Goal: Task Accomplishment & Management: Use online tool/utility

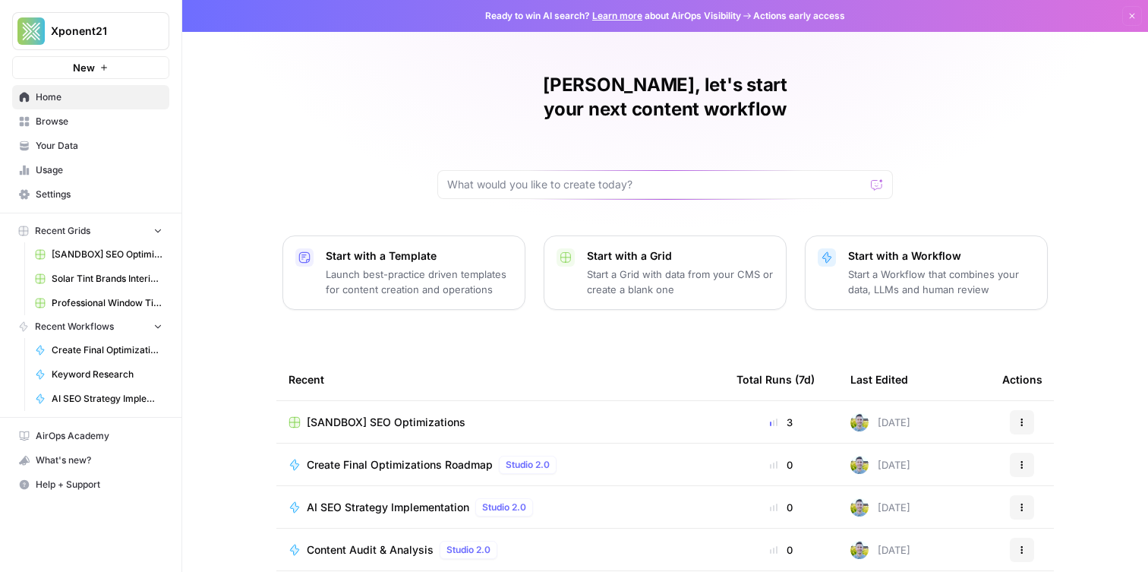
click at [86, 124] on span "Browse" at bounding box center [99, 122] width 127 height 14
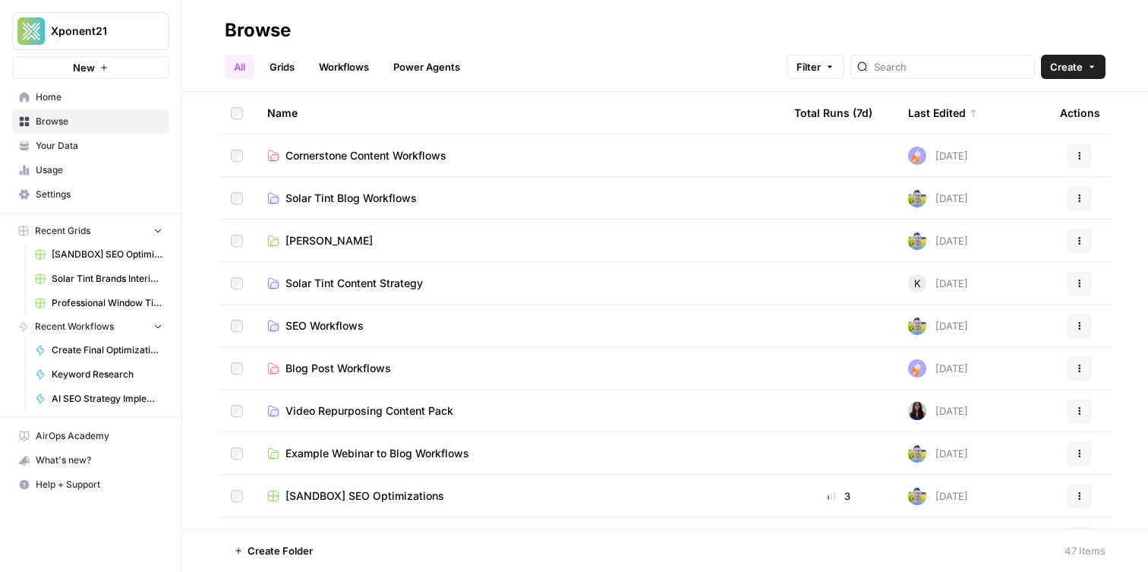
click at [359, 77] on link "Workflows" at bounding box center [344, 67] width 68 height 24
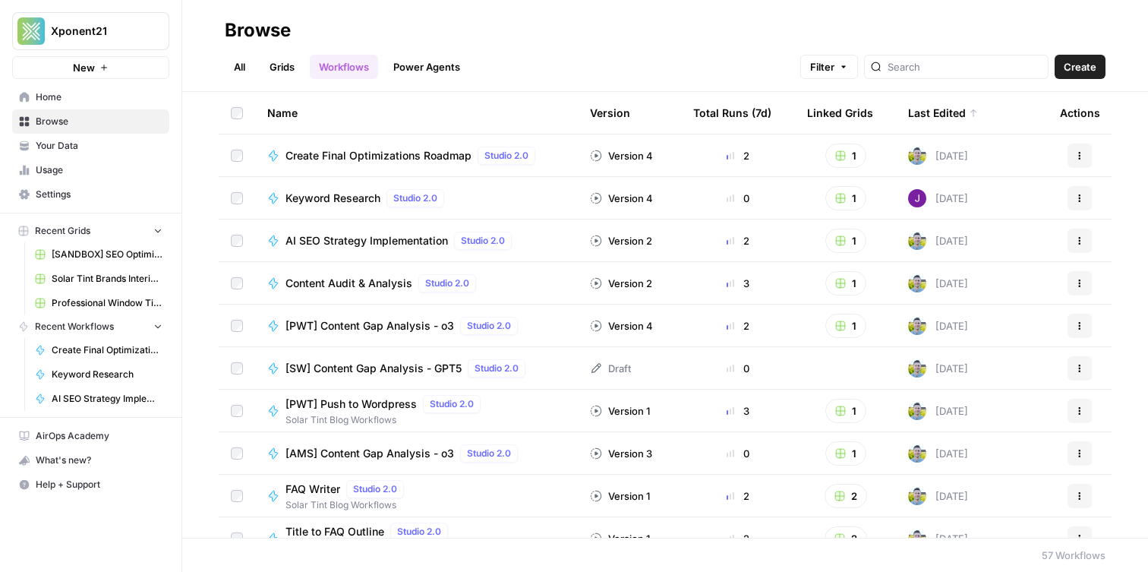
click at [335, 199] on span "Keyword Research" at bounding box center [333, 198] width 95 height 15
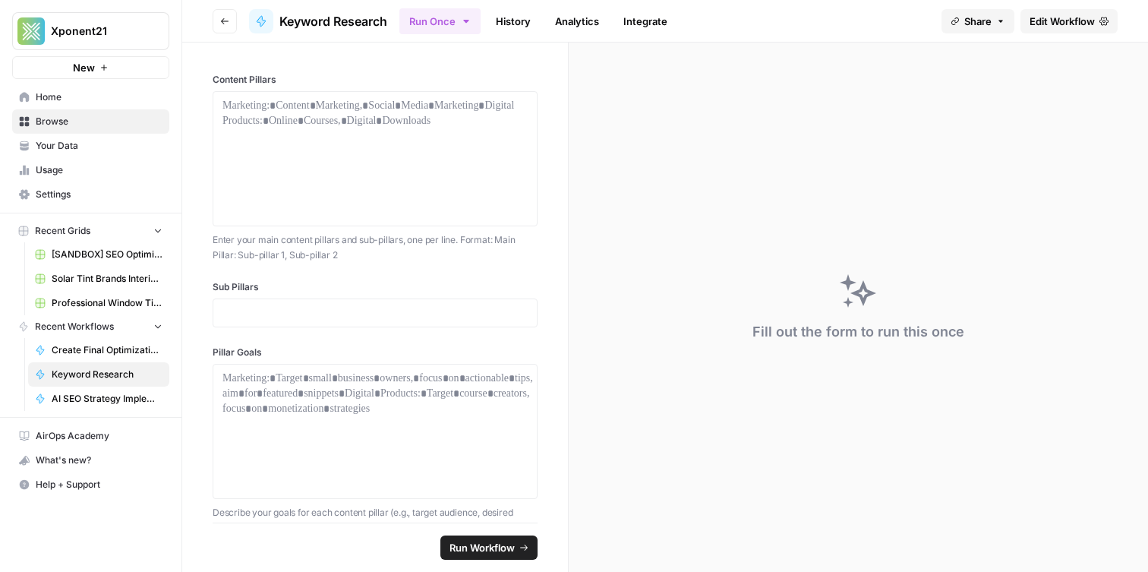
click at [1037, 17] on span "Edit Workflow" at bounding box center [1062, 21] width 65 height 15
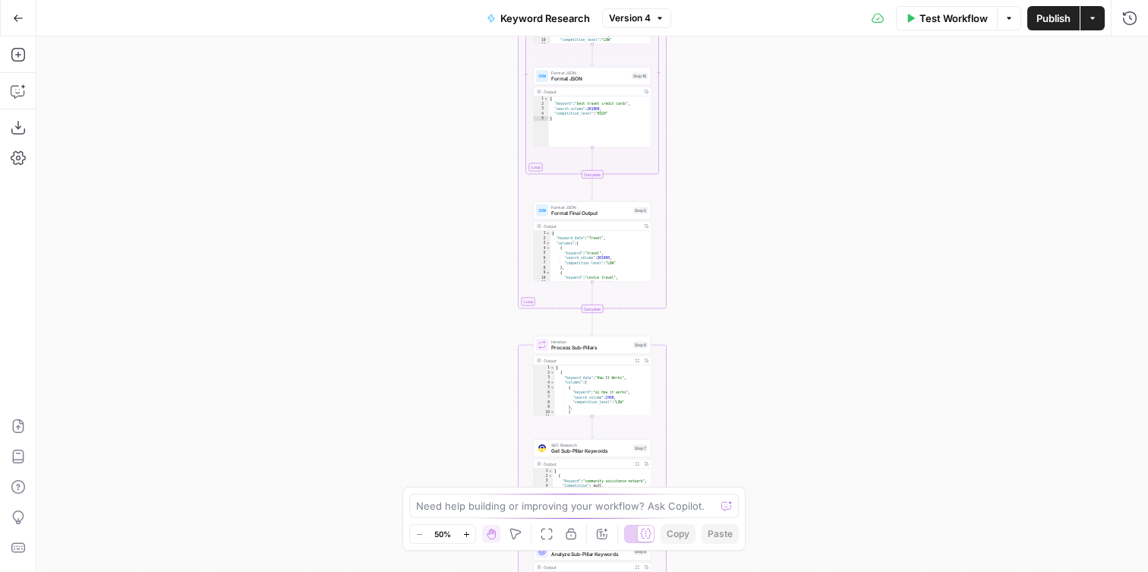
scroll to position [216, 0]
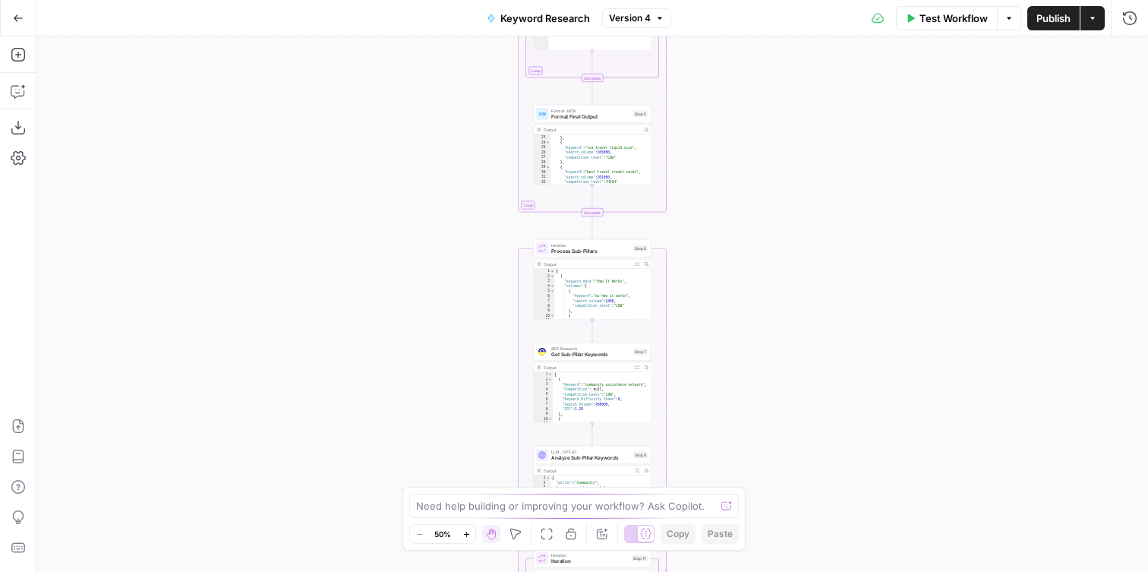
click at [934, 26] on button "Test Workflow" at bounding box center [947, 18] width 102 height 24
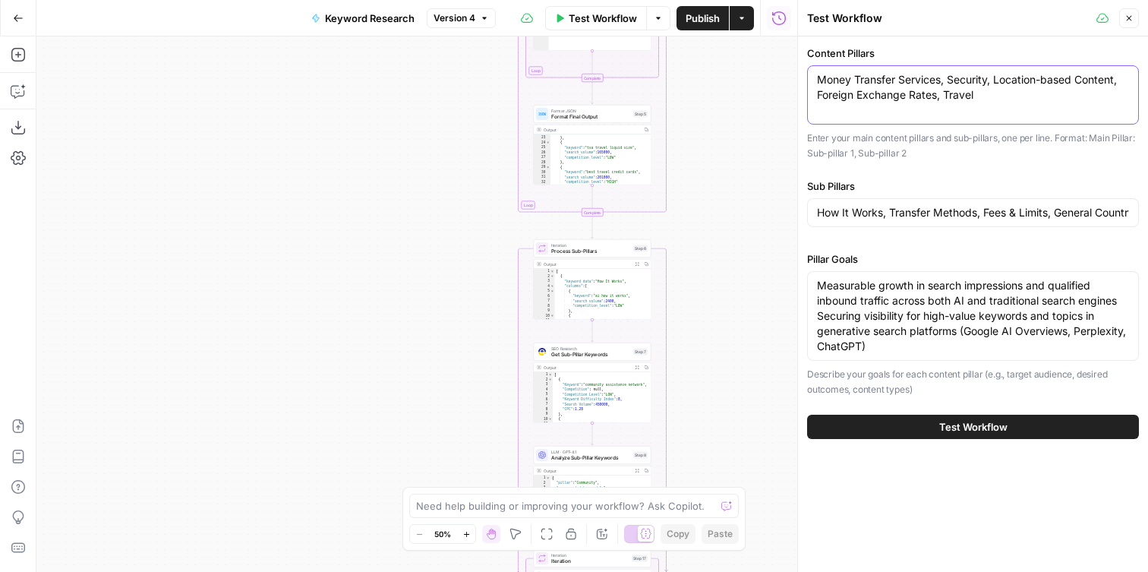
click at [981, 88] on textarea "Money Transfer Services, Security, Location-based Content, Foreign Exchange Rat…" at bounding box center [973, 87] width 312 height 30
click at [899, 203] on div "How It Works, Transfer Methods, Fees & Limits, General Country Specific Info, T…" at bounding box center [973, 212] width 332 height 29
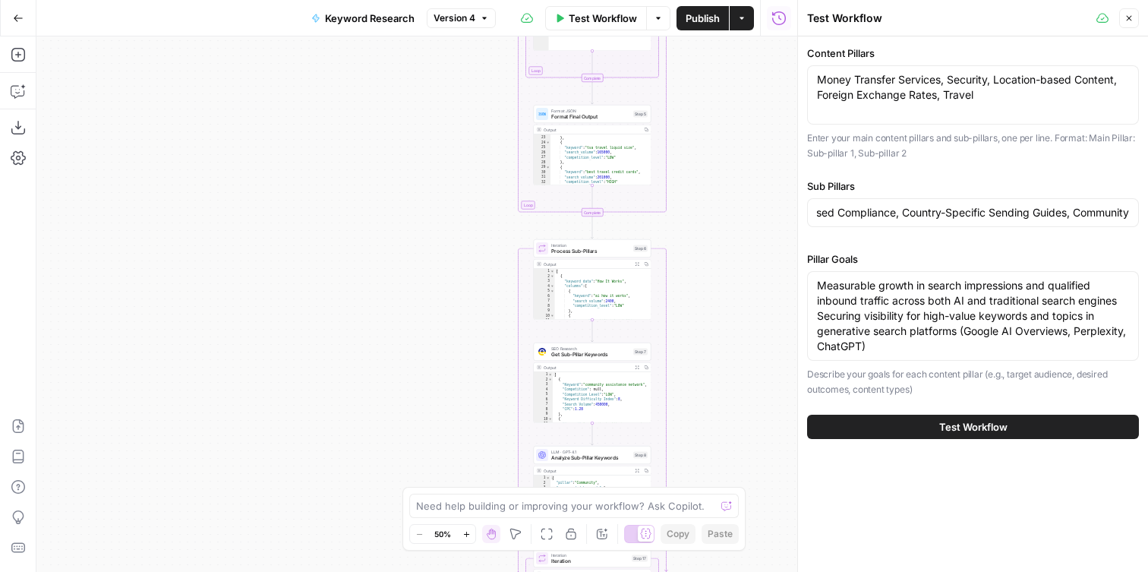
scroll to position [0, 0]
click at [899, 203] on div "How It Works, Transfer Methods, Fees & Limits, General Country Specific Info, T…" at bounding box center [973, 212] width 332 height 29
click at [902, 212] on input "How It Works, Transfer Methods, Fees & Limits, General Country Specific Info, T…" at bounding box center [973, 212] width 312 height 15
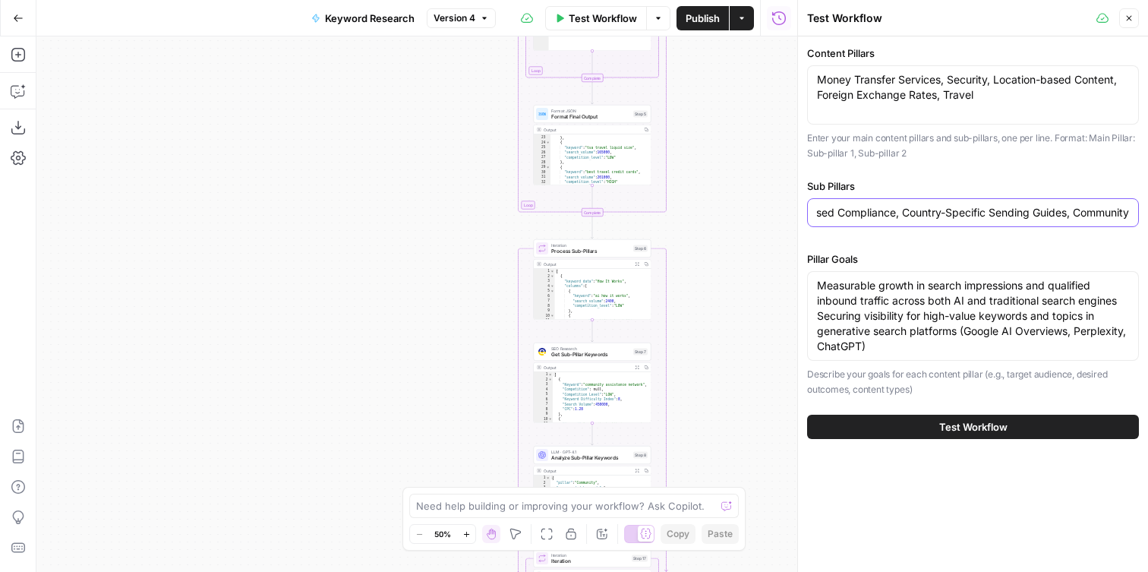
click at [898, 212] on input "How It Works, Transfer Methods, Fees & Limits, General Country Specific Info, T…" at bounding box center [973, 212] width 312 height 15
click at [876, 308] on textarea "Measurable growth in search impressions and qualified inbound traffic across bo…" at bounding box center [973, 316] width 312 height 76
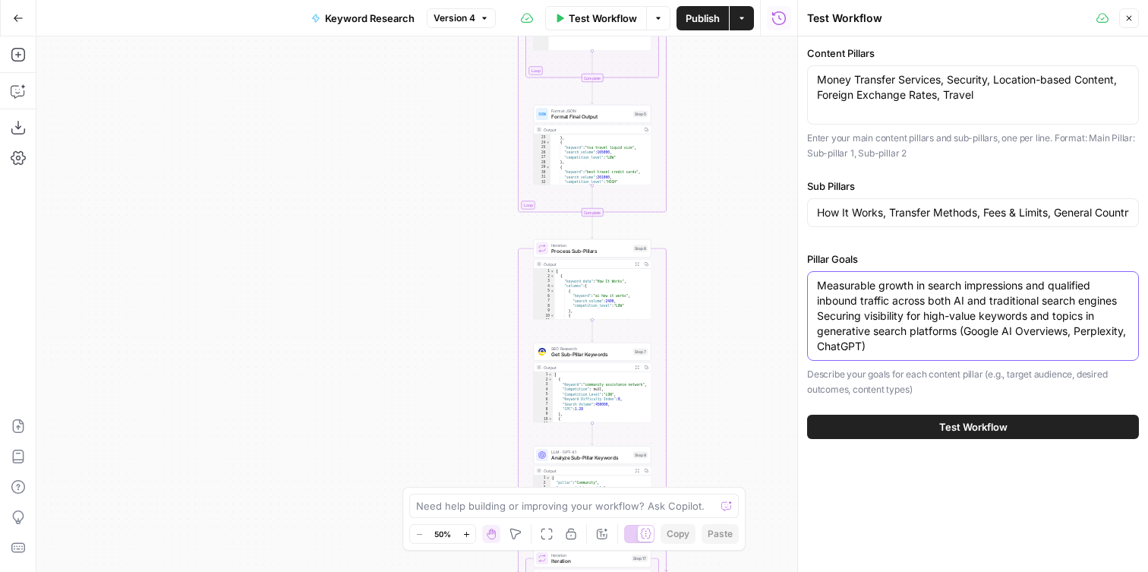
click at [889, 296] on textarea "Measurable growth in search impressions and qualified inbound traffic across bo…" at bounding box center [973, 316] width 312 height 76
click at [889, 312] on textarea "Measurable growth in search impressions and qualified inbound traffic across bo…" at bounding box center [973, 316] width 312 height 76
drag, startPoint x: 836, startPoint y: 335, endPoint x: 798, endPoint y: 260, distance: 83.9
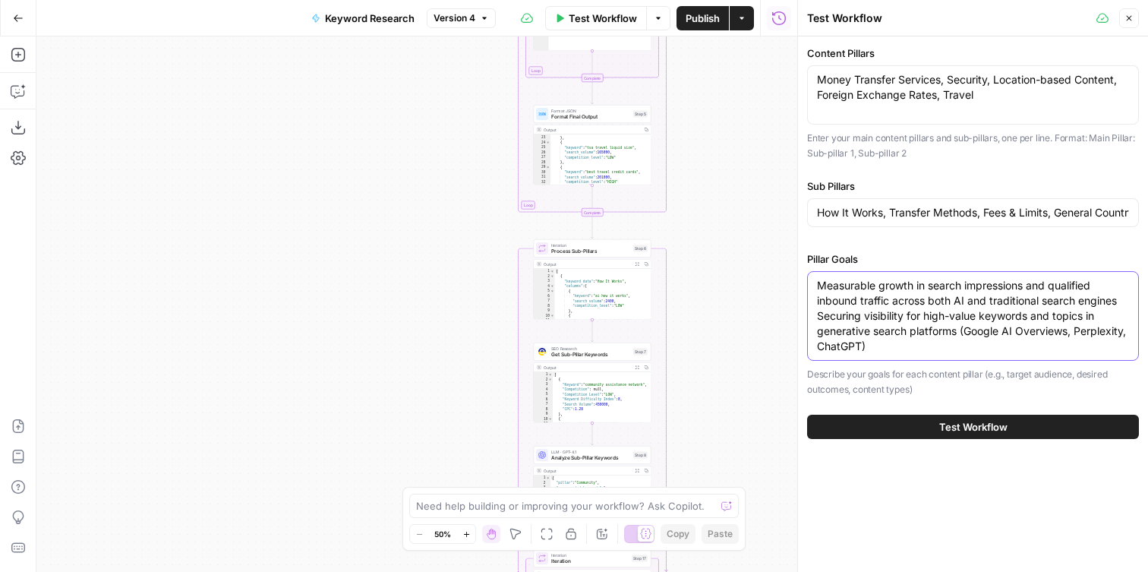
click at [798, 256] on div "Test Workflow Close Content Pillars Money Transfer Services, Security, Location…" at bounding box center [973, 286] width 351 height 572
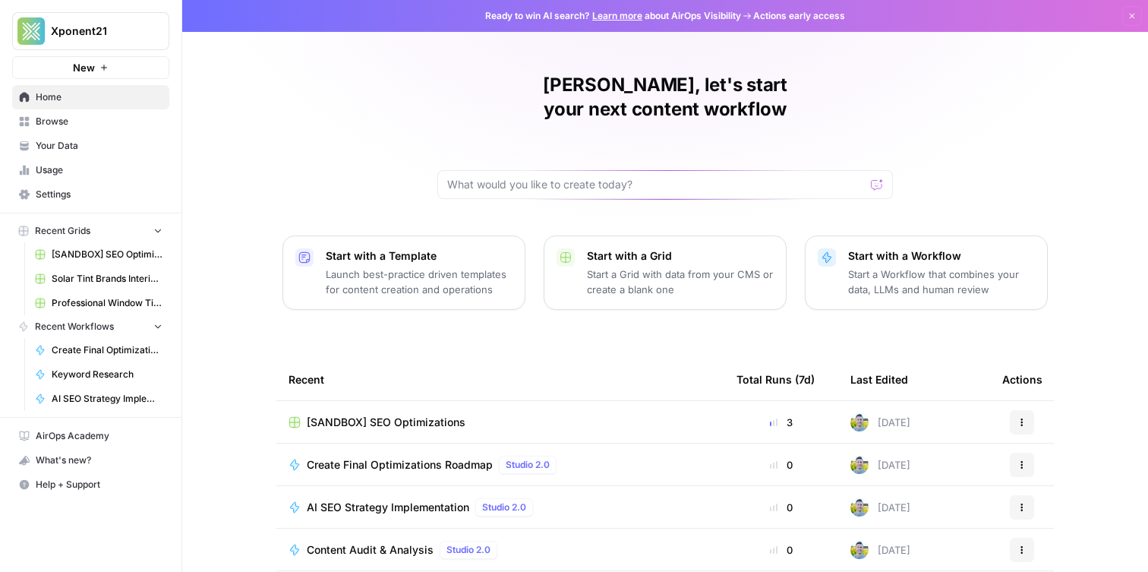
click at [77, 128] on span "Browse" at bounding box center [99, 122] width 127 height 14
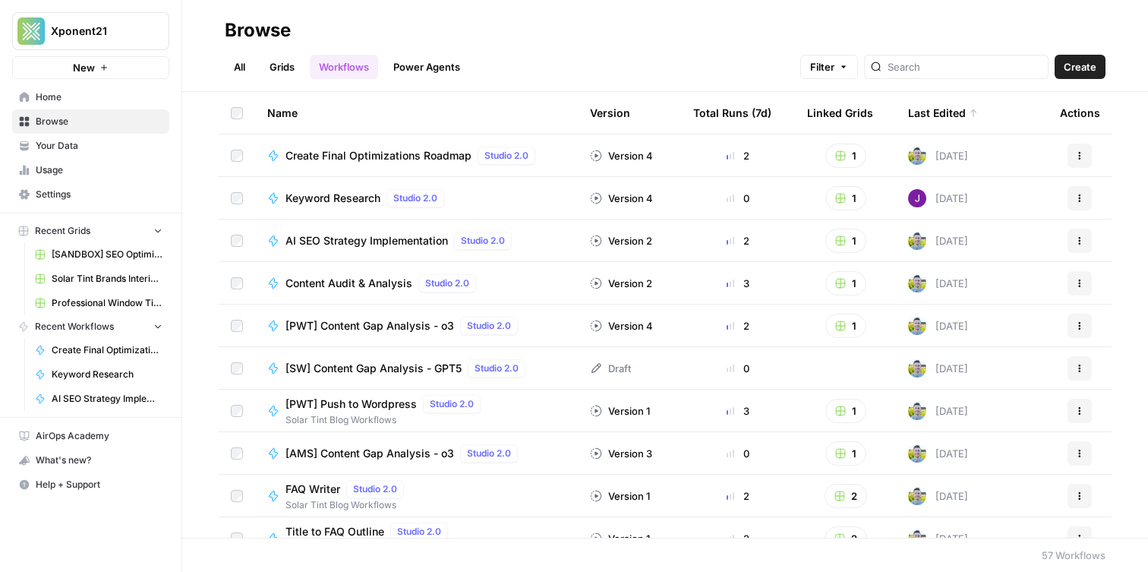
click at [77, 143] on span "Your Data" at bounding box center [99, 146] width 127 height 14
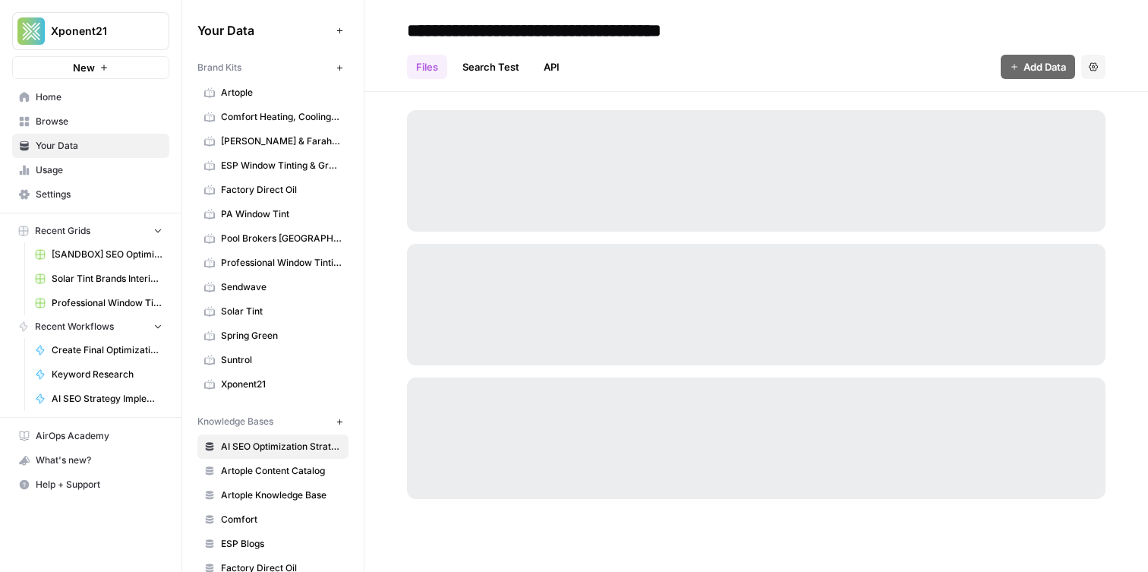
click at [64, 128] on span "Browse" at bounding box center [99, 122] width 127 height 14
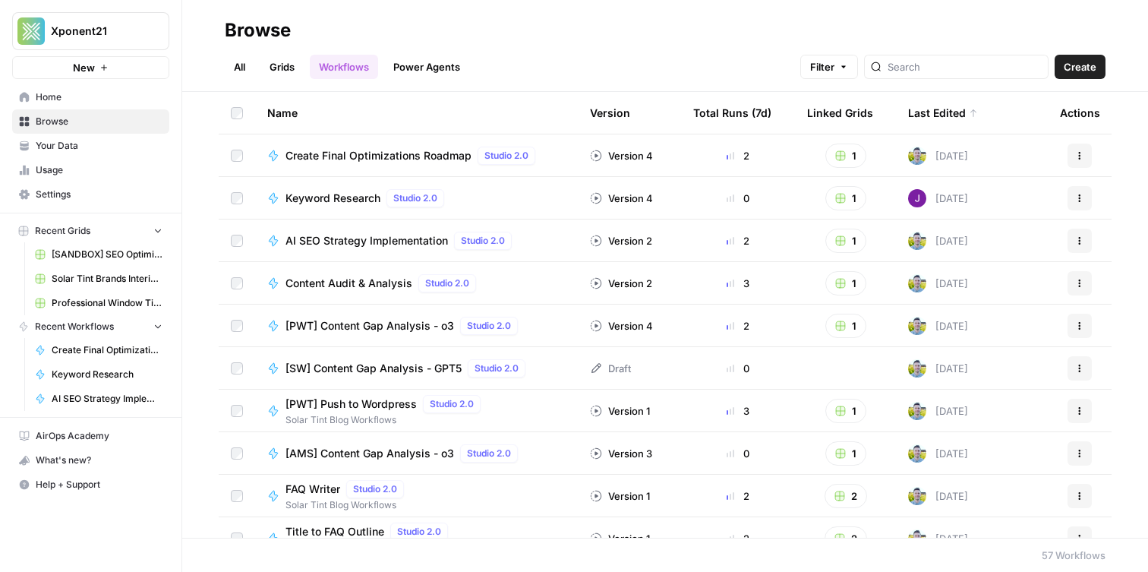
click at [344, 201] on span "Keyword Research" at bounding box center [333, 198] width 95 height 15
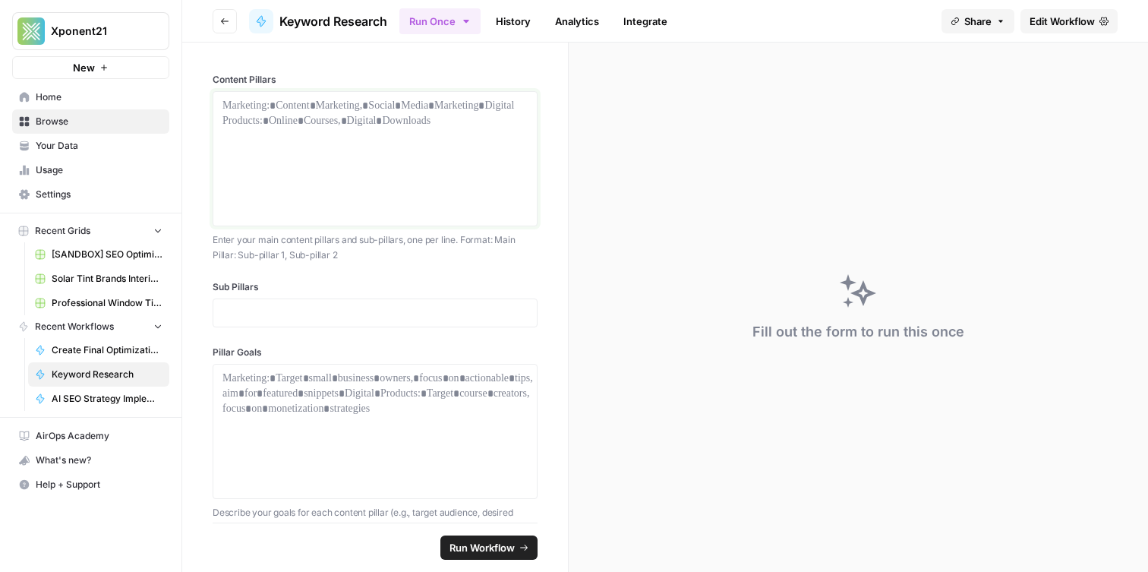
click at [330, 109] on p at bounding box center [375, 105] width 305 height 15
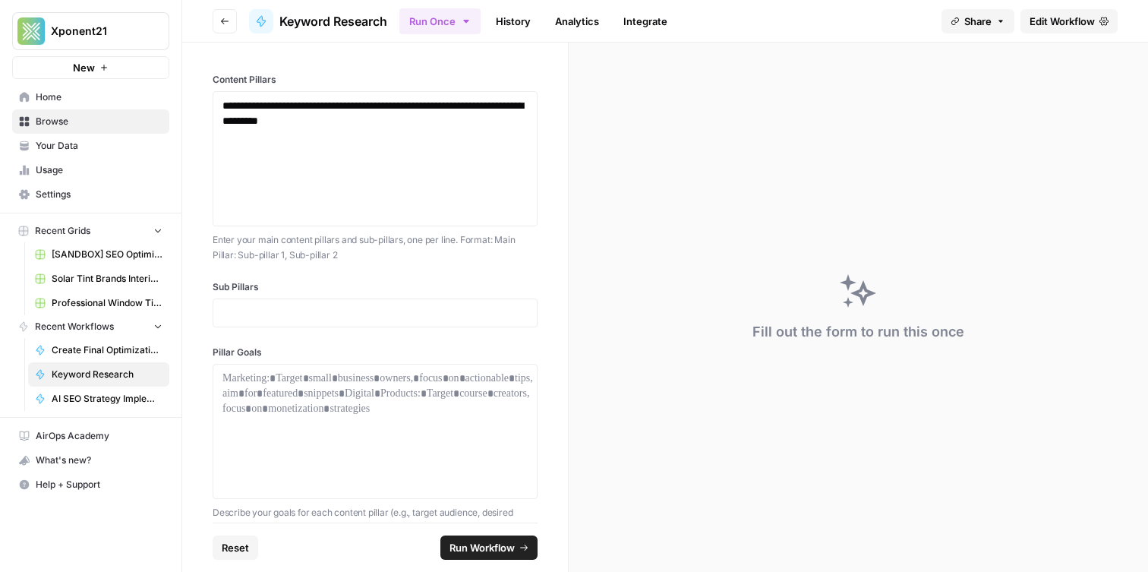
drag, startPoint x: 283, startPoint y: 284, endPoint x: 290, endPoint y: 322, distance: 38.7
click at [283, 289] on label "Sub Pillars" at bounding box center [375, 287] width 325 height 14
click at [289, 321] on div at bounding box center [375, 313] width 325 height 29
click at [291, 319] on p at bounding box center [375, 312] width 305 height 15
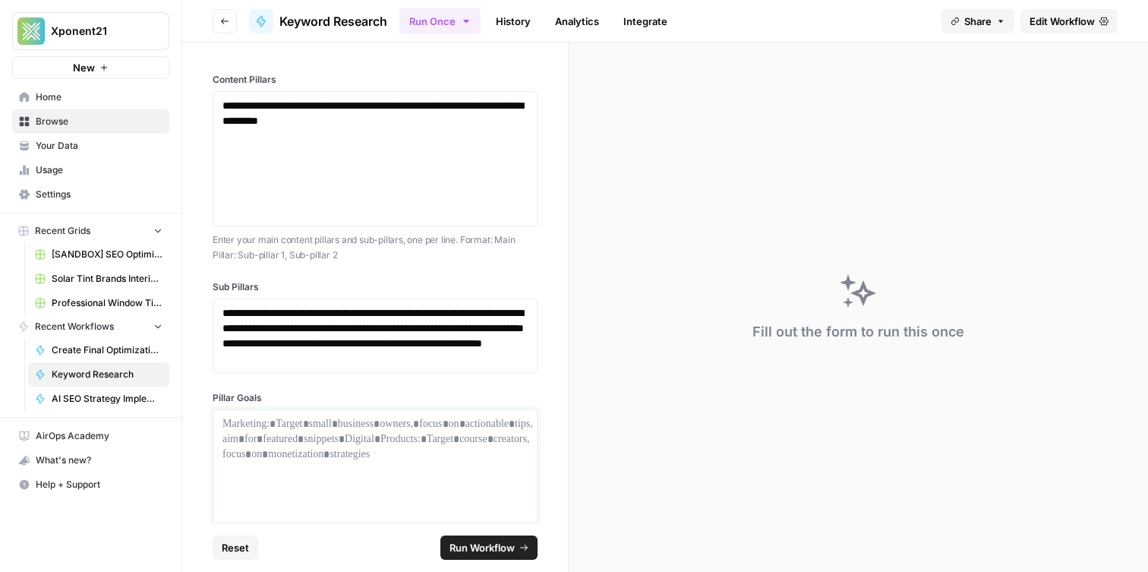
click at [289, 431] on p at bounding box center [375, 423] width 305 height 15
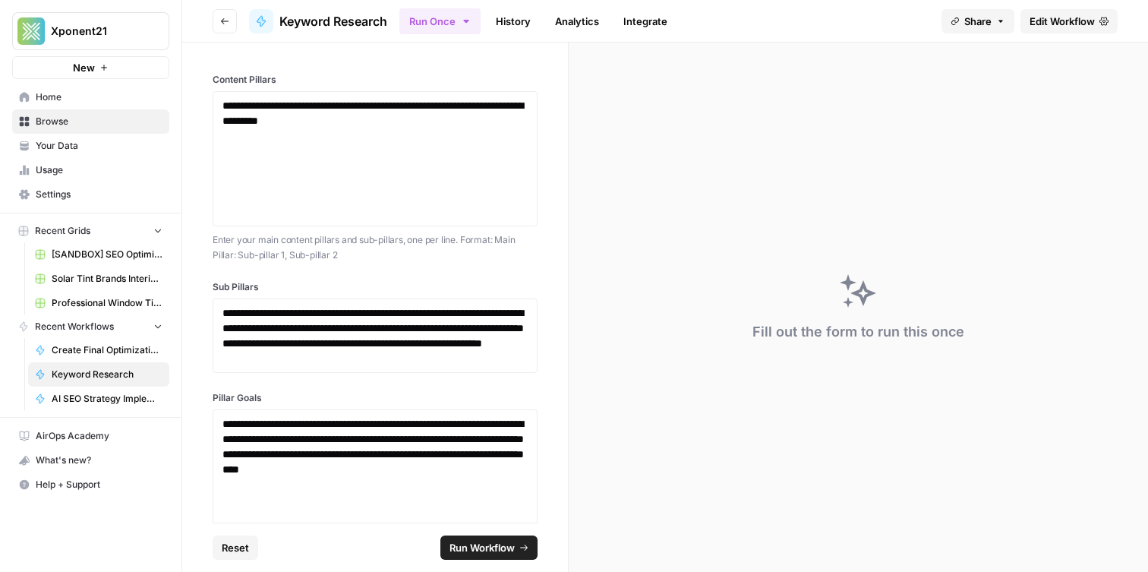
click at [473, 545] on span "Run Workflow" at bounding box center [482, 547] width 65 height 15
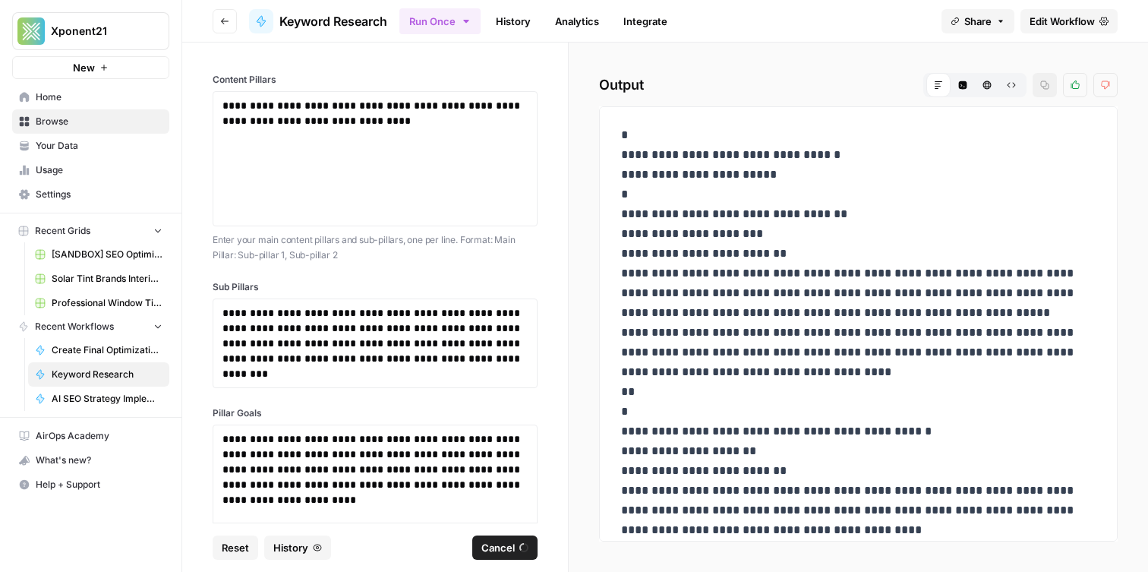
scroll to position [91, 0]
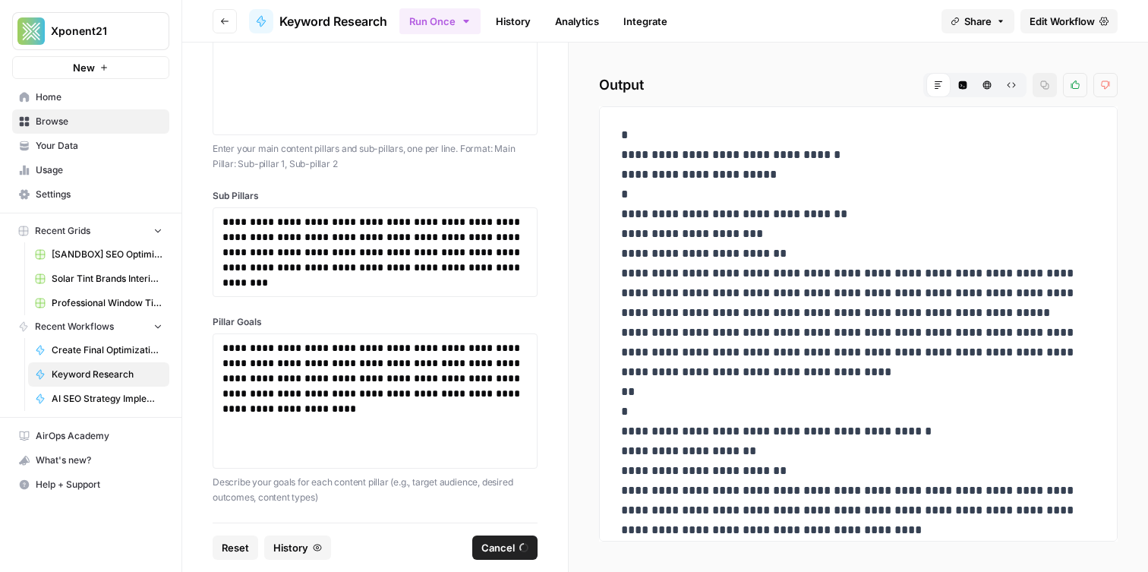
click at [1063, 33] on link "Edit Workflow" at bounding box center [1069, 21] width 97 height 24
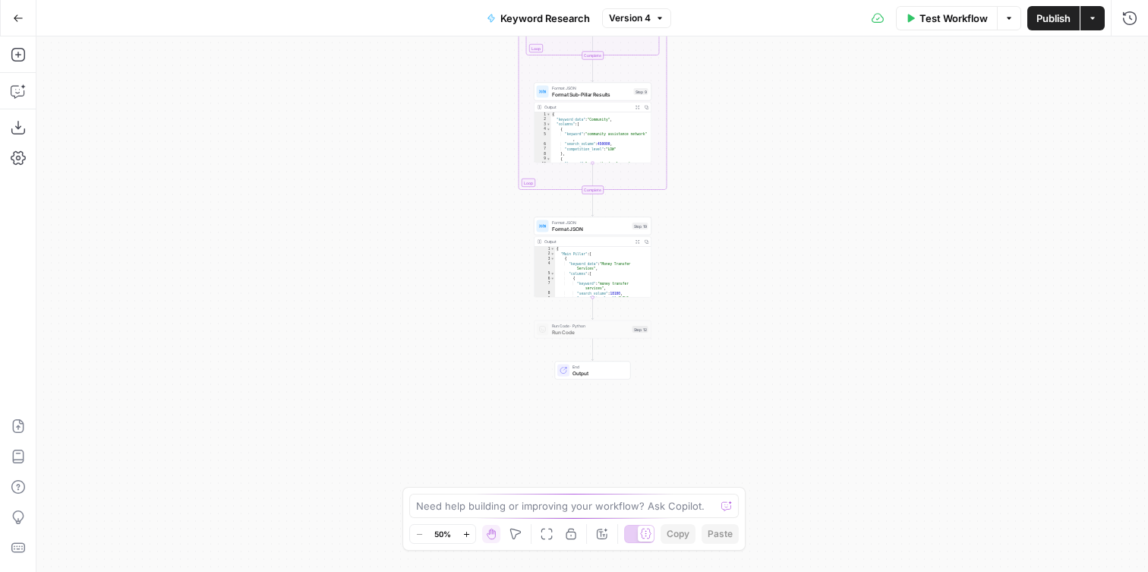
click at [564, 223] on span "Format JSON" at bounding box center [590, 223] width 77 height 6
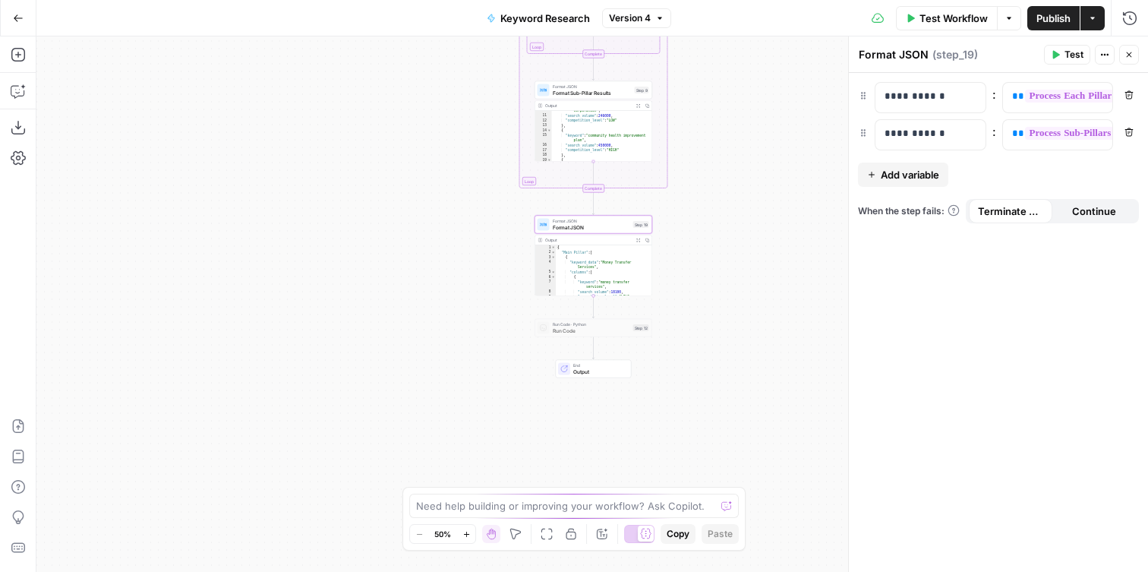
scroll to position [113, 0]
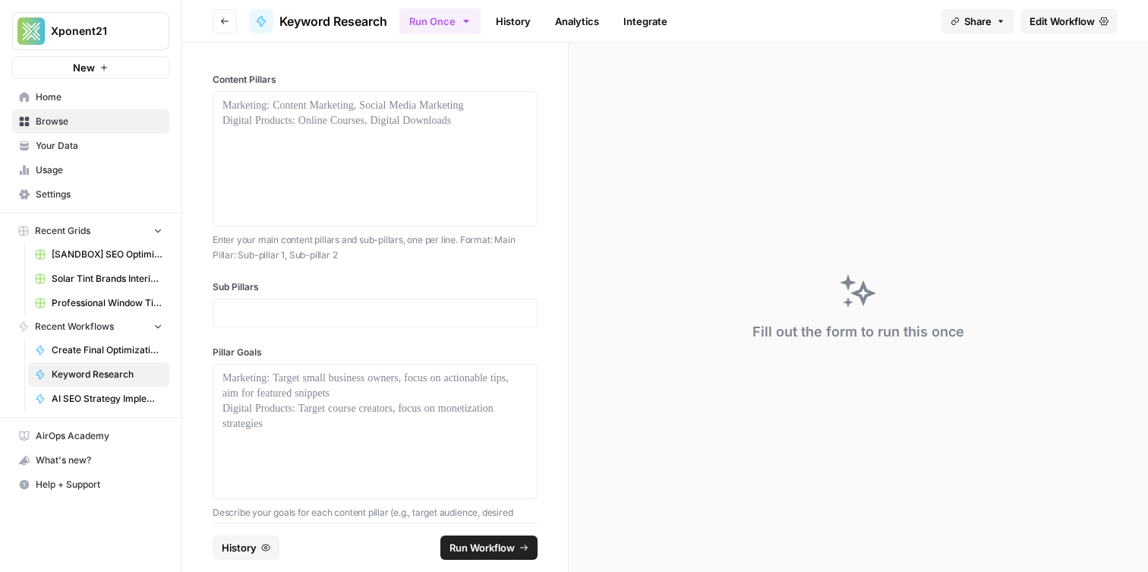
scroll to position [30, 0]
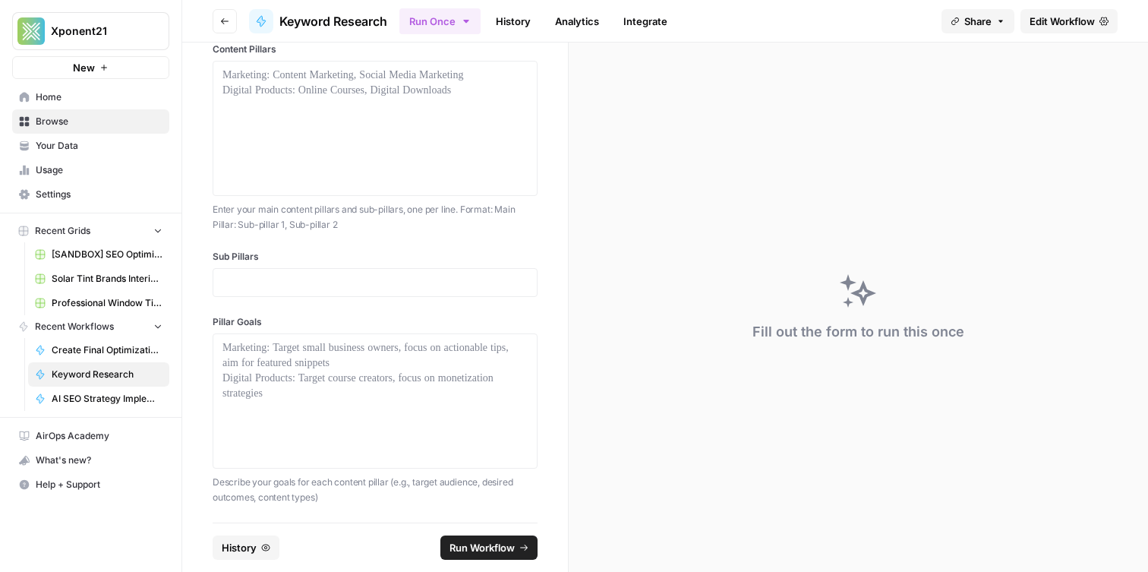
click at [663, 17] on link "Integrate" at bounding box center [645, 21] width 62 height 24
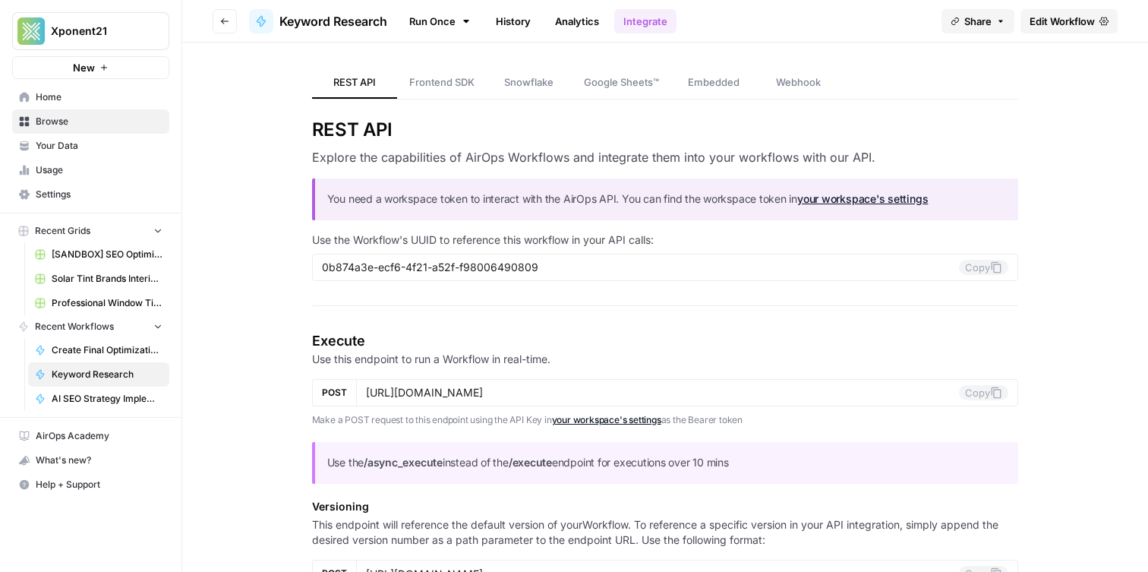
drag, startPoint x: 519, startPoint y: 19, endPoint x: 540, endPoint y: 19, distance: 21.3
click at [519, 19] on link "History" at bounding box center [513, 21] width 53 height 24
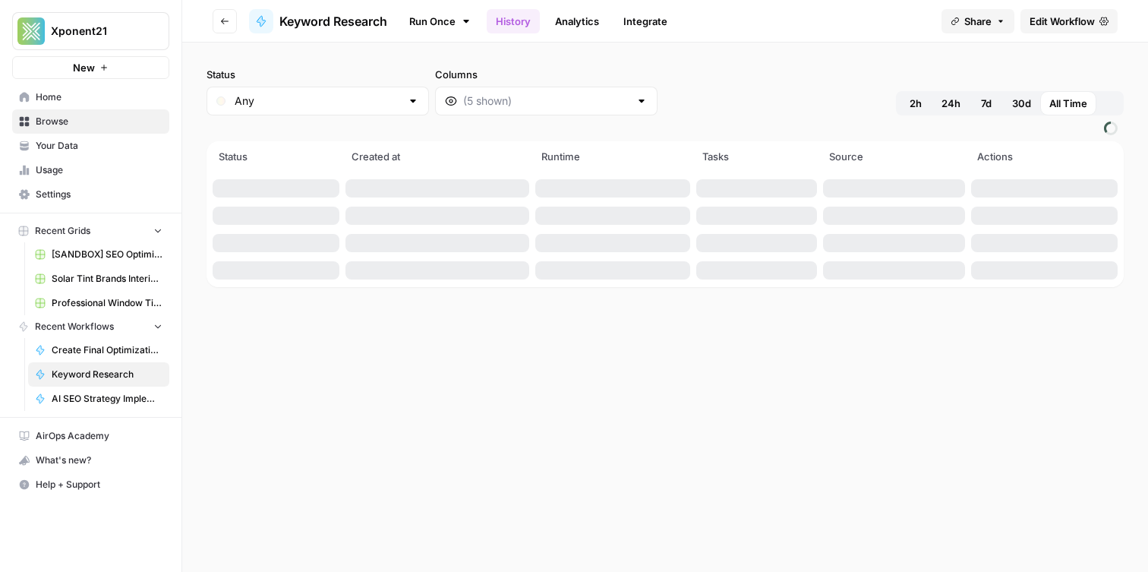
click at [570, 19] on link "Analytics" at bounding box center [577, 21] width 62 height 24
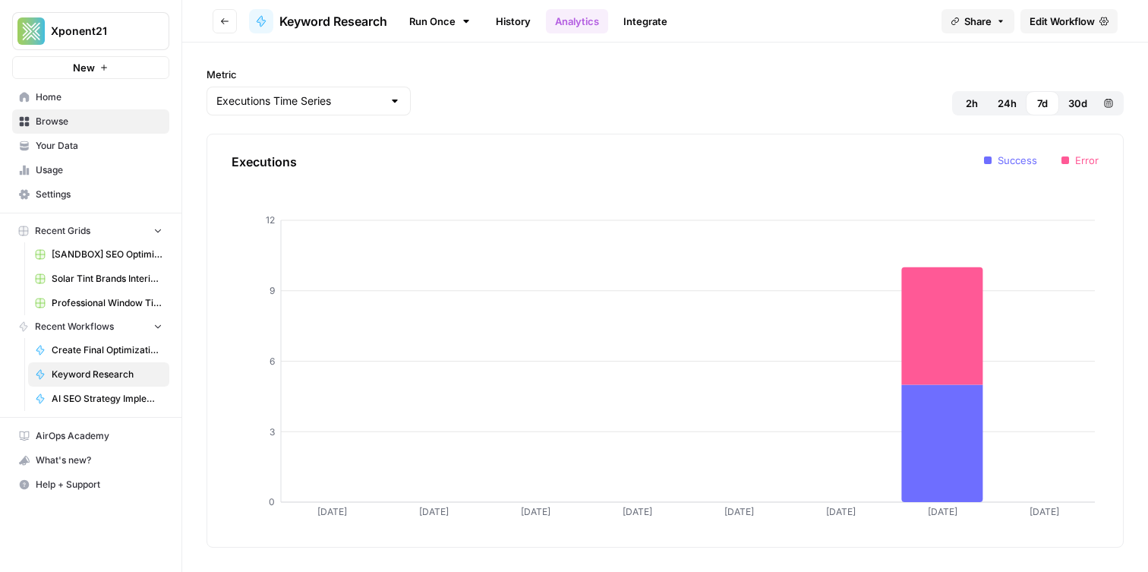
click at [523, 25] on link "History" at bounding box center [513, 21] width 53 height 24
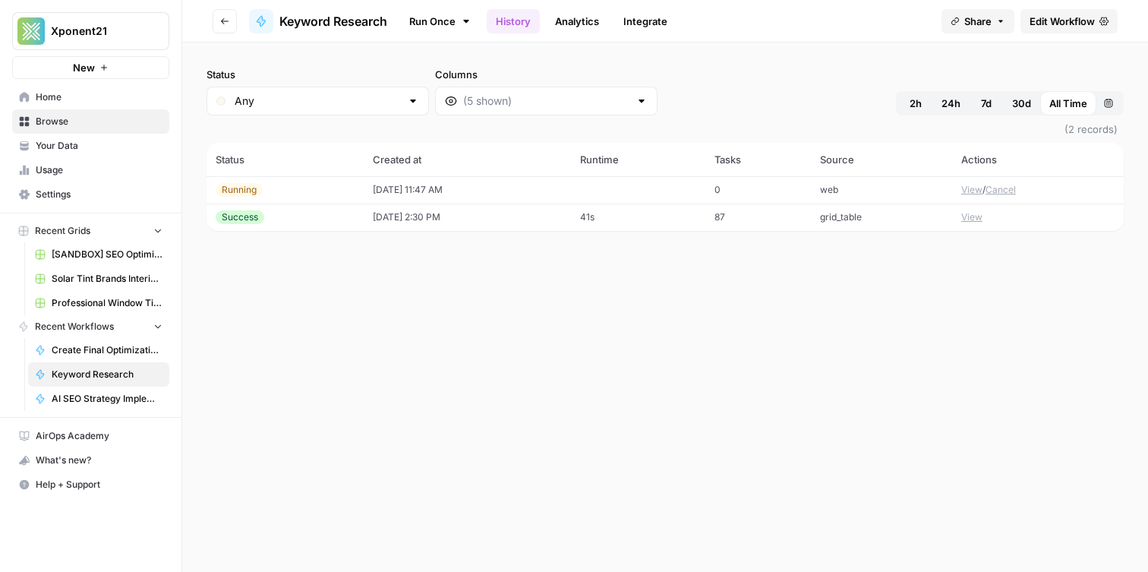
click at [472, 185] on td "08/13/25 at 11:47 AM" at bounding box center [467, 189] width 207 height 27
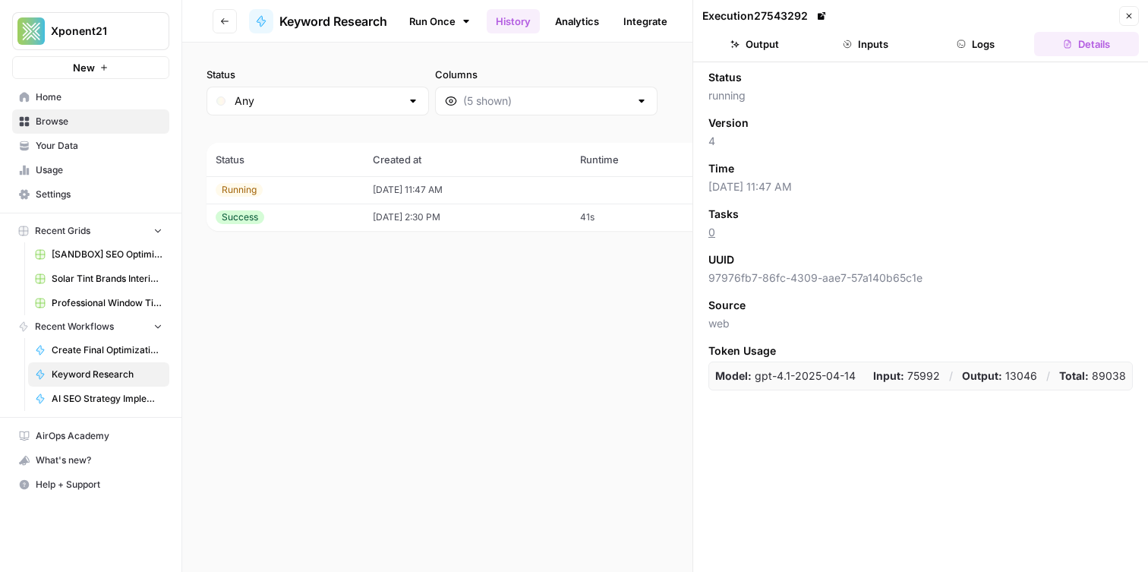
click at [1138, 16] on button "Close" at bounding box center [1130, 16] width 20 height 20
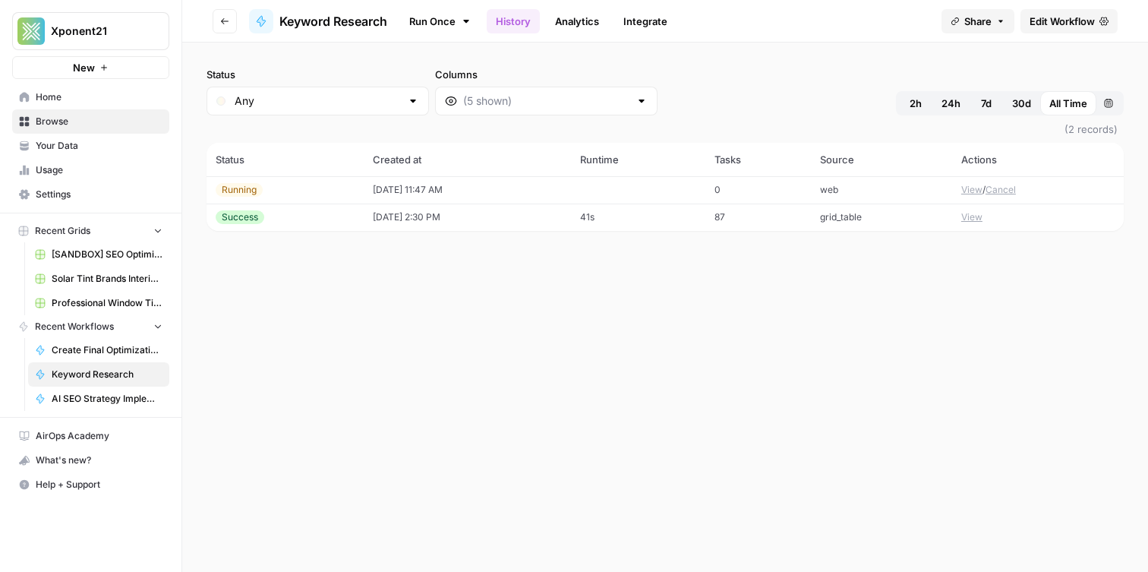
click at [971, 194] on button "View" at bounding box center [972, 190] width 21 height 14
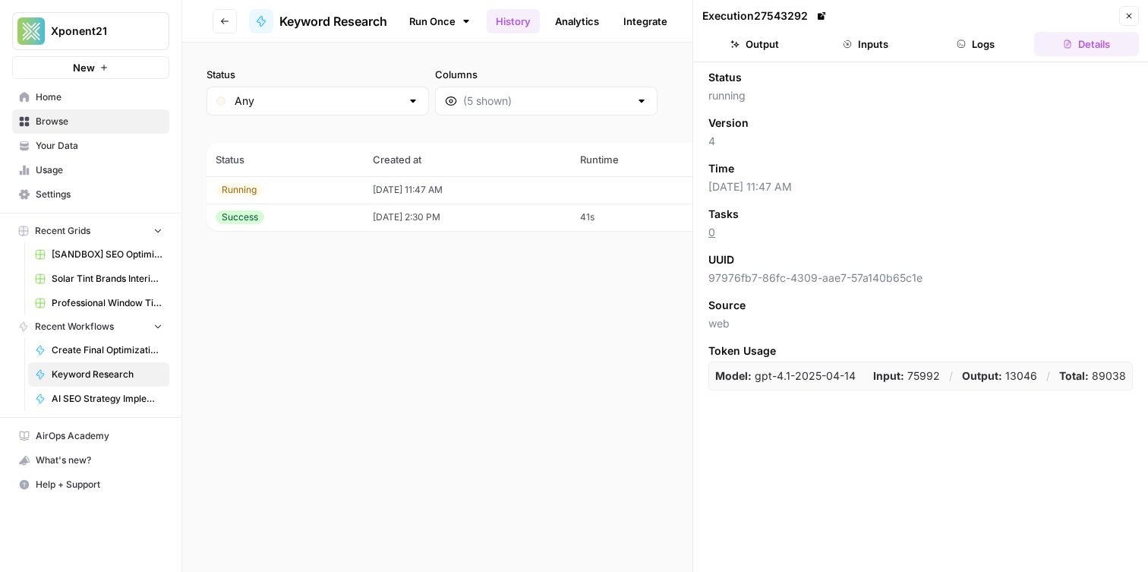
drag, startPoint x: 732, startPoint y: 29, endPoint x: 750, endPoint y: 42, distance: 21.7
click at [732, 29] on header "Execution 27543292 Close Output Inputs Logs Details" at bounding box center [920, 31] width 455 height 62
click at [750, 42] on button "Output" at bounding box center [755, 44] width 105 height 24
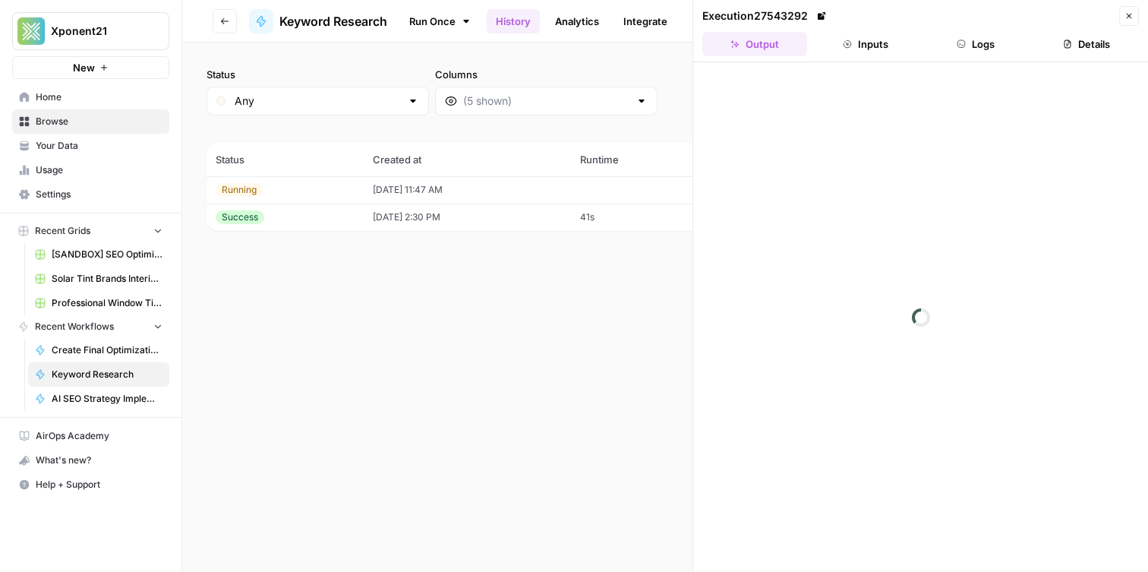
drag, startPoint x: 215, startPoint y: 14, endPoint x: 223, endPoint y: 20, distance: 9.7
click at [215, 14] on button "Go back" at bounding box center [225, 21] width 24 height 24
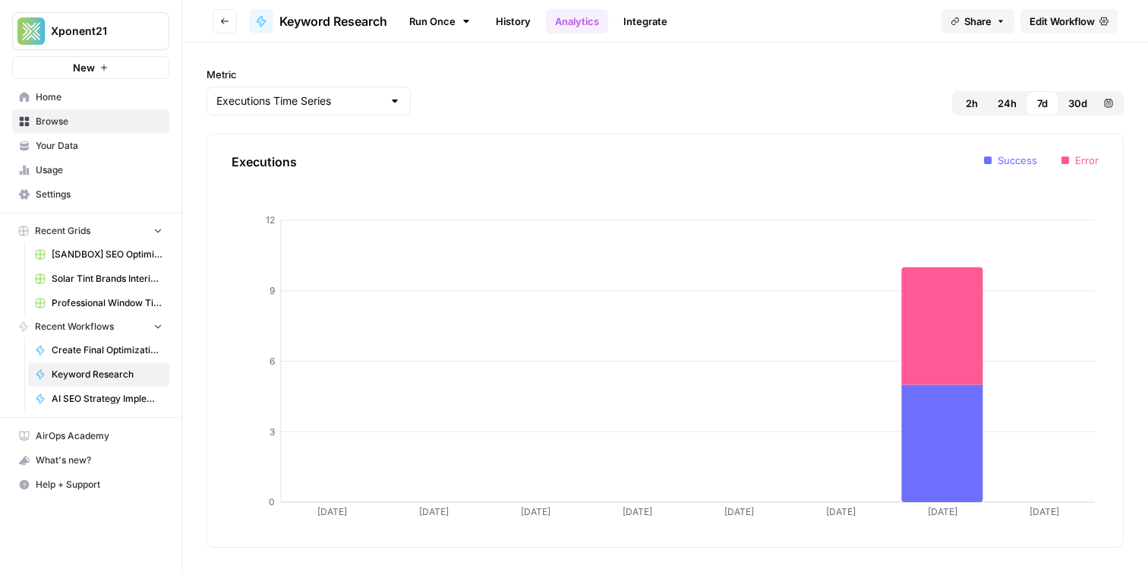
click at [507, 27] on link "History" at bounding box center [513, 21] width 53 height 24
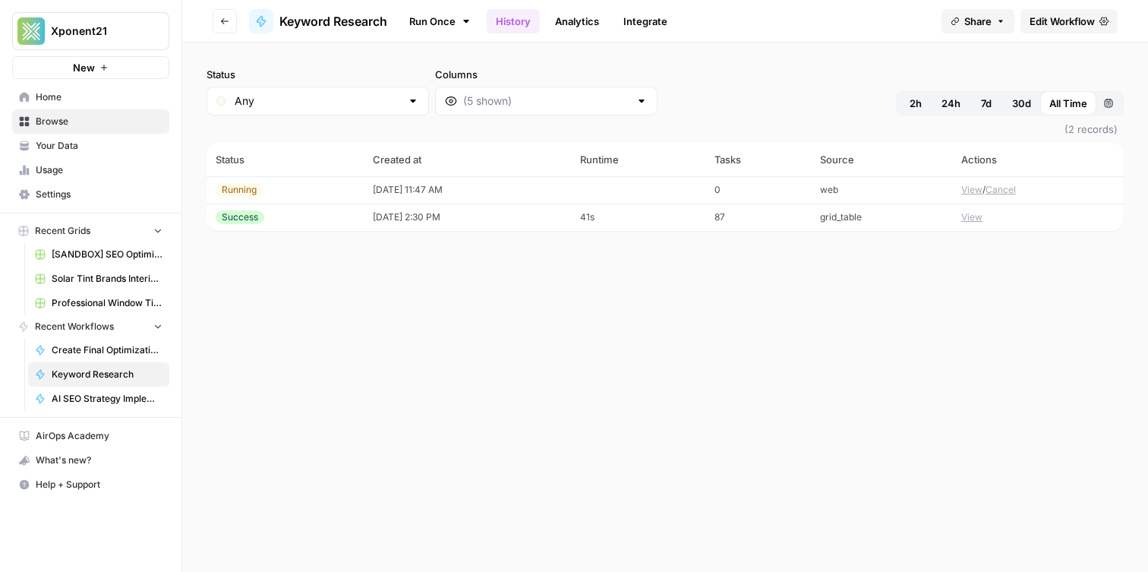
click at [963, 191] on button "View" at bounding box center [972, 190] width 21 height 14
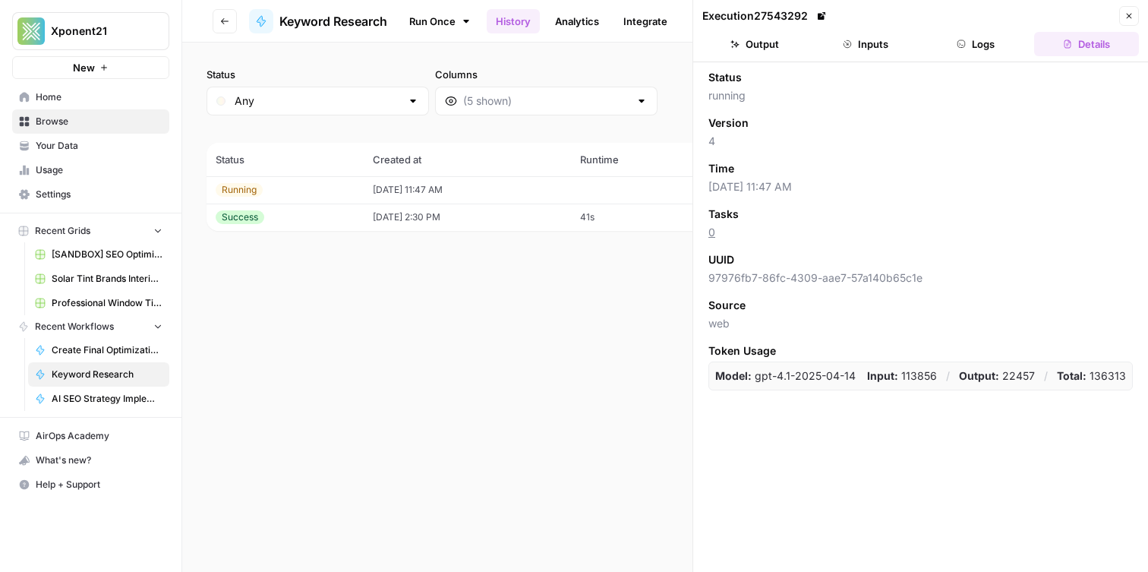
click at [960, 49] on button "Logs" at bounding box center [976, 44] width 105 height 24
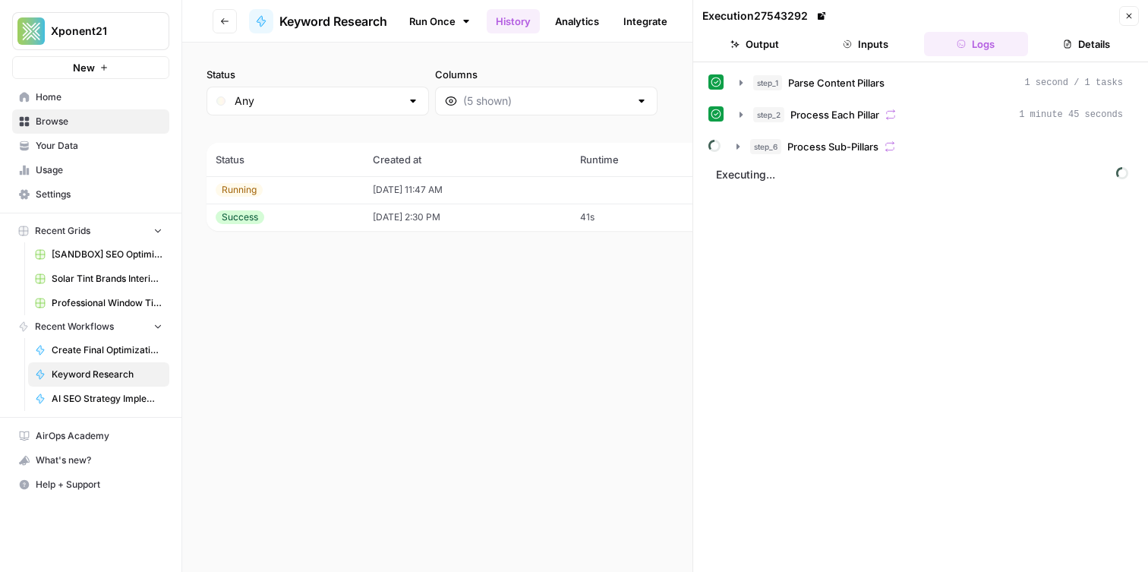
click at [878, 390] on div "step_1 Parse Content Pillars 1 second / 1 tasks step_2 Process Each Pillar 1 mi…" at bounding box center [921, 317] width 425 height 494
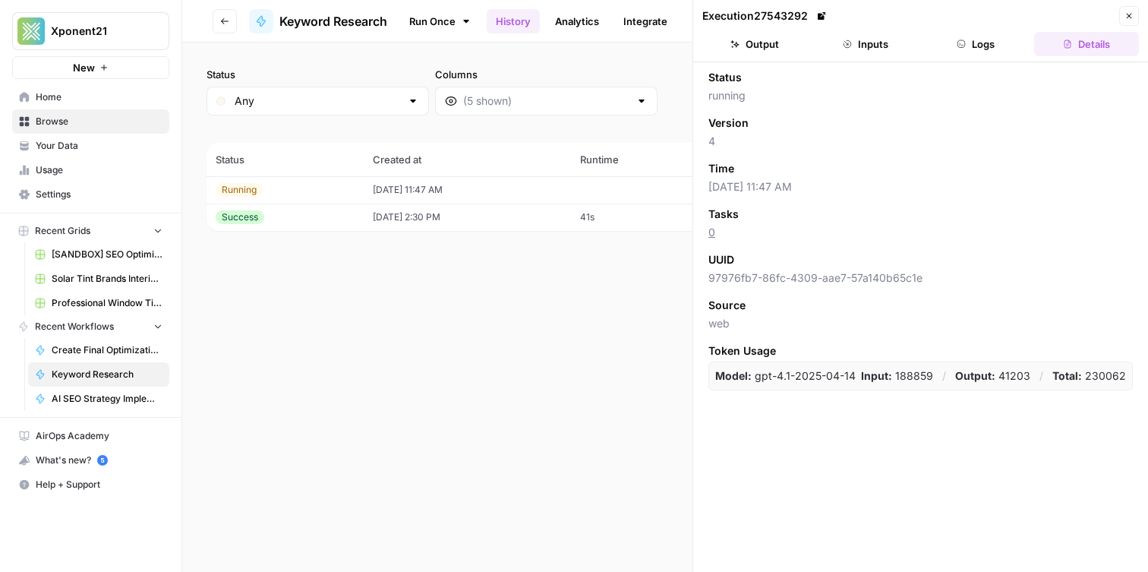
click at [228, 22] on icon "button" at bounding box center [224, 21] width 9 height 9
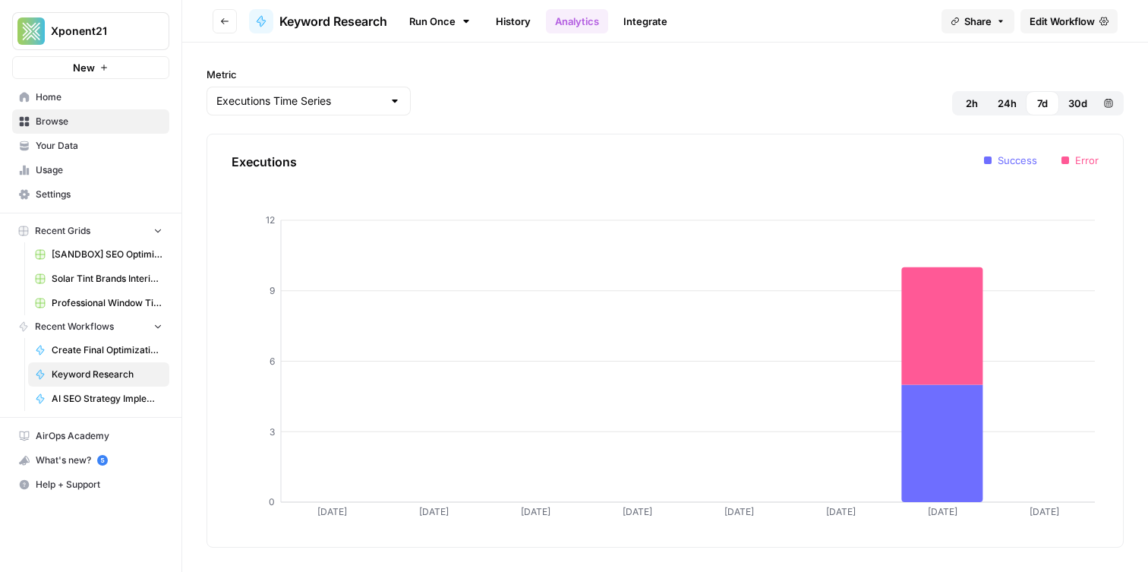
click at [520, 27] on link "History" at bounding box center [513, 21] width 53 height 24
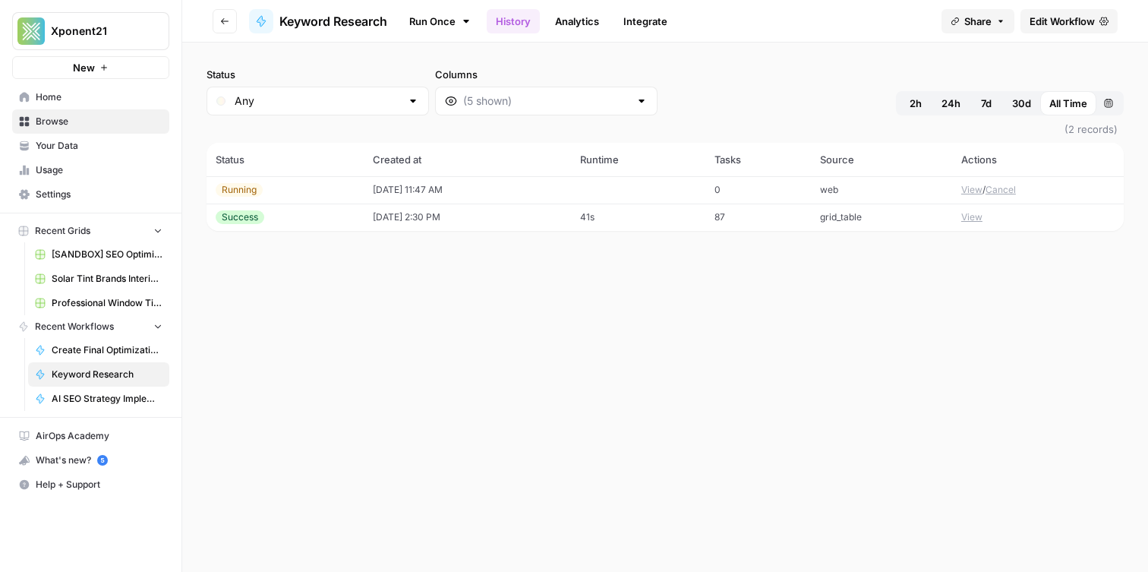
click at [227, 21] on icon "button" at bounding box center [225, 21] width 8 height 6
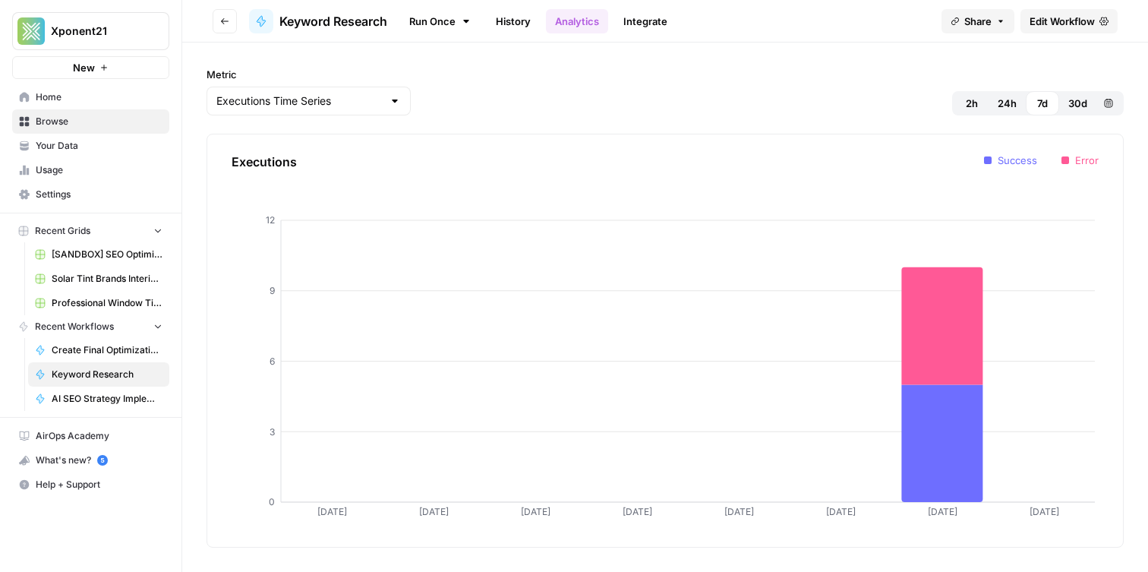
click at [414, 20] on link "Run Once" at bounding box center [440, 21] width 81 height 26
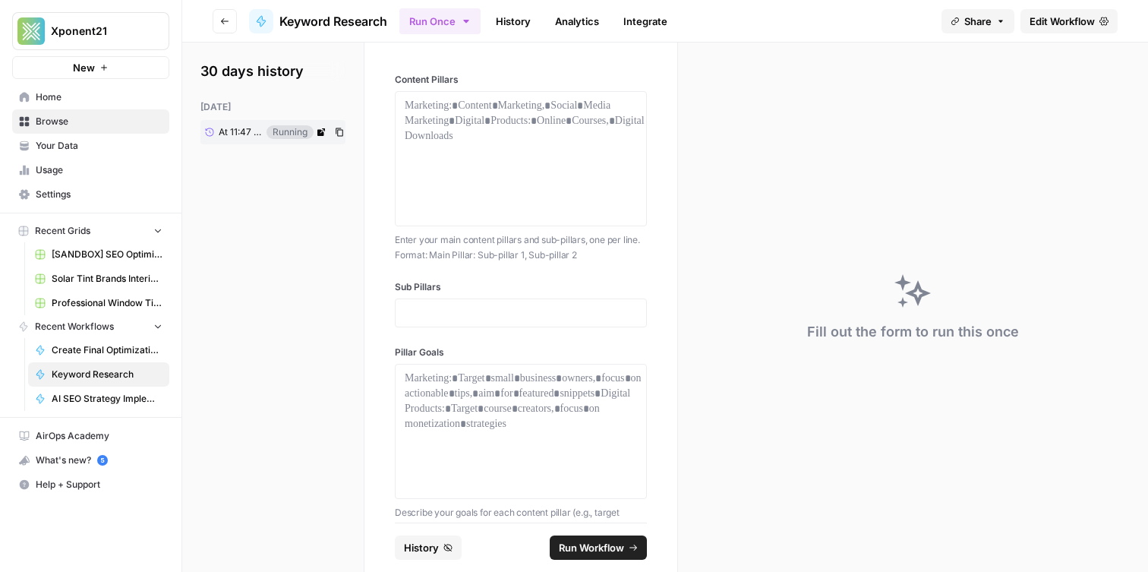
click at [239, 134] on span "At 11:47 AM" at bounding box center [240, 132] width 43 height 14
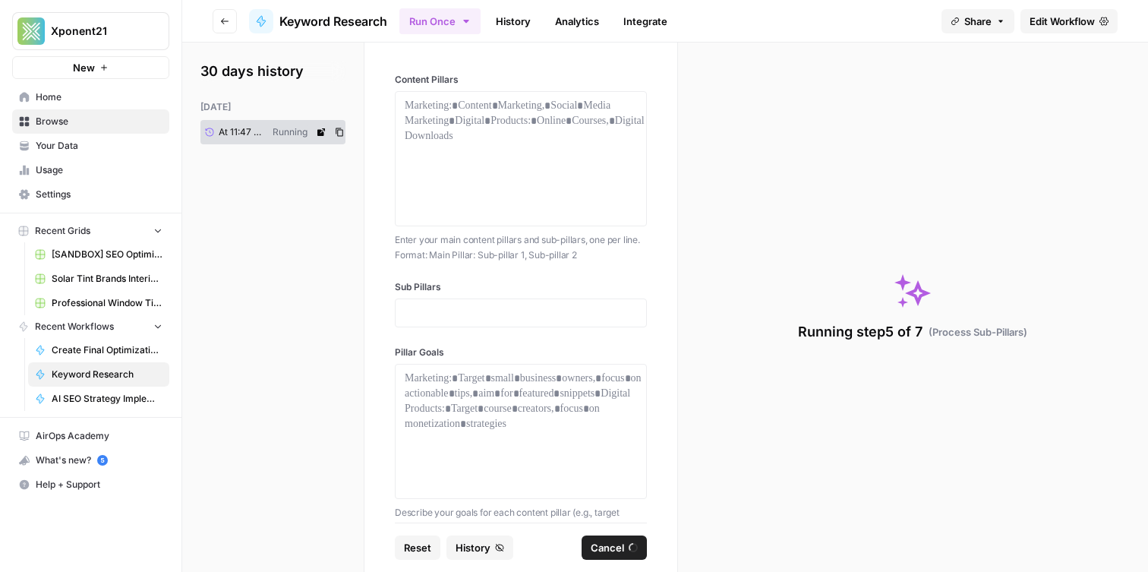
click at [320, 132] on icon at bounding box center [321, 132] width 9 height 9
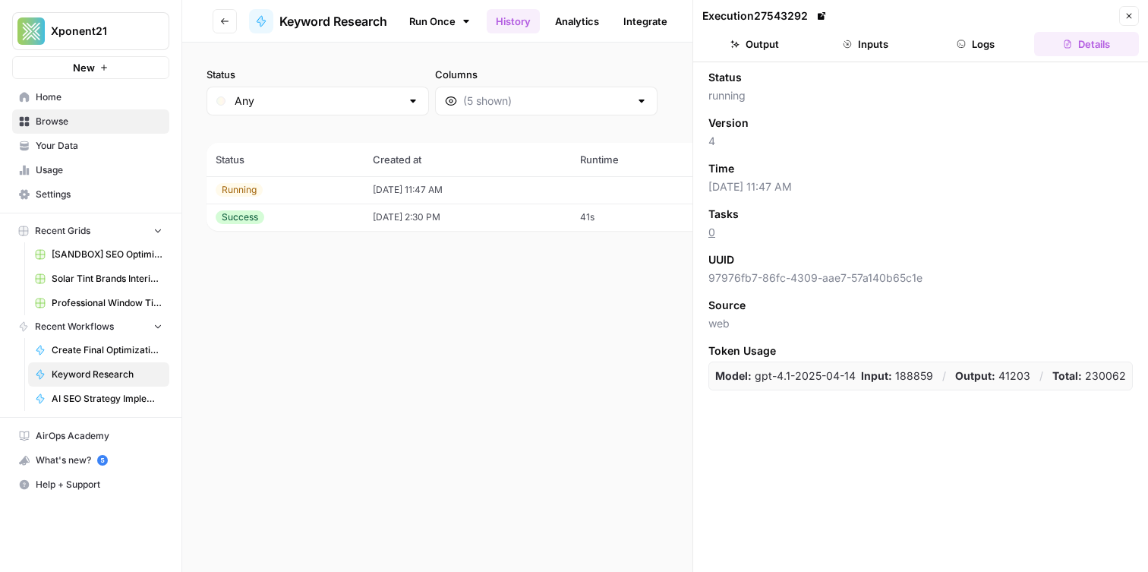
click at [984, 35] on button "Logs" at bounding box center [976, 44] width 105 height 24
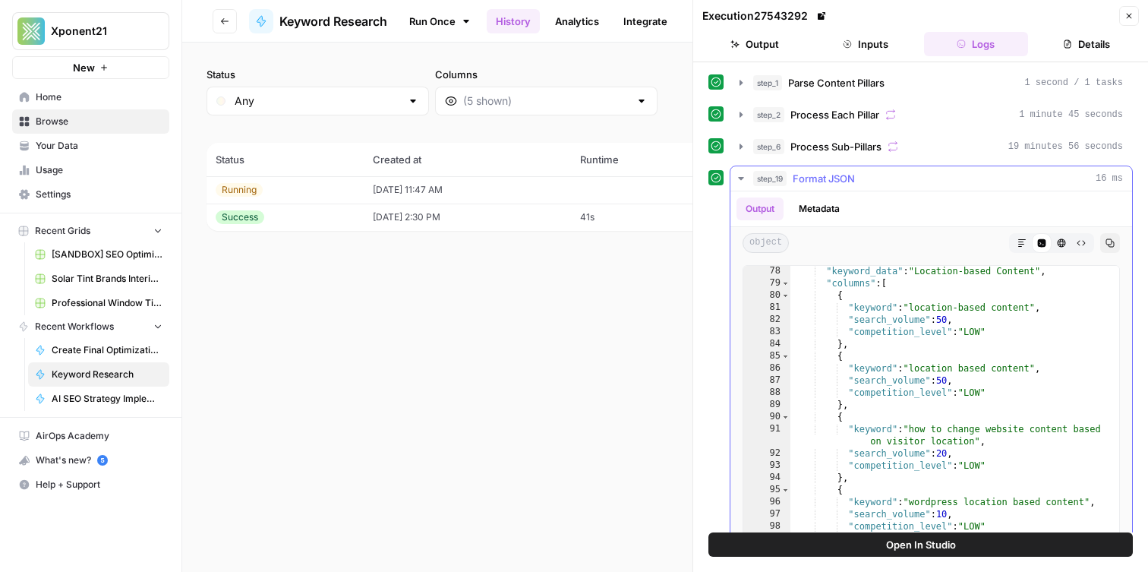
scroll to position [813, 0]
click at [1016, 243] on button "Markdown" at bounding box center [1022, 243] width 20 height 20
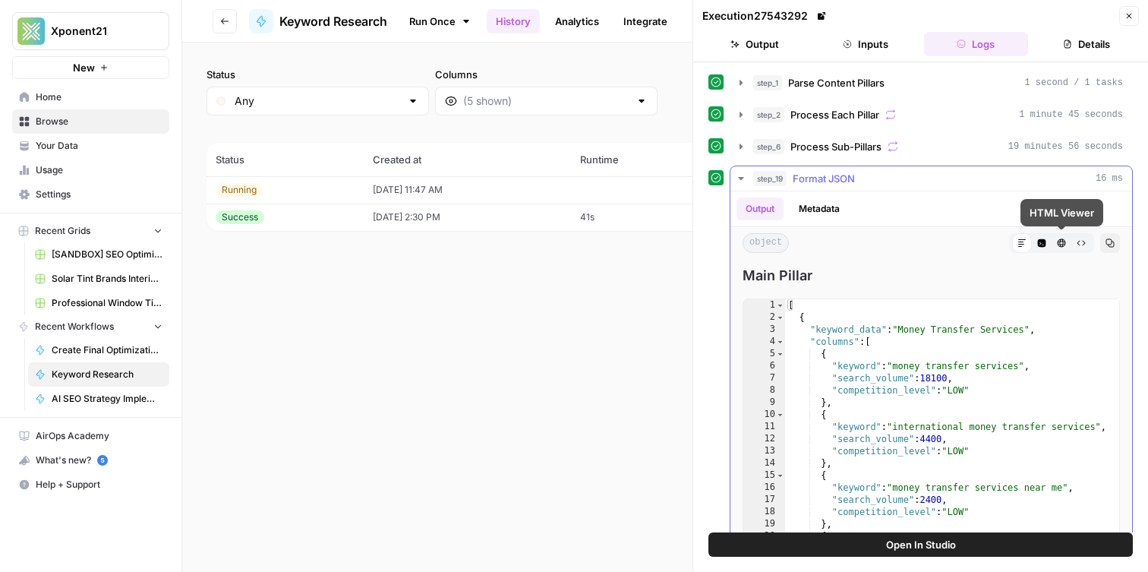
click at [1044, 245] on icon "button" at bounding box center [1042, 243] width 8 height 8
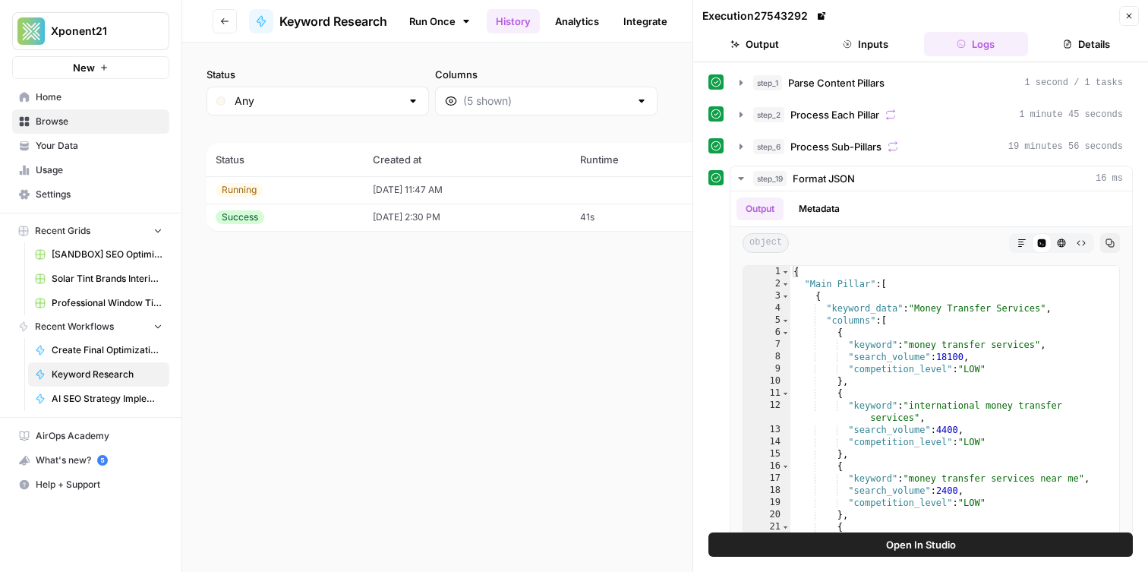
click at [1138, 14] on button "Close" at bounding box center [1130, 16] width 20 height 20
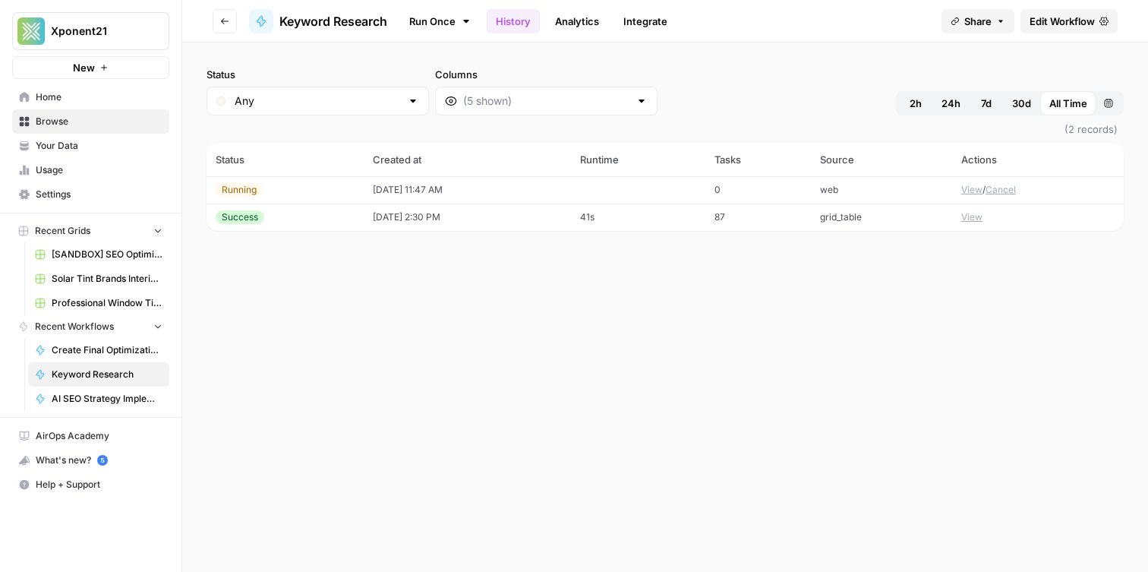
click at [1056, 22] on span "Edit Workflow" at bounding box center [1062, 21] width 65 height 15
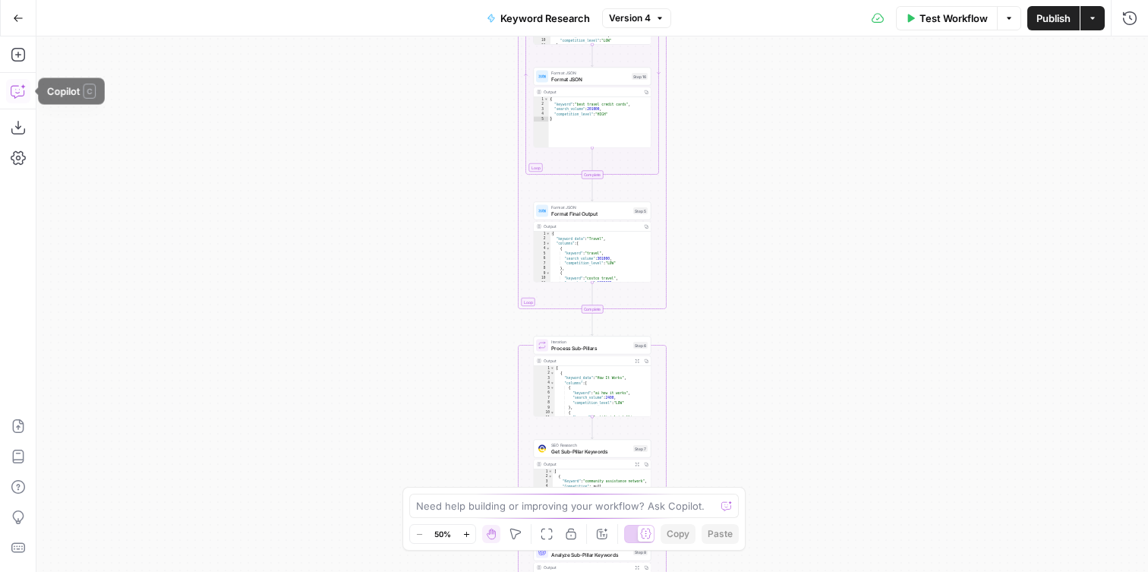
click at [10, 93] on button "Copilot" at bounding box center [18, 91] width 24 height 24
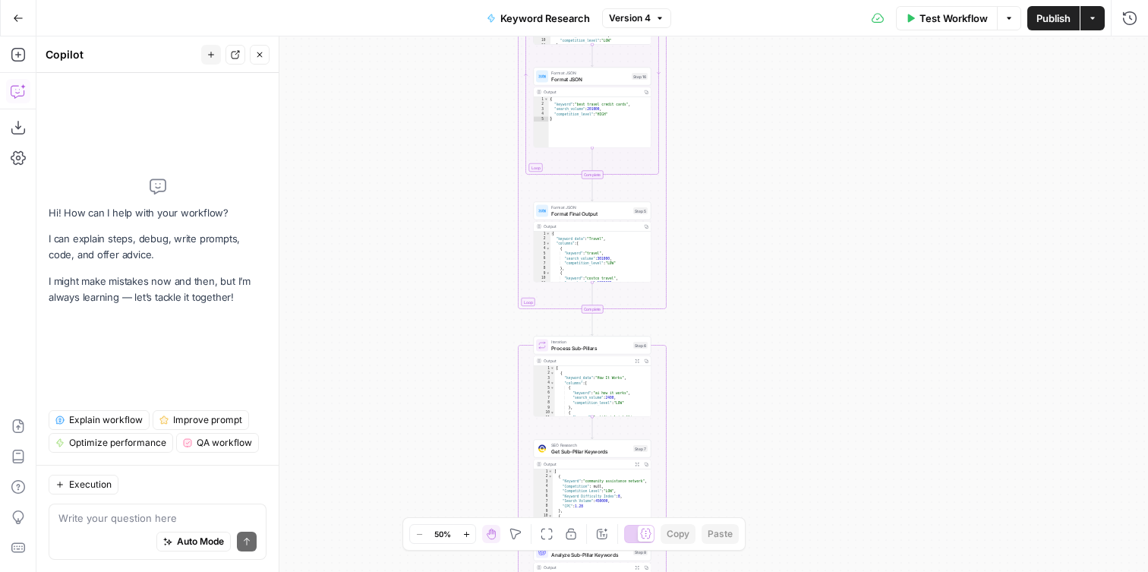
drag, startPoint x: 352, startPoint y: 257, endPoint x: 370, endPoint y: 258, distance: 18.3
click at [361, 257] on div "Workflow Set Inputs Inputs Run Code · Python Parse Content Pillars Step 1 Outpu…" at bounding box center [592, 303] width 1112 height 535
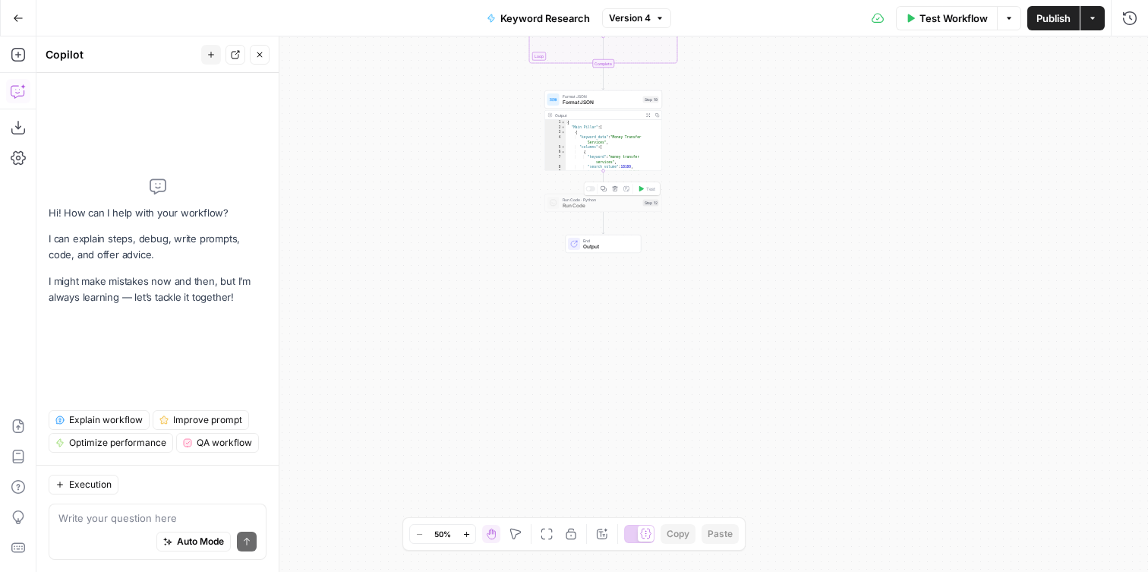
click at [605, 208] on span "Run Code" at bounding box center [601, 206] width 77 height 8
click at [471, 195] on div "Workflow Set Inputs Inputs Run Code · Python Parse Content Pillars Step 1 Outpu…" at bounding box center [592, 303] width 1112 height 535
click at [586, 105] on span "Format JSON" at bounding box center [601, 103] width 77 height 8
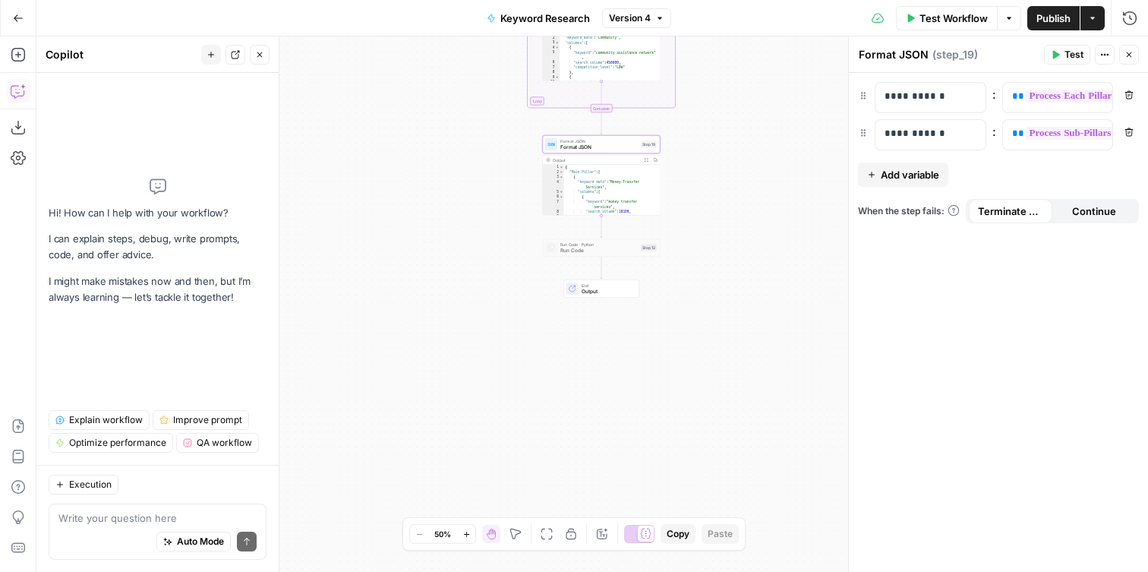
drag, startPoint x: 23, startPoint y: 89, endPoint x: 38, endPoint y: 143, distance: 56.0
click at [23, 89] on icon "button" at bounding box center [18, 91] width 15 height 15
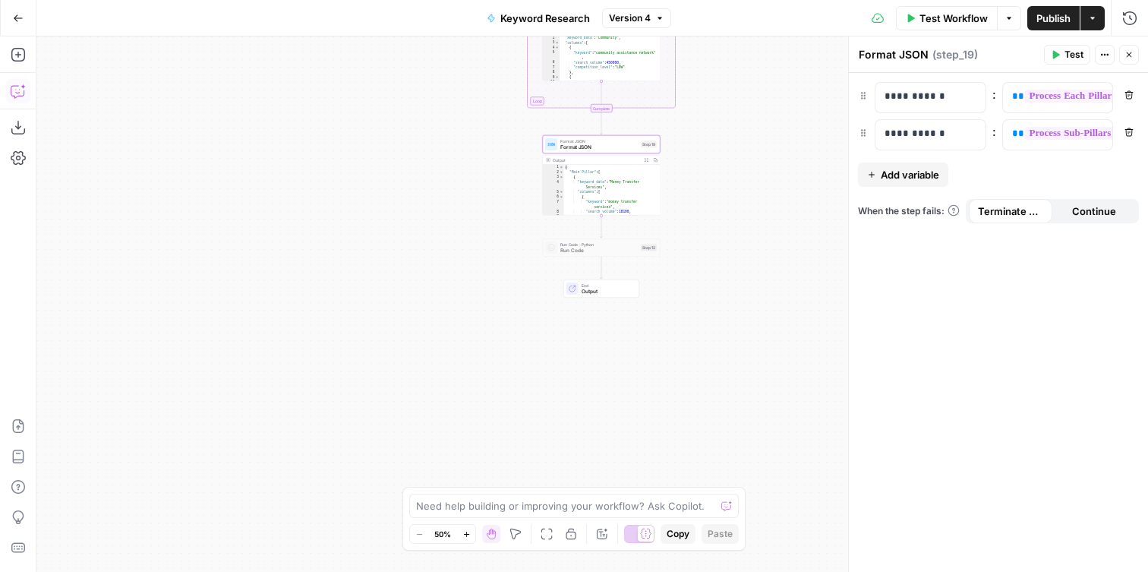
click at [14, 89] on icon "button" at bounding box center [18, 91] width 15 height 15
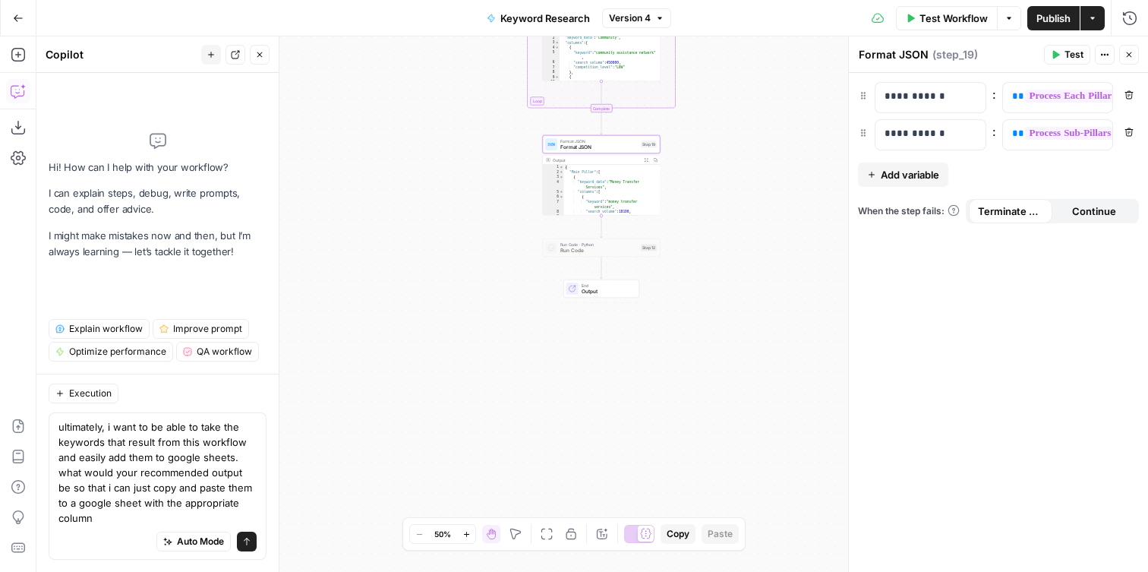
type textarea "ultimately, i want to be able to take the keywords that result from this workfl…"
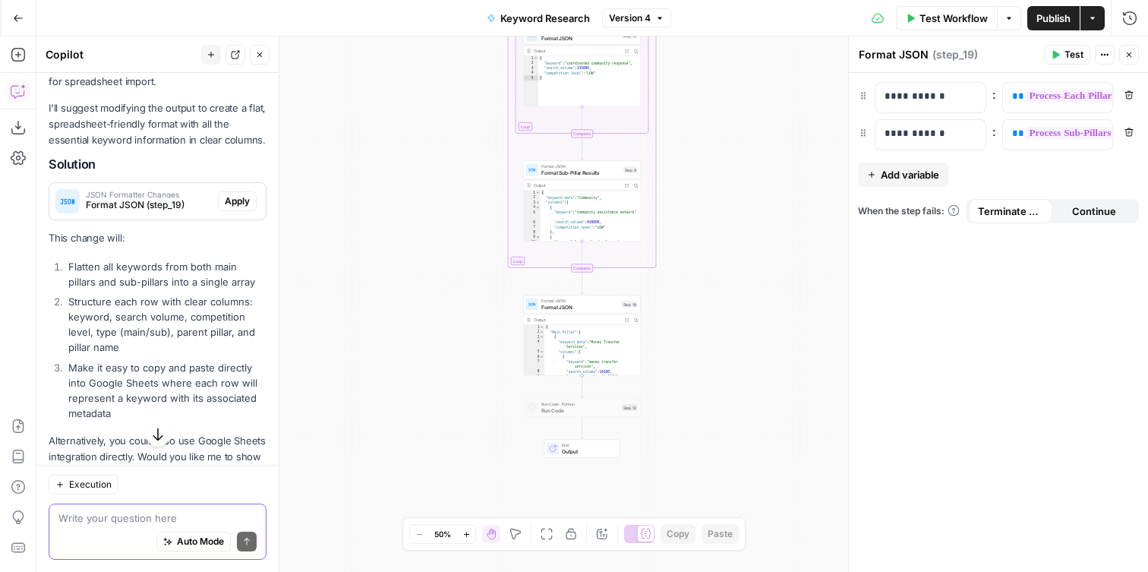
scroll to position [440, 0]
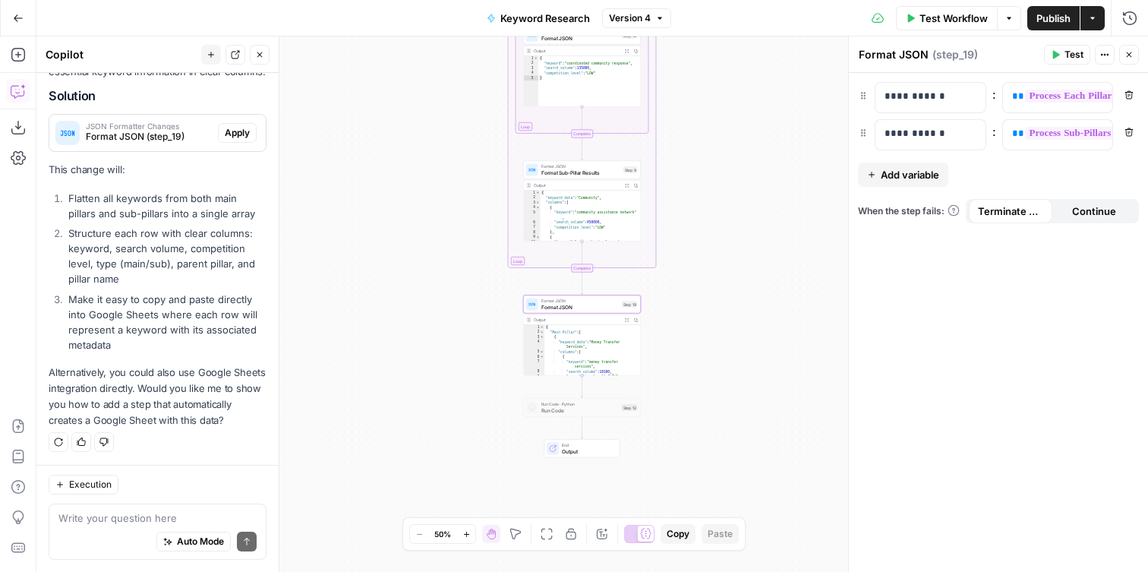
click at [129, 130] on span "Format JSON (step_19)" at bounding box center [149, 137] width 126 height 14
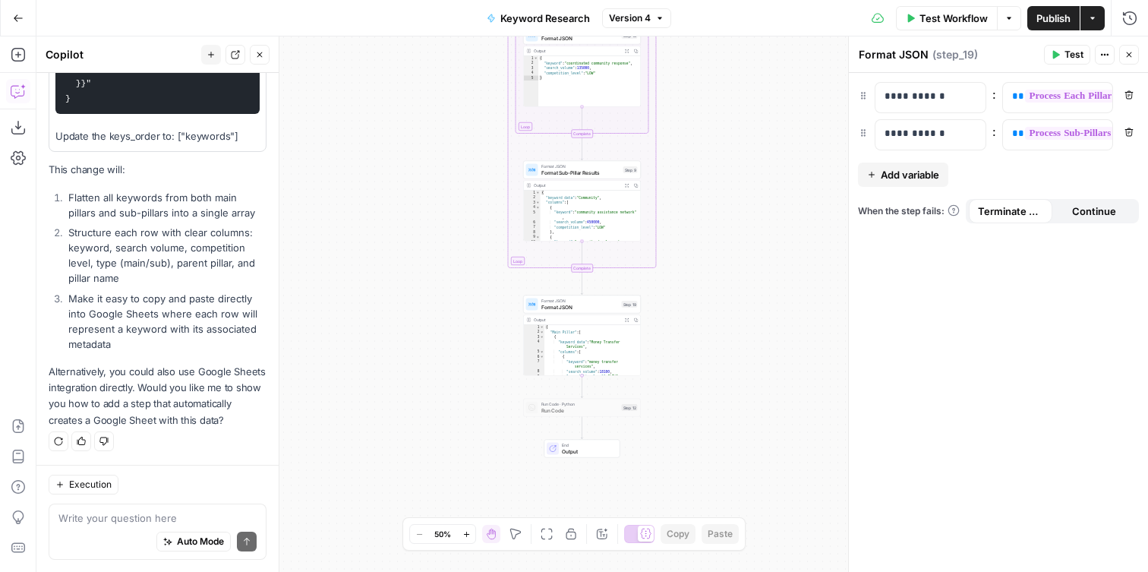
scroll to position [647, 0]
click at [165, 488] on div "Execution" at bounding box center [158, 485] width 218 height 20
click at [146, 507] on div "Write your question here Auto Mode Send" at bounding box center [158, 532] width 218 height 56
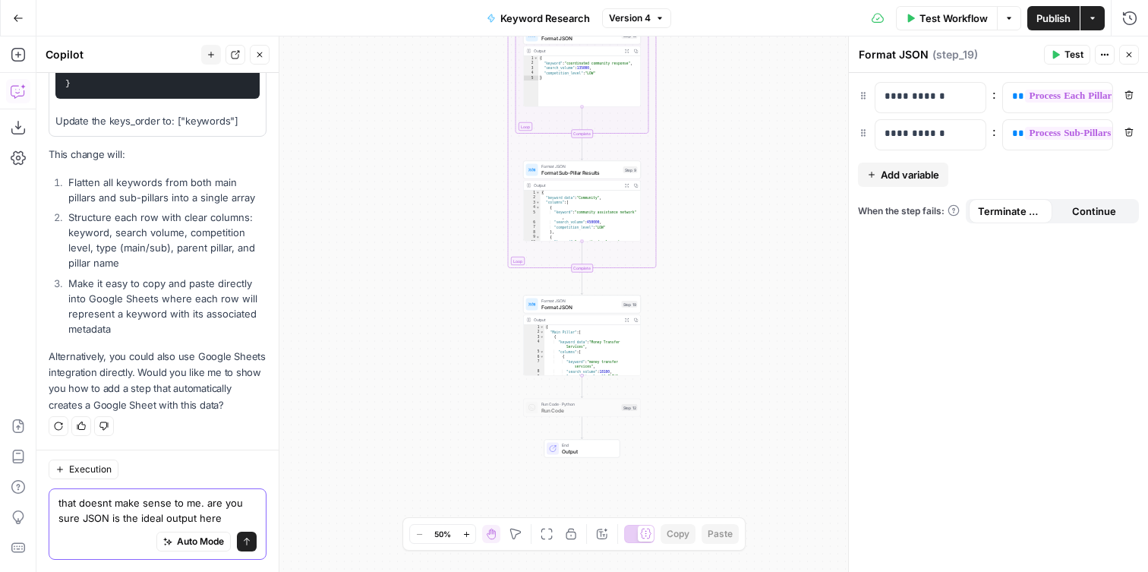
type textarea "that doesnt make sense to me. are you sure JSON is the ideal output here?"
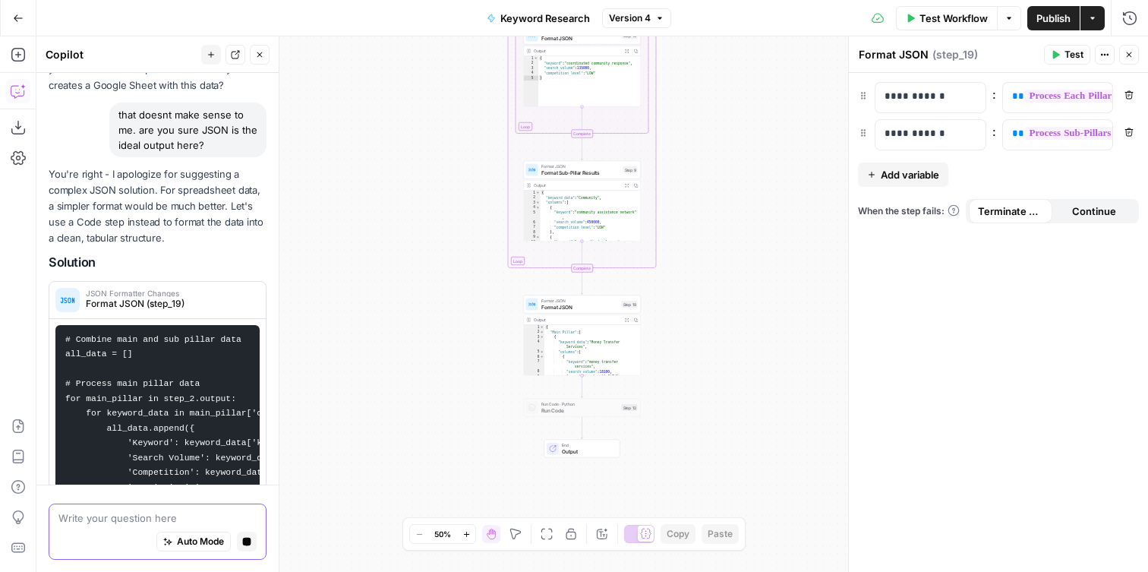
scroll to position [979, 0]
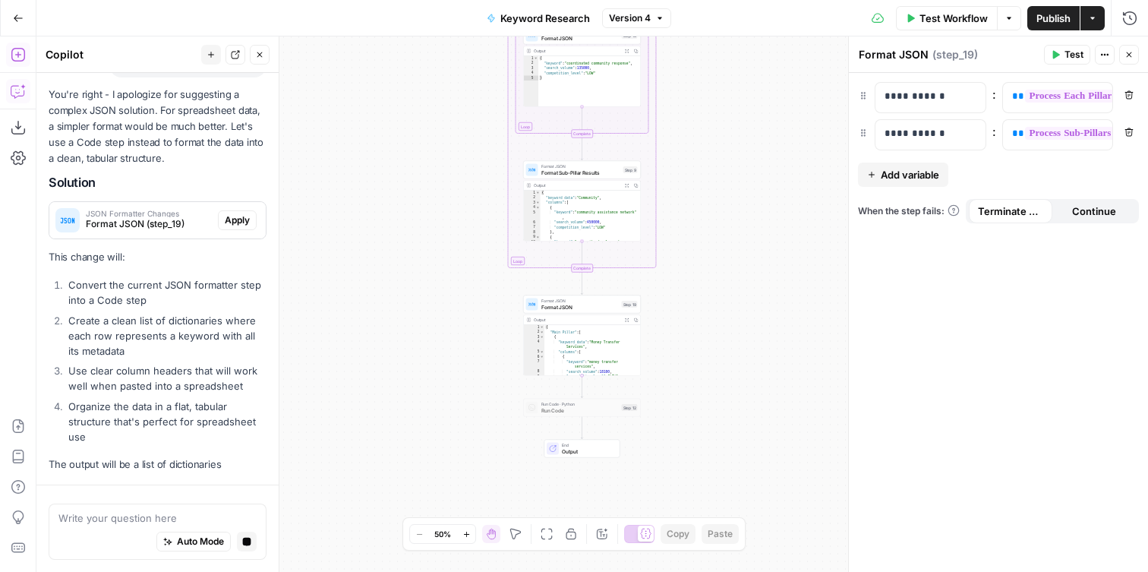
click at [13, 52] on icon "button" at bounding box center [18, 54] width 15 height 15
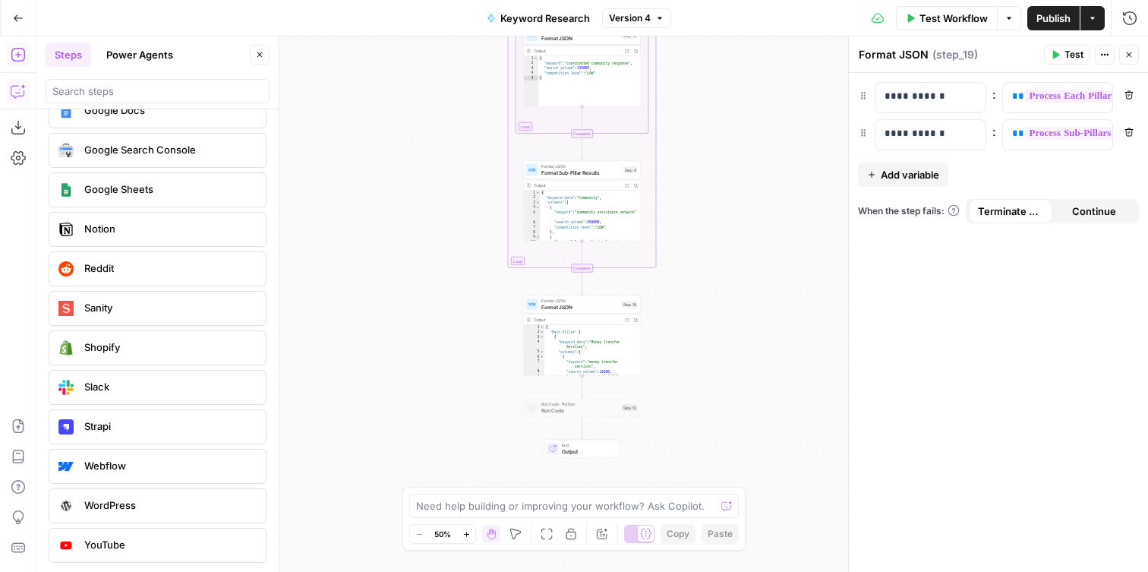
scroll to position [2841, 0]
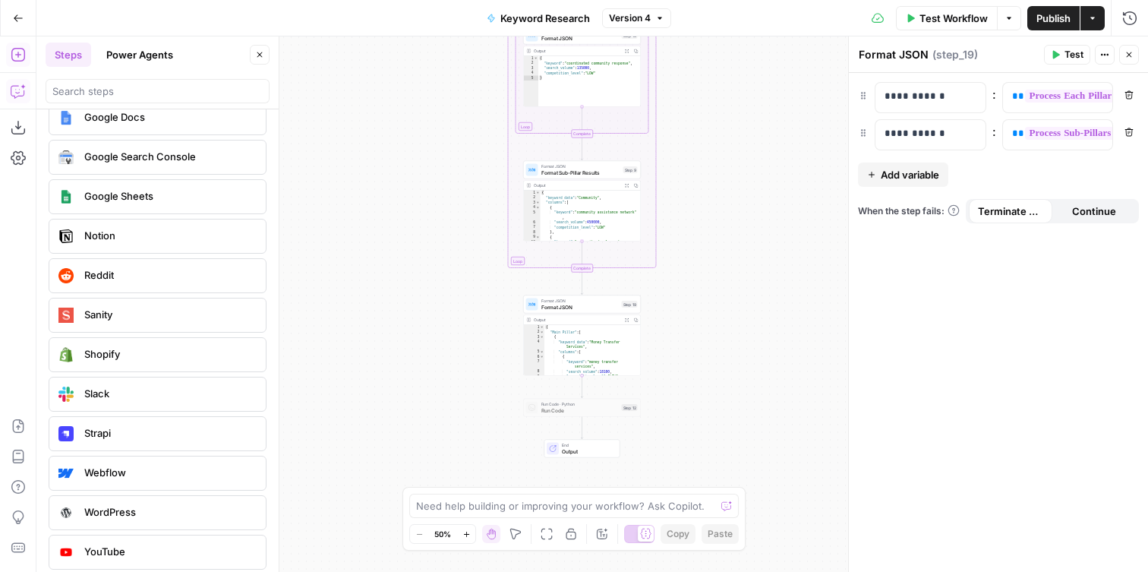
click at [13, 24] on button "Go Back" at bounding box center [18, 18] width 27 height 27
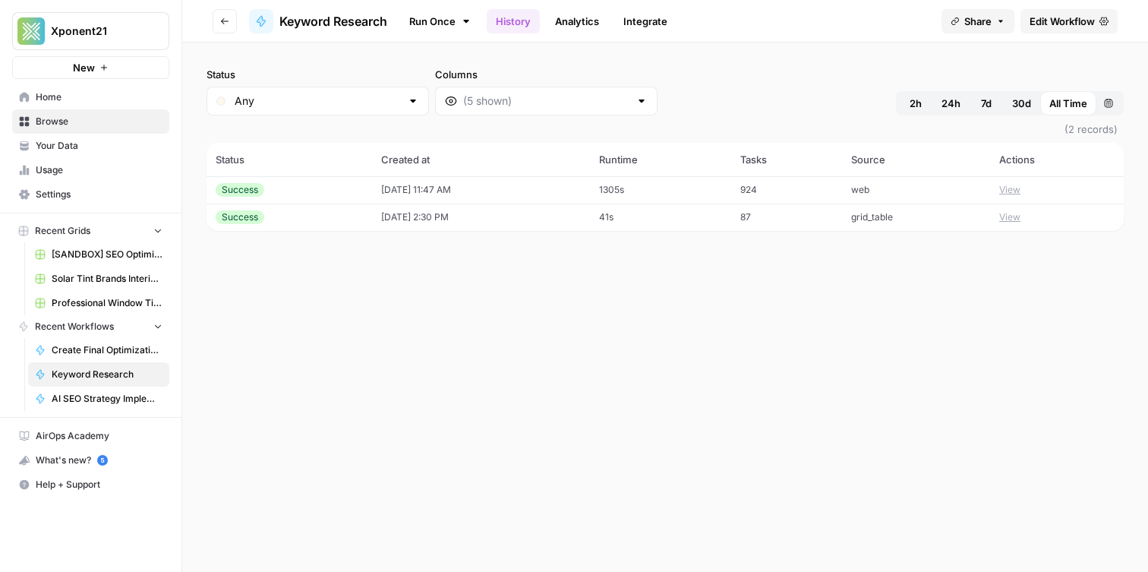
click at [1060, 19] on span "Edit Workflow" at bounding box center [1062, 21] width 65 height 15
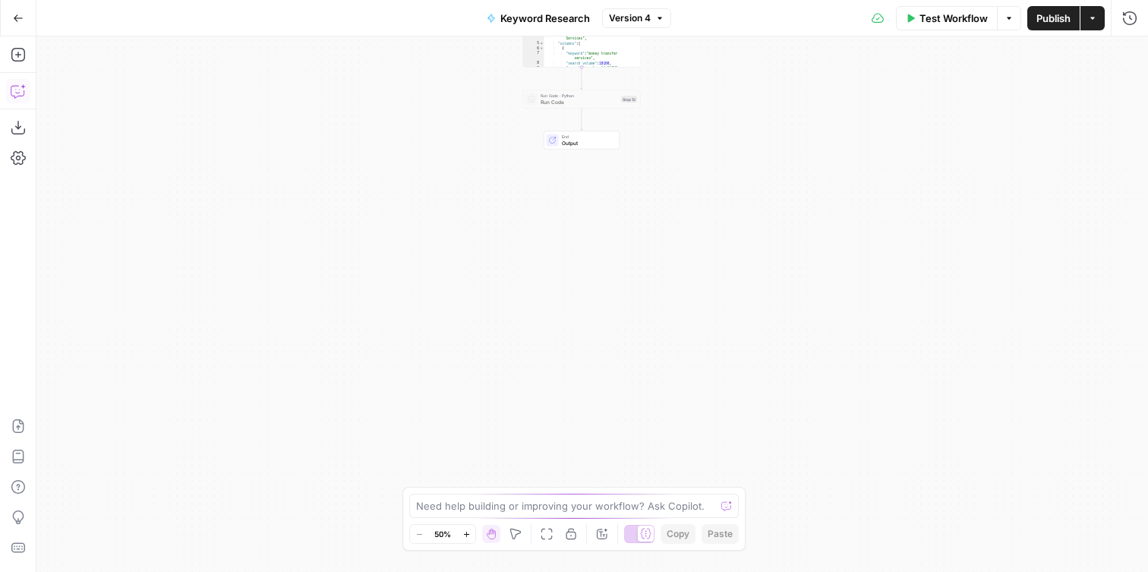
click at [22, 96] on icon "button" at bounding box center [17, 92] width 13 height 12
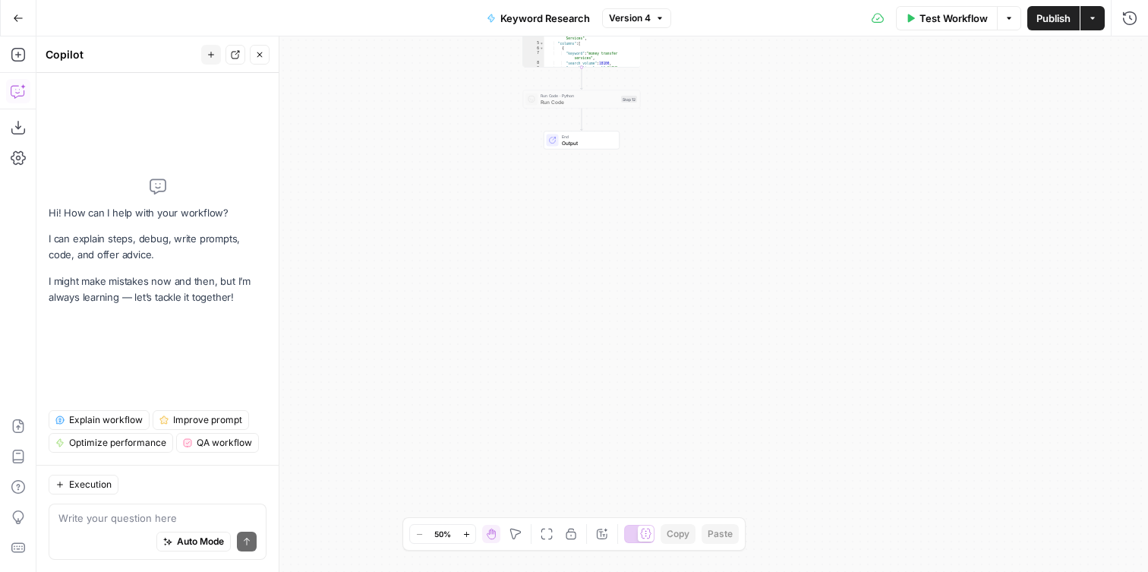
drag, startPoint x: 137, startPoint y: 516, endPoint x: 141, endPoint y: 507, distance: 9.9
click at [142, 510] on textarea at bounding box center [157, 517] width 198 height 15
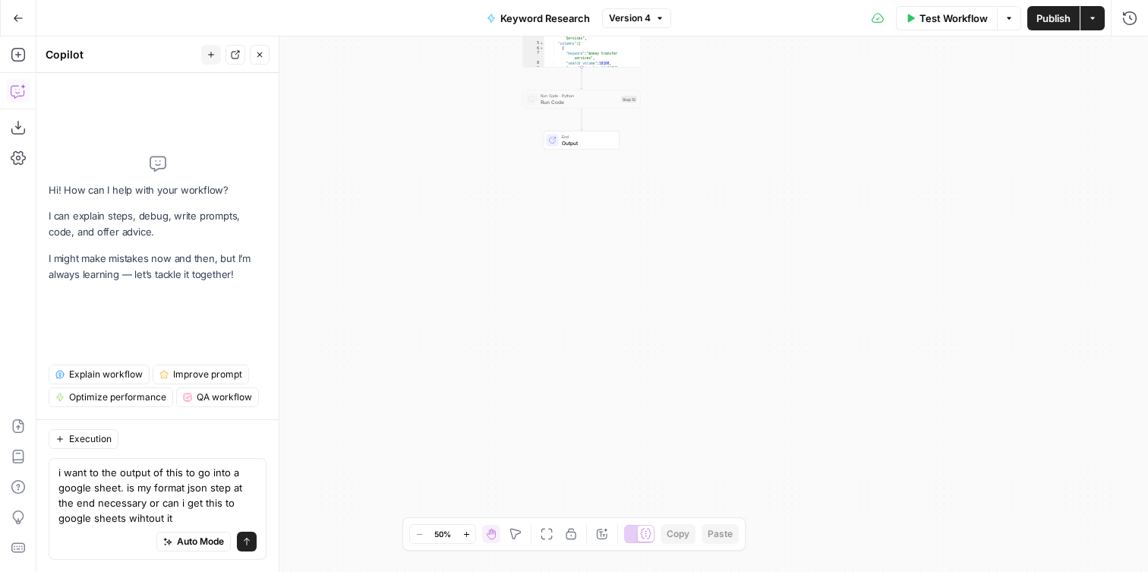
type textarea "i want to the output of this to go into a google sheet. is my format json step …"
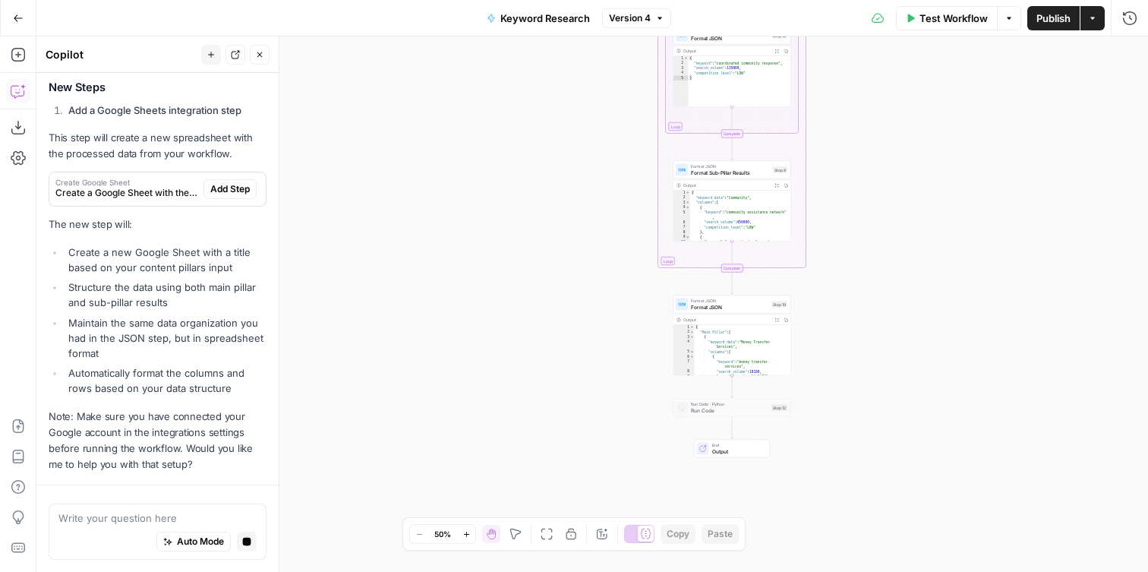
scroll to position [542, 0]
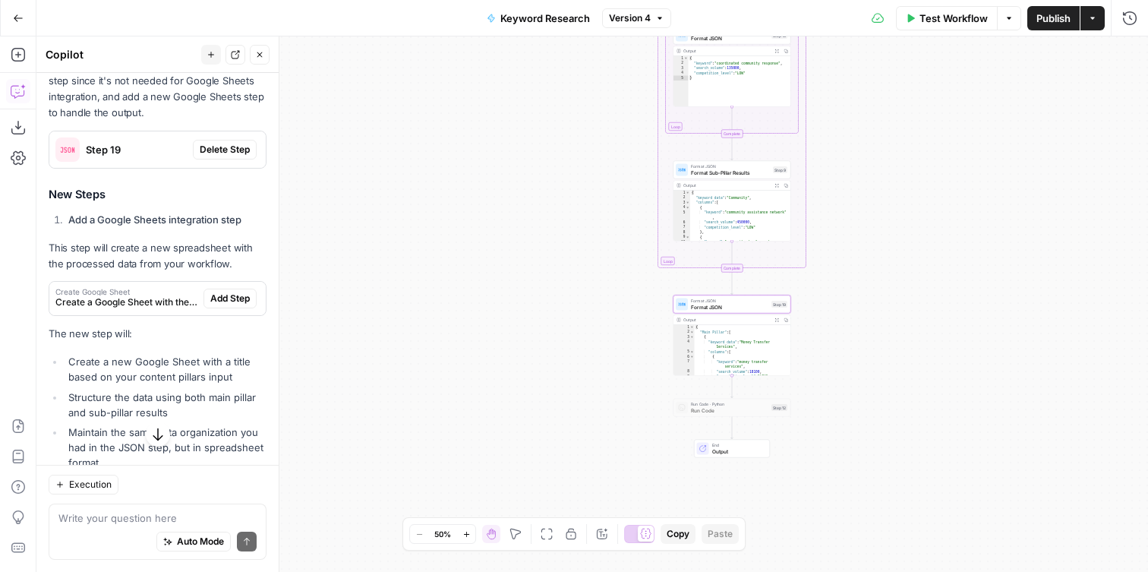
click at [224, 155] on span "Delete Step" at bounding box center [225, 150] width 50 height 14
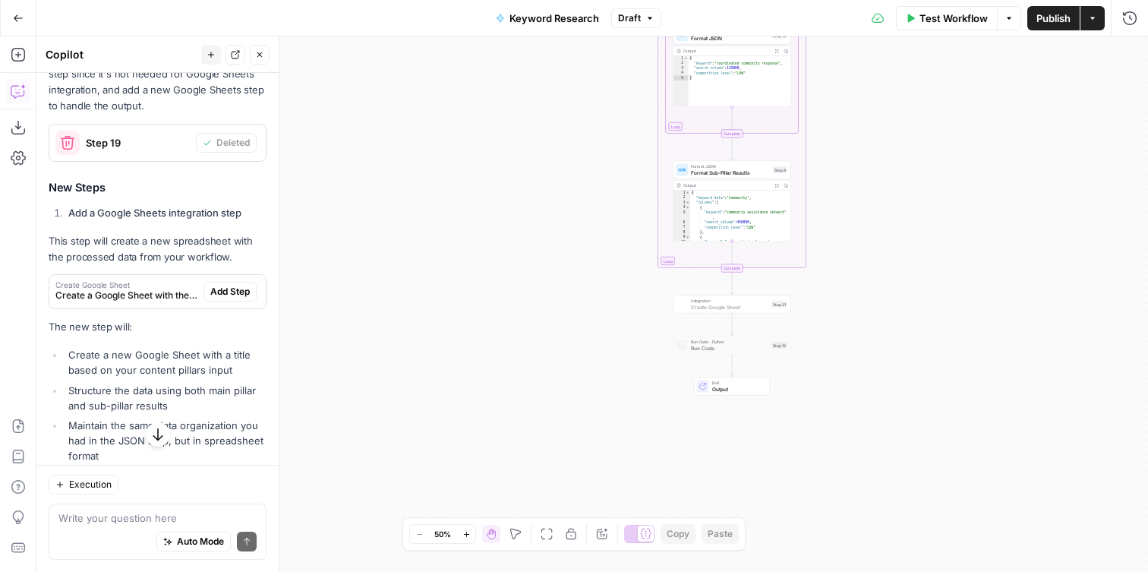
click at [228, 291] on span "Add Step" at bounding box center [229, 292] width 39 height 14
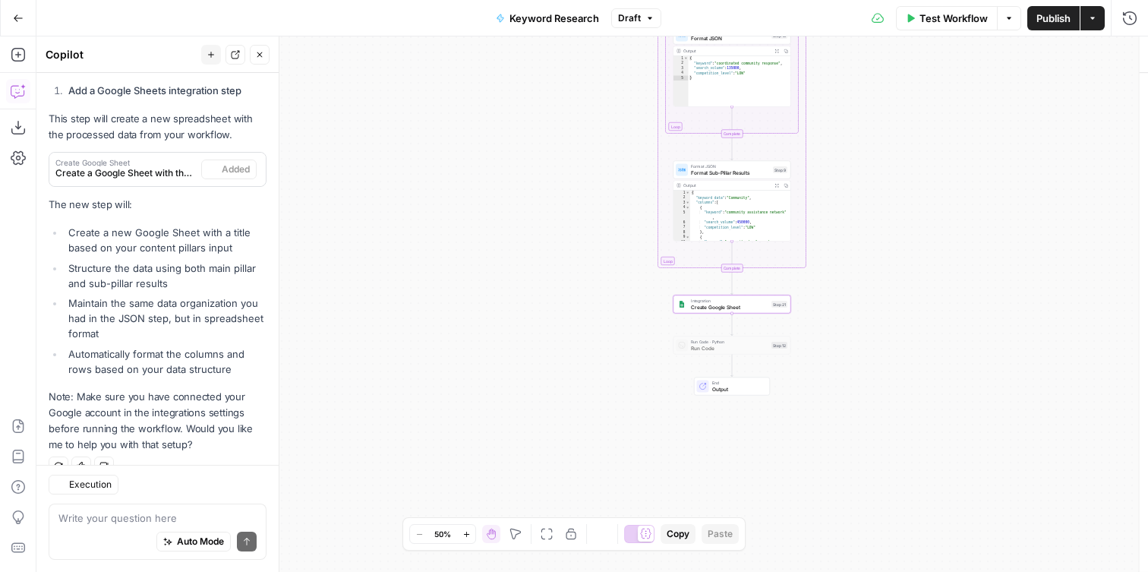
scroll to position [566, 0]
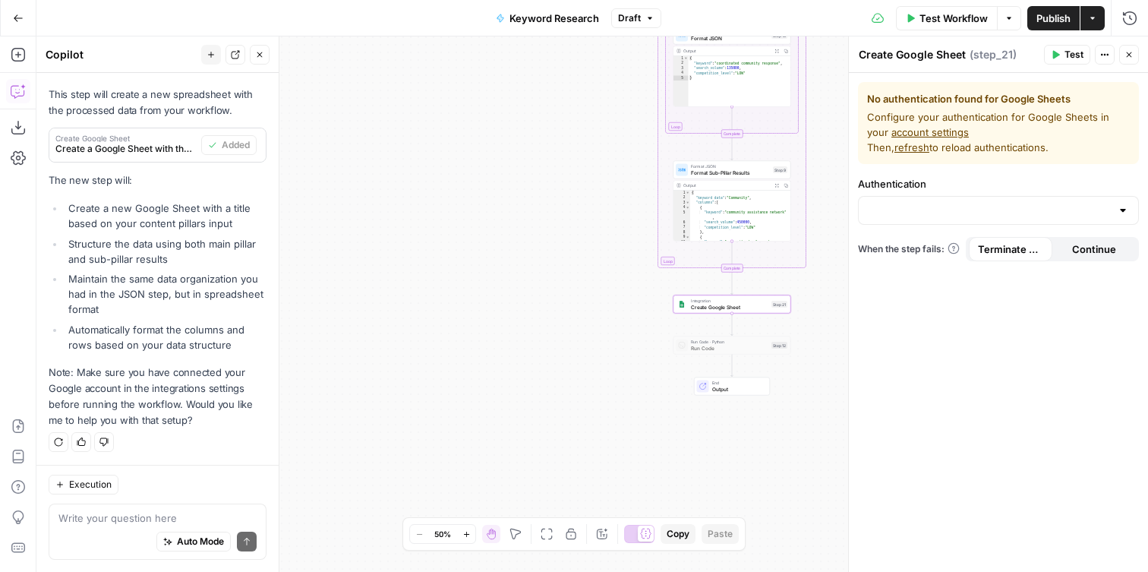
click at [956, 219] on div at bounding box center [998, 210] width 281 height 29
click at [546, 180] on div "Workflow Set Inputs Inputs Run Code · Python Parse Content Pillars Step 1 Outpu…" at bounding box center [592, 303] width 1112 height 535
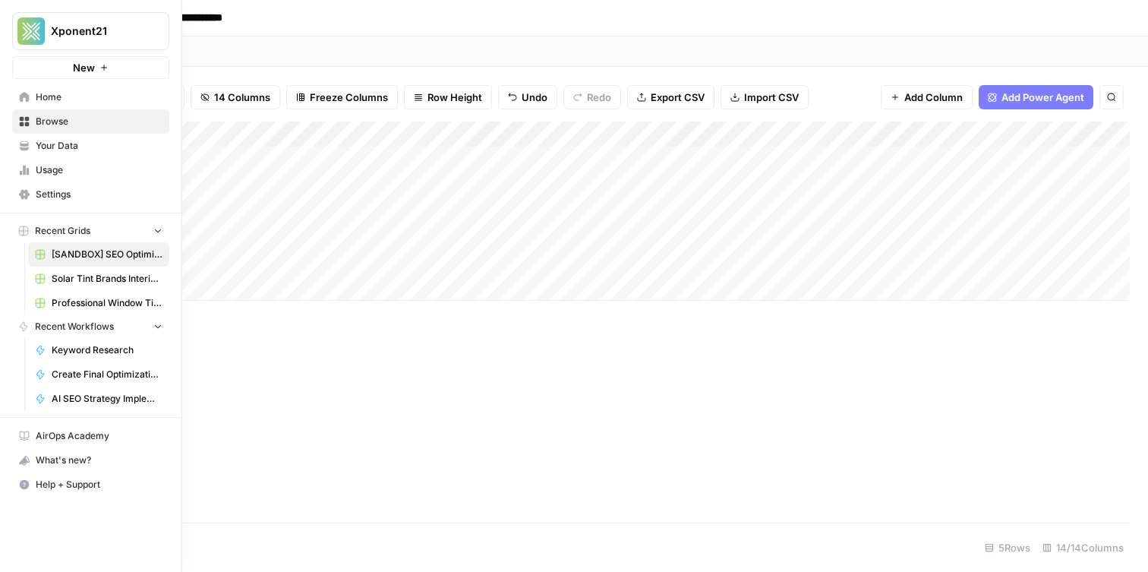
click at [71, 144] on span "Your Data" at bounding box center [99, 146] width 127 height 14
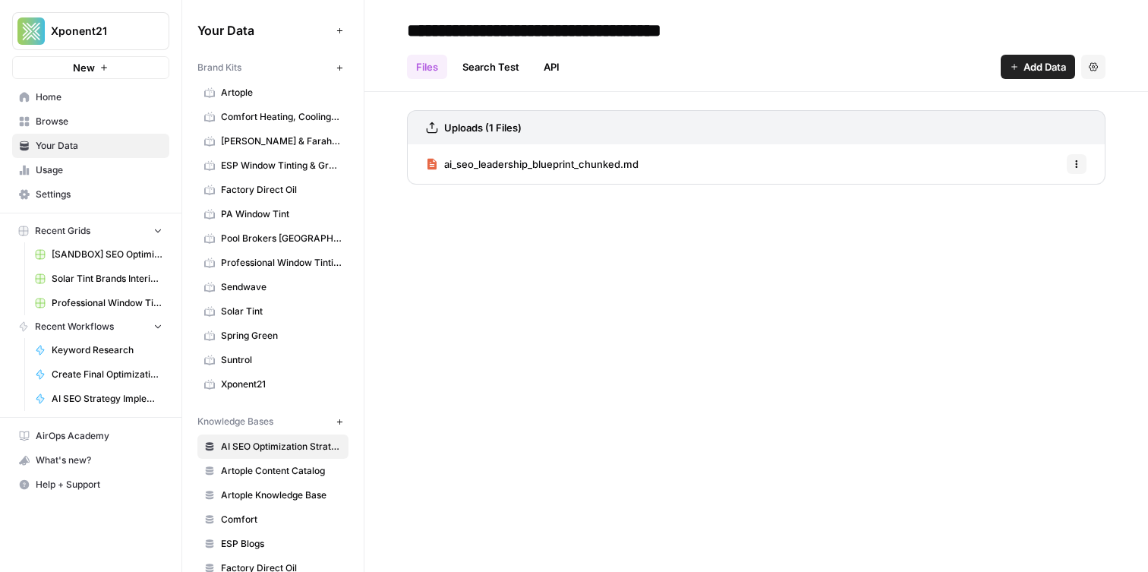
click at [90, 193] on span "Settings" at bounding box center [99, 195] width 127 height 14
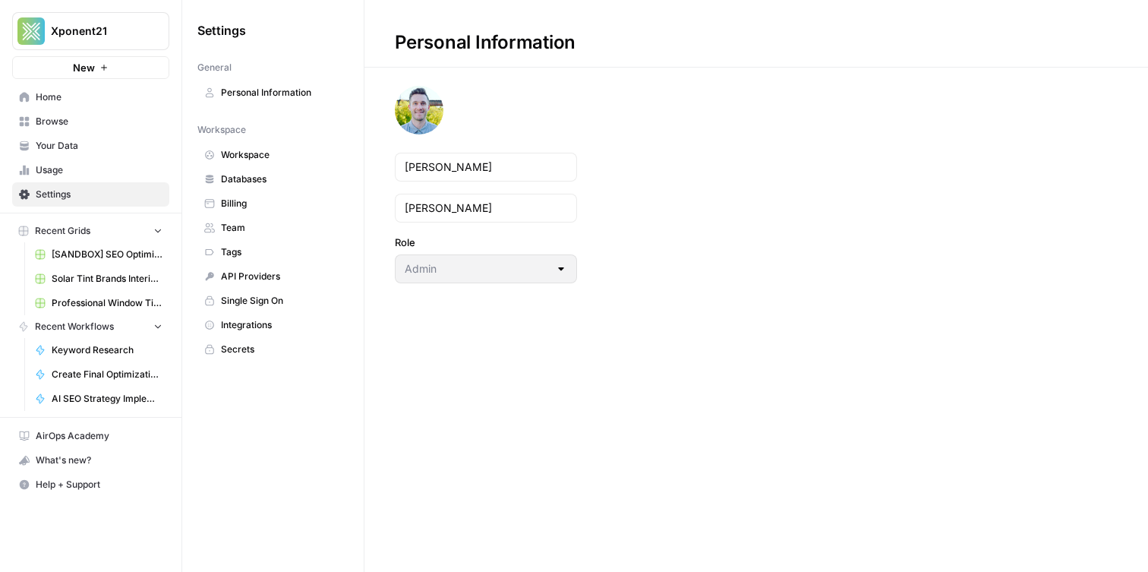
click at [267, 284] on link "API Providers" at bounding box center [272, 276] width 151 height 24
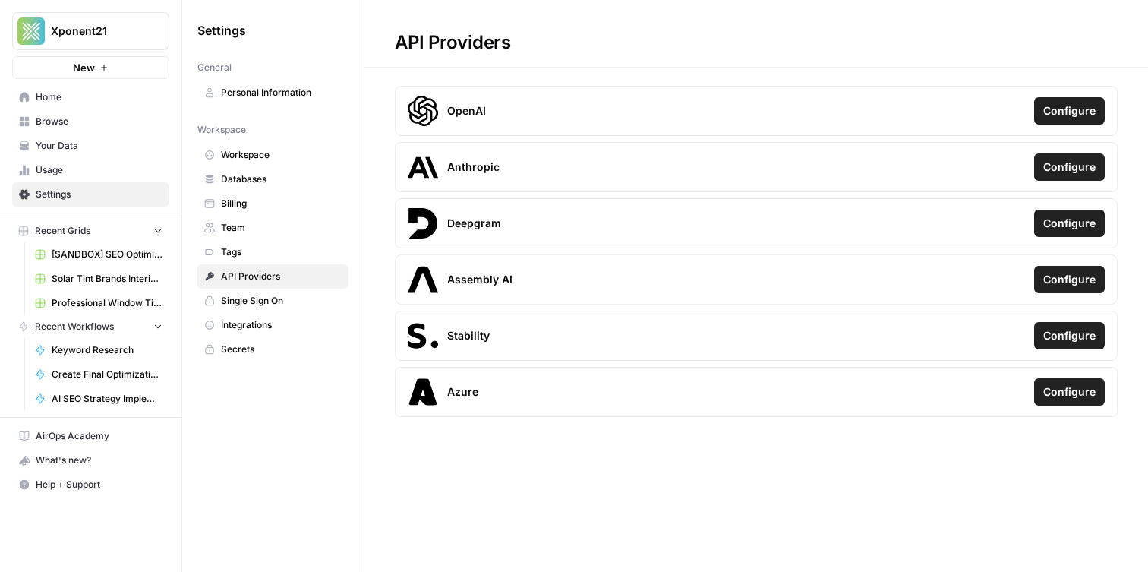
click at [292, 320] on span "Integrations" at bounding box center [281, 325] width 121 height 14
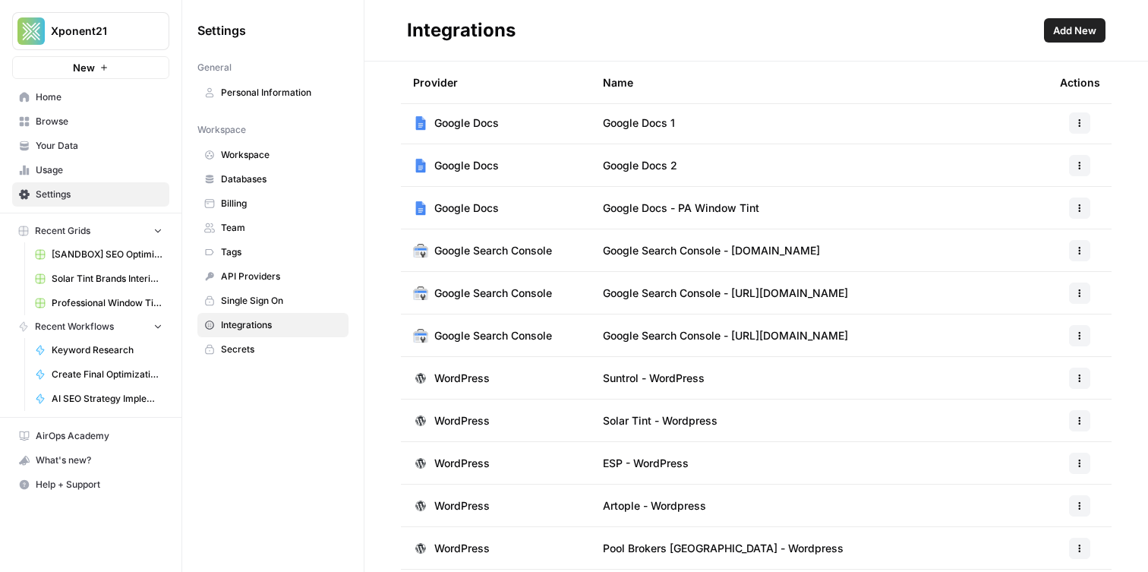
scroll to position [43, 0]
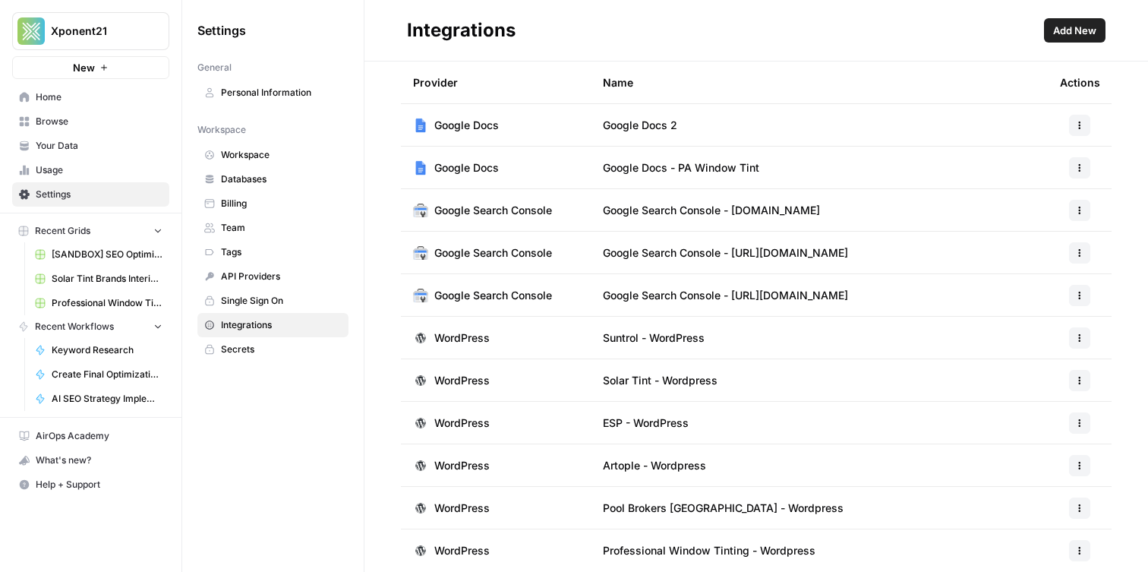
click at [1099, 35] on button "Add New" at bounding box center [1075, 30] width 62 height 24
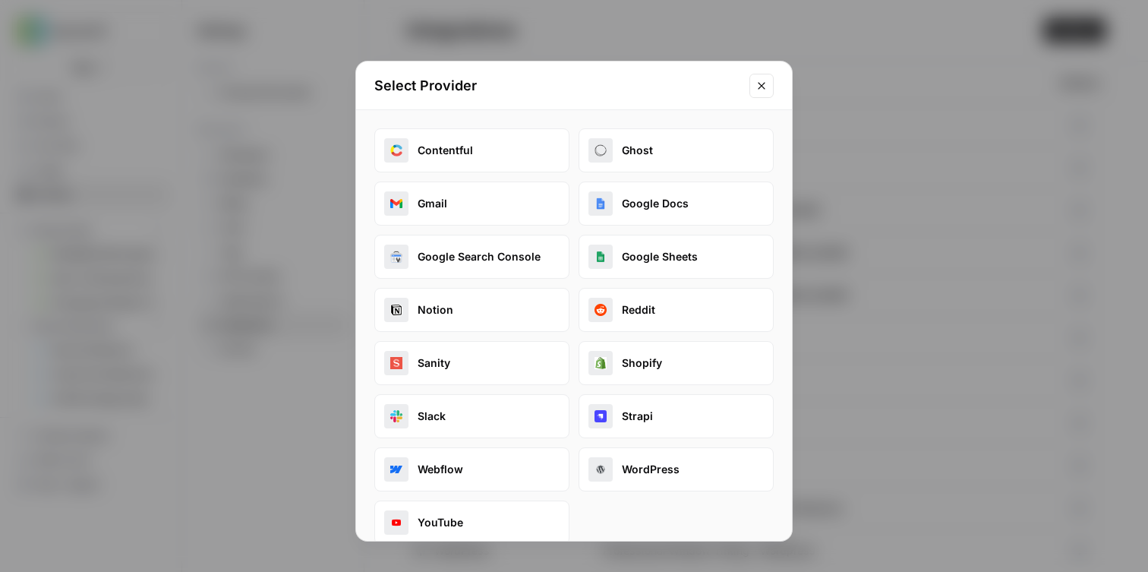
click at [660, 258] on button "Google Sheets" at bounding box center [676, 257] width 195 height 44
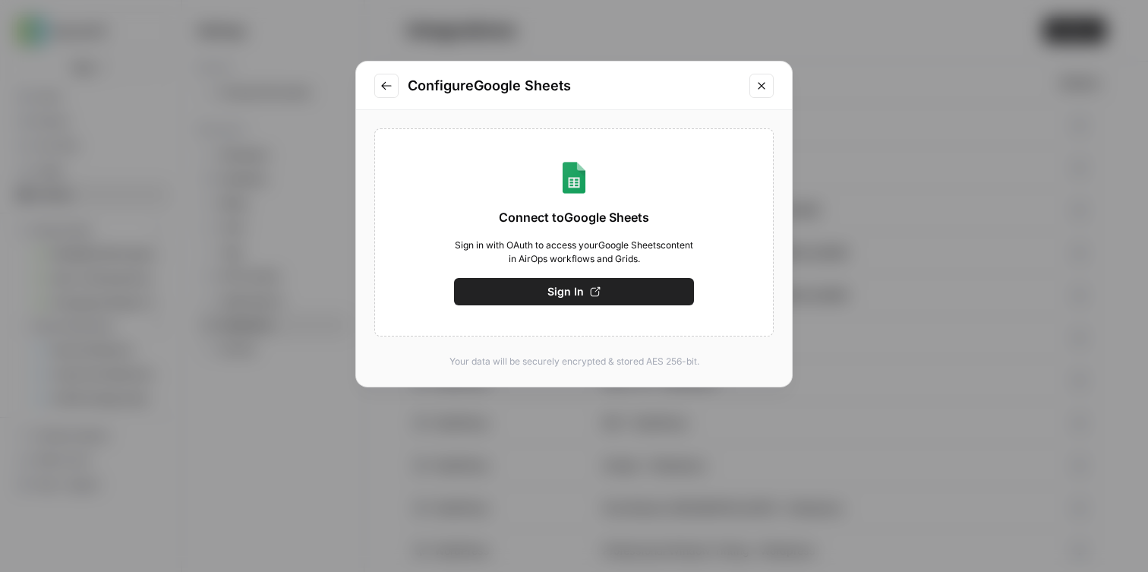
drag, startPoint x: 592, startPoint y: 285, endPoint x: 580, endPoint y: 283, distance: 13.0
click at [595, 286] on button "Sign In" at bounding box center [574, 291] width 240 height 27
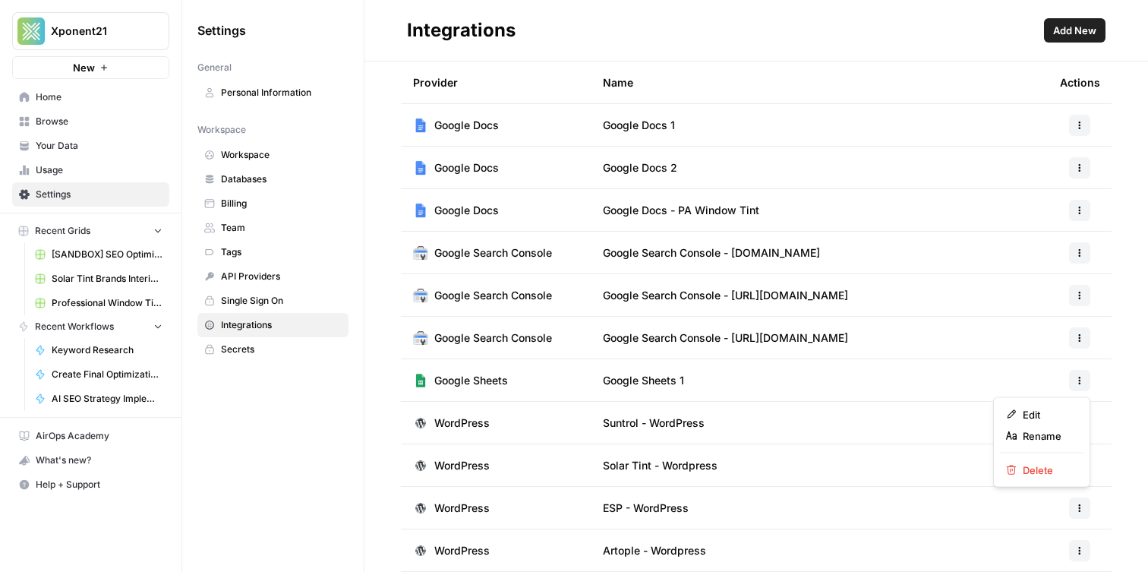
click at [1088, 386] on button "button" at bounding box center [1079, 380] width 21 height 21
click at [1047, 412] on span "Edit" at bounding box center [1047, 414] width 49 height 15
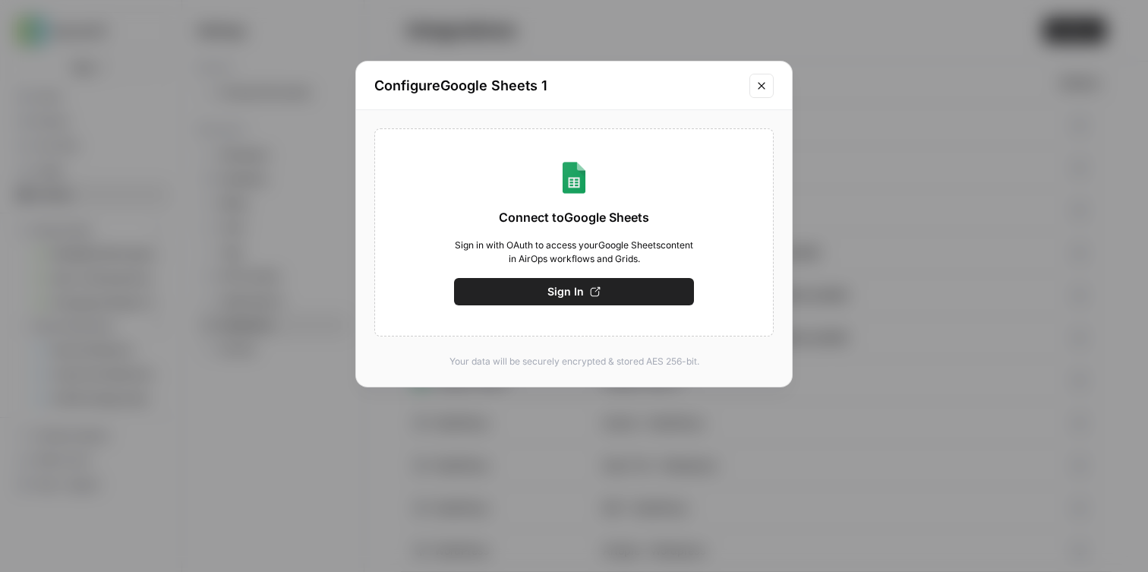
click at [763, 84] on icon "Close modal" at bounding box center [762, 86] width 12 height 12
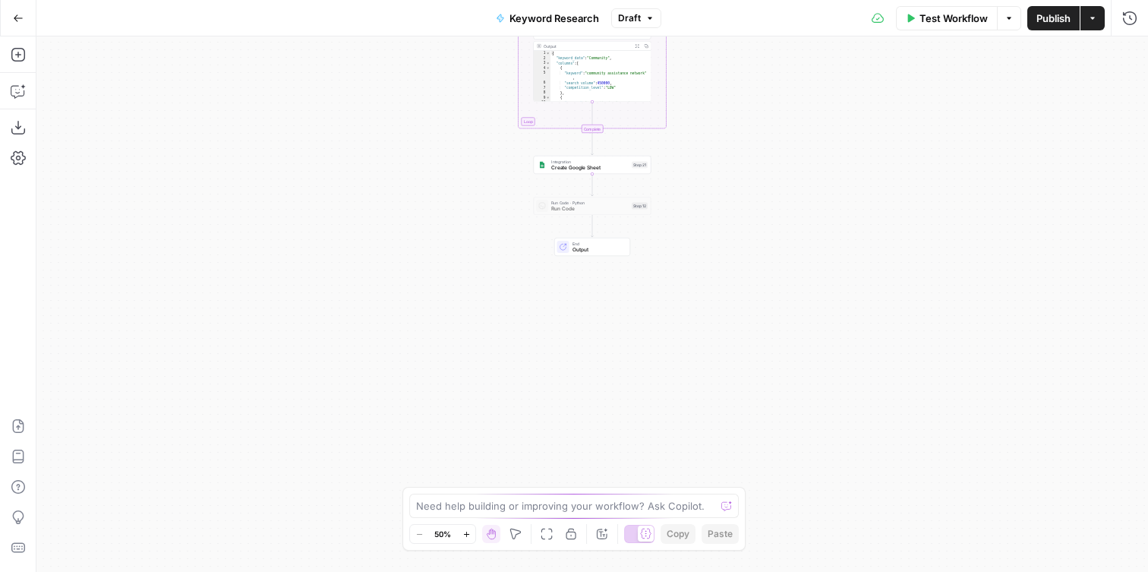
click at [558, 169] on span "Create Google Sheet" at bounding box center [589, 168] width 77 height 8
drag, startPoint x: 965, startPoint y: 116, endPoint x: 962, endPoint y: 125, distance: 8.9
click at [965, 116] on input "Authentication" at bounding box center [989, 116] width 243 height 15
click at [930, 155] on span "Google Sheets 1" at bounding box center [995, 154] width 249 height 15
type input "Google Sheets 1"
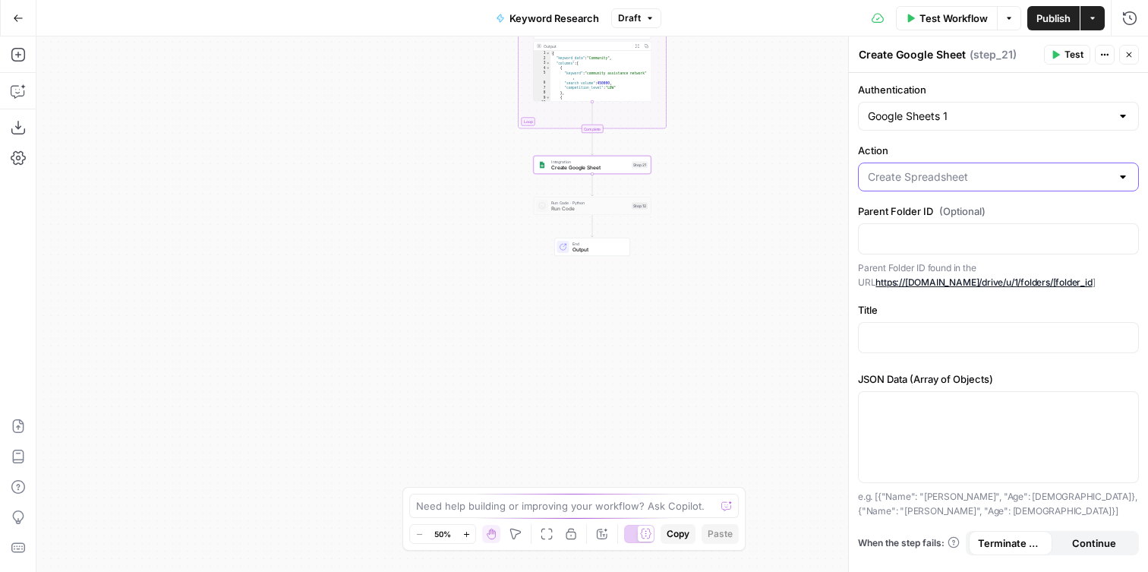
click at [1013, 175] on input "Action" at bounding box center [989, 176] width 243 height 15
type input "Create Spreadsheet"
click at [1003, 153] on label "Action" at bounding box center [998, 150] width 281 height 15
click at [1003, 169] on input "Create Spreadsheet" at bounding box center [989, 176] width 243 height 15
type input "Create Spreadsheet"
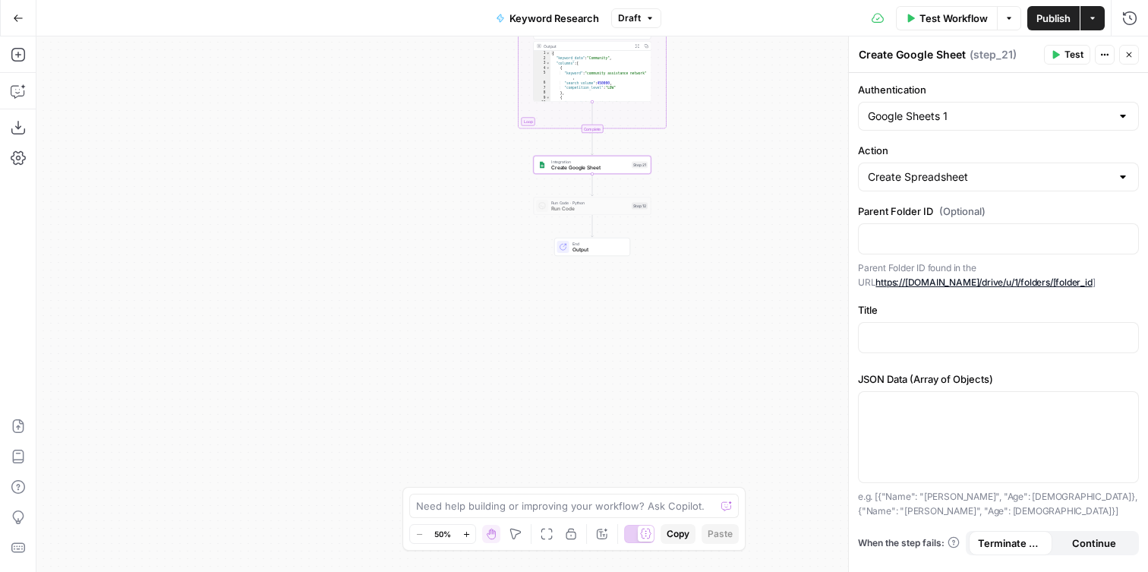
drag, startPoint x: 1019, startPoint y: 140, endPoint x: 1007, endPoint y: 140, distance: 11.4
click at [1019, 141] on div "Authentication Google Sheets 1 Action Create Spreadsheet Parent Folder ID (Opti…" at bounding box center [998, 322] width 299 height 499
click at [949, 242] on p at bounding box center [998, 237] width 261 height 15
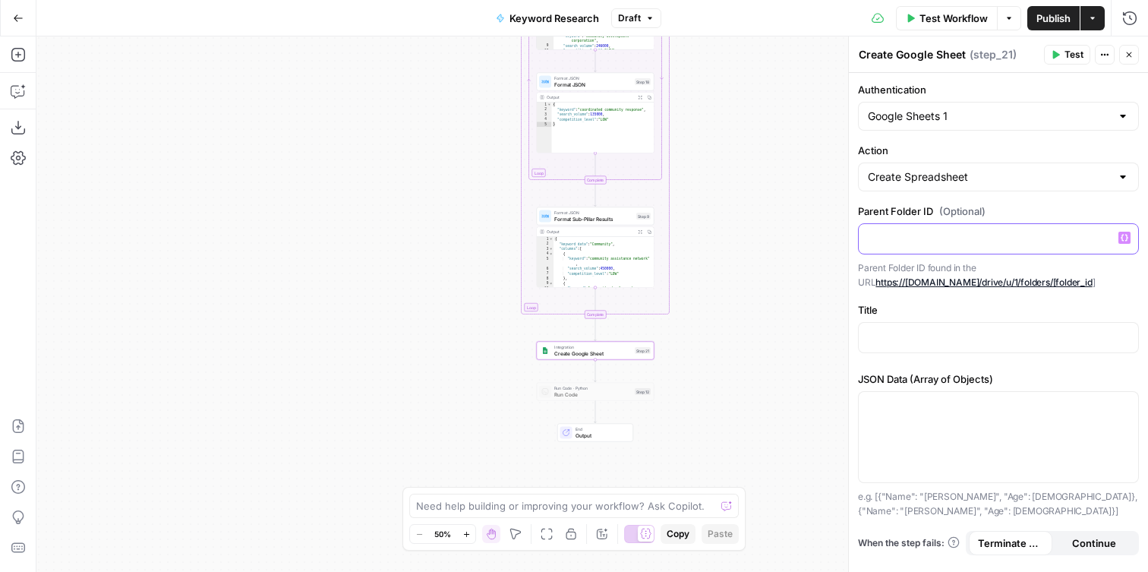
click at [966, 240] on p at bounding box center [998, 237] width 261 height 15
click at [904, 345] on div at bounding box center [999, 338] width 280 height 30
click at [1127, 340] on icon "button" at bounding box center [1125, 337] width 8 height 8
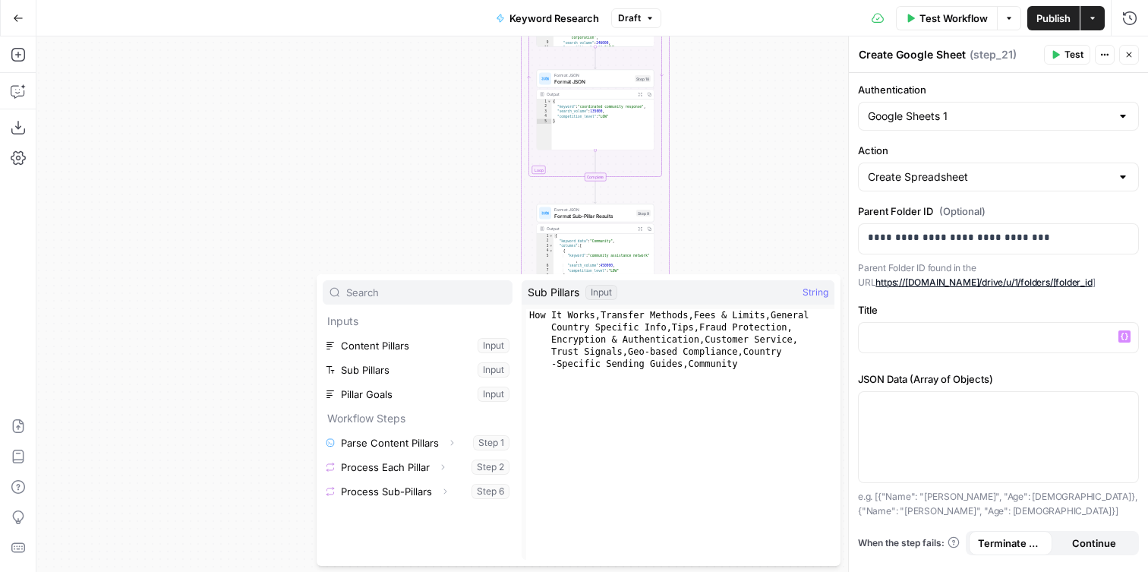
click at [371, 170] on div "Workflow Set Inputs Inputs Run Code · Python Parse Content Pillars Step 1 Outpu…" at bounding box center [592, 303] width 1112 height 535
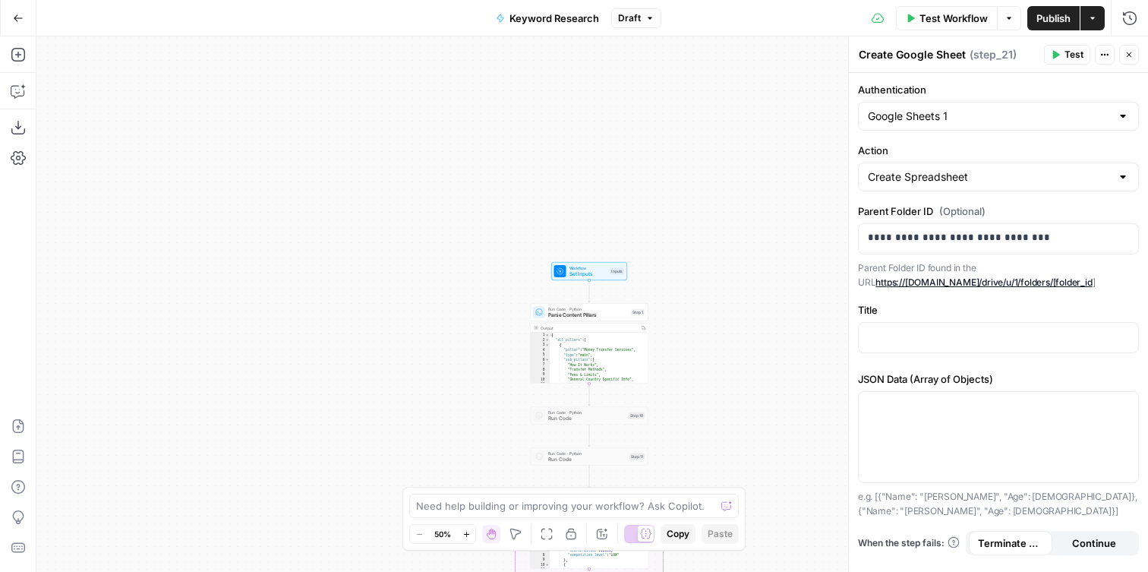
click at [589, 273] on span "Set Inputs" at bounding box center [589, 274] width 38 height 8
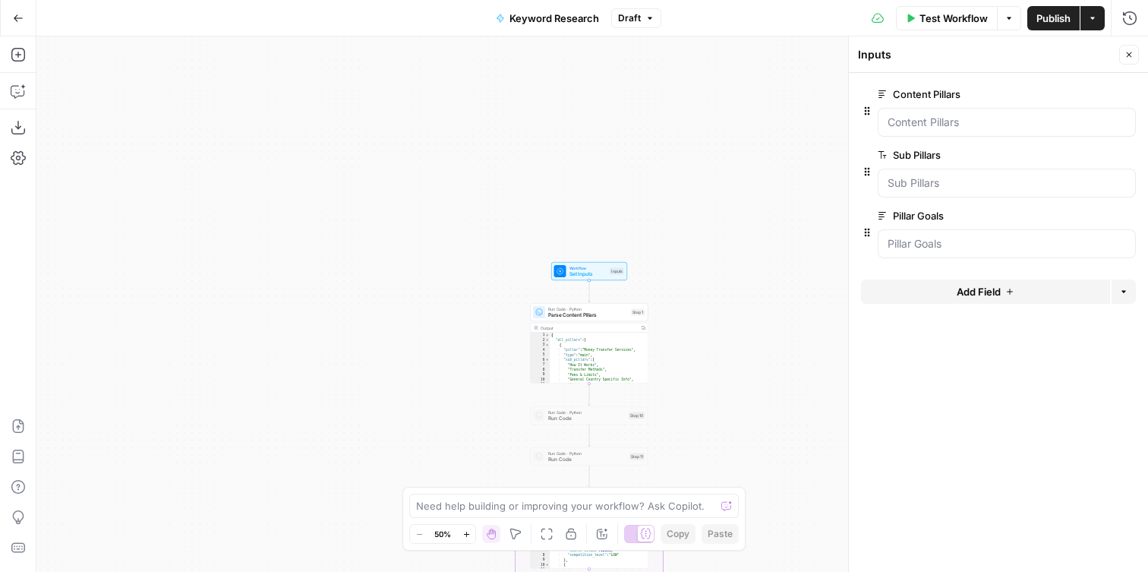
click at [955, 289] on button "Add Field" at bounding box center [985, 292] width 249 height 24
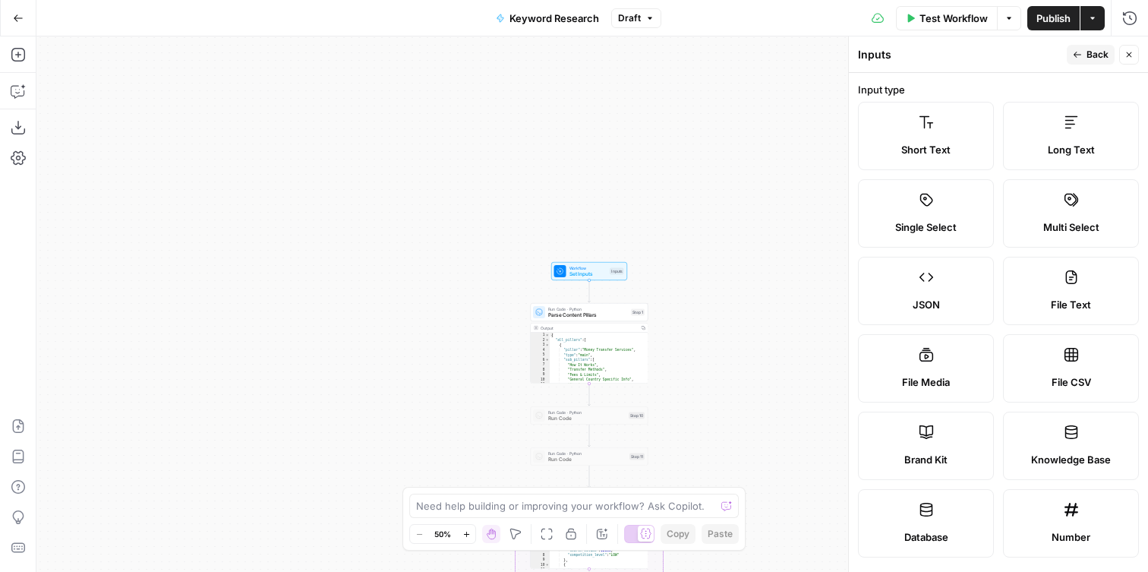
click at [901, 122] on label "Short Text" at bounding box center [926, 136] width 136 height 68
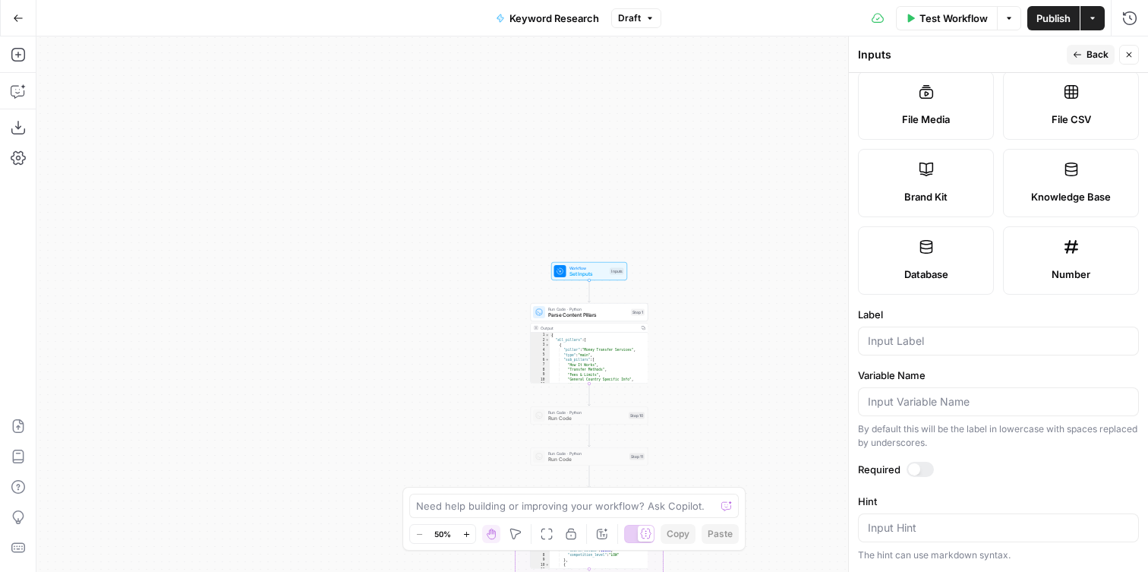
scroll to position [304, 0]
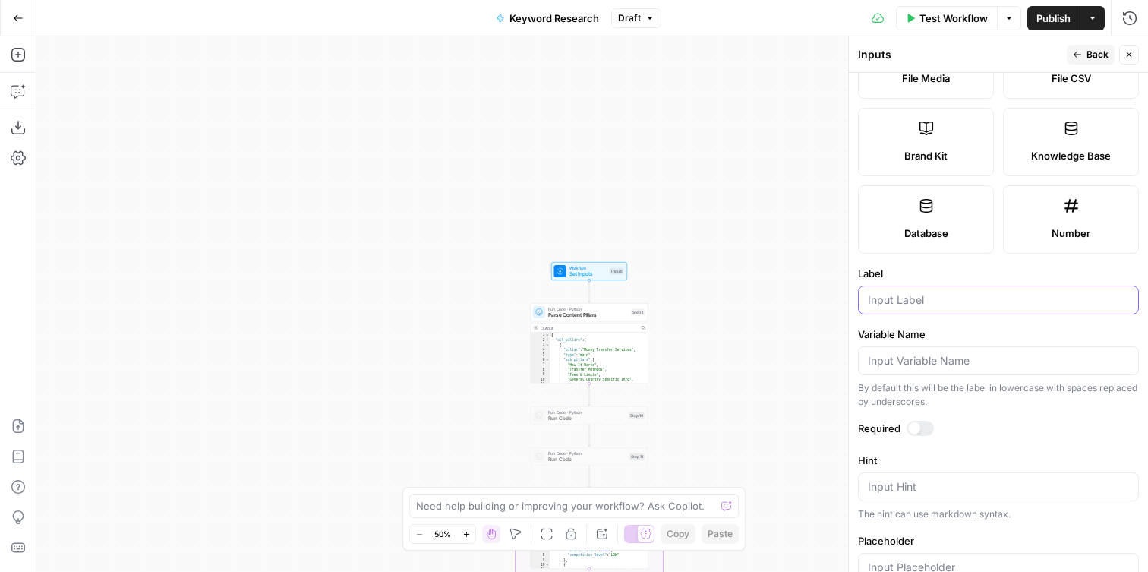
click at [921, 299] on input "Label" at bounding box center [998, 299] width 261 height 15
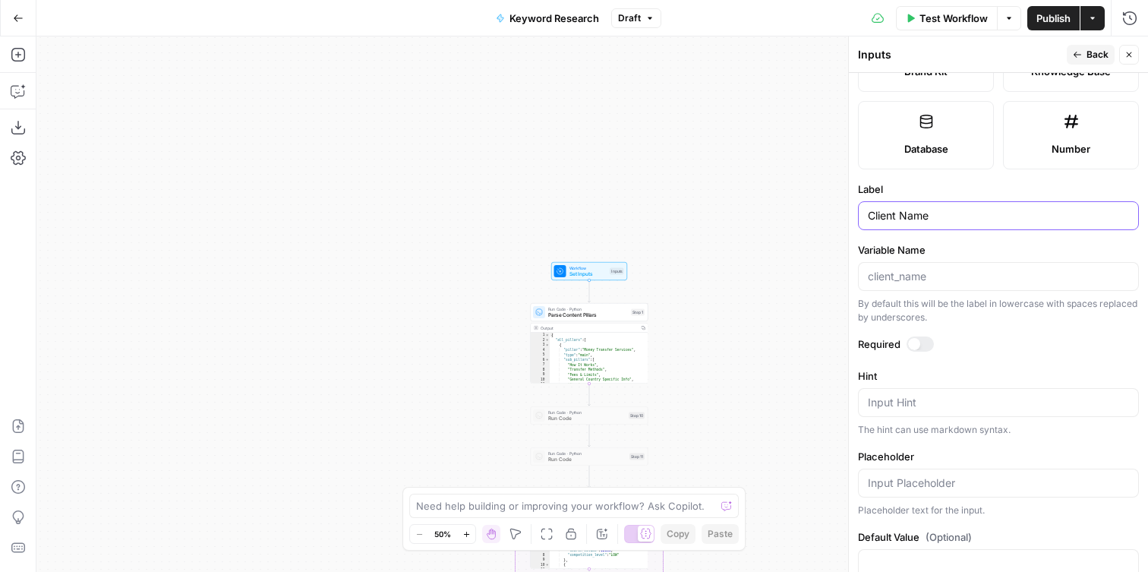
type input "Client Name"
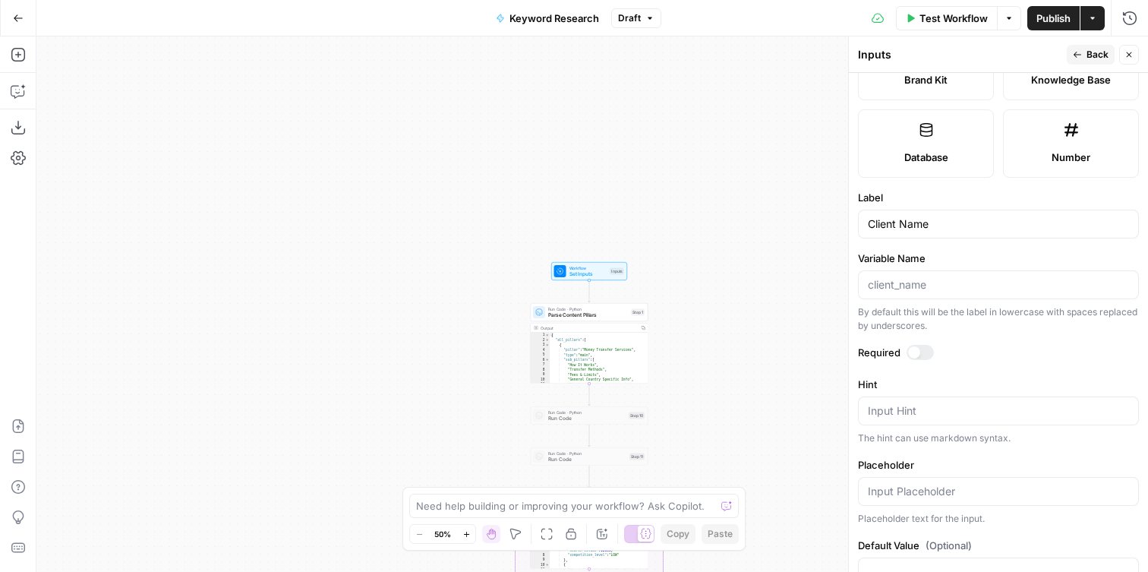
drag, startPoint x: 917, startPoint y: 445, endPoint x: 914, endPoint y: 459, distance: 14.0
click at [916, 446] on form "Input type Short Text Long Text Single Select Multi Select JSON File Text File …" at bounding box center [998, 322] width 299 height 499
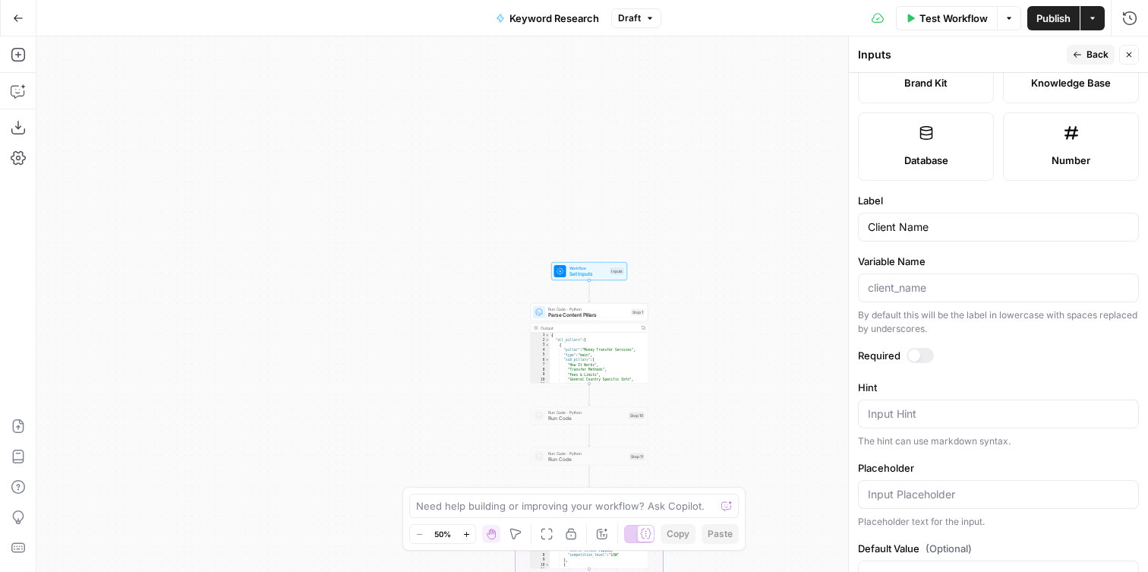
scroll to position [392, 0]
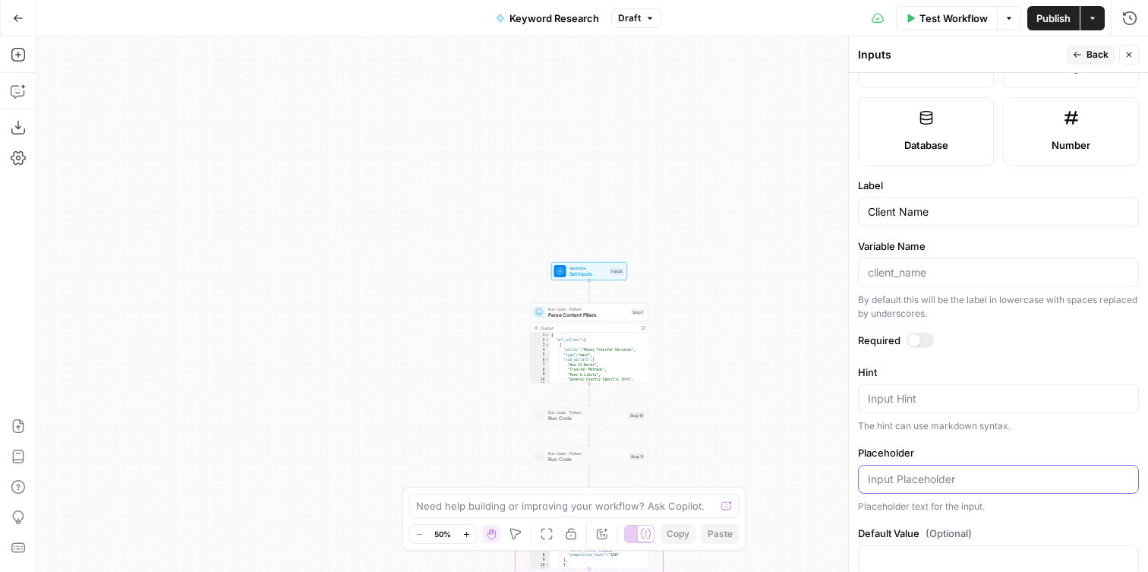
click at [902, 482] on input "Placeholder" at bounding box center [998, 479] width 261 height 15
type input "[CLIENT CODE] Client Name"
click at [972, 447] on label "Placeholder" at bounding box center [998, 452] width 281 height 15
click at [972, 472] on input "[CLIENT CODE] Client Name" at bounding box center [998, 479] width 261 height 15
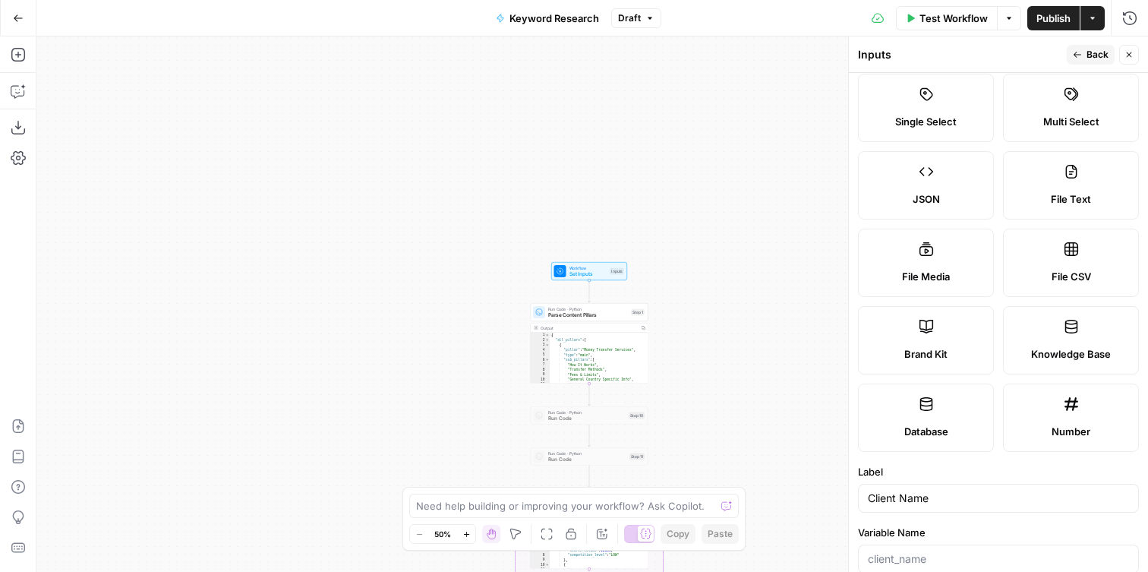
scroll to position [0, 0]
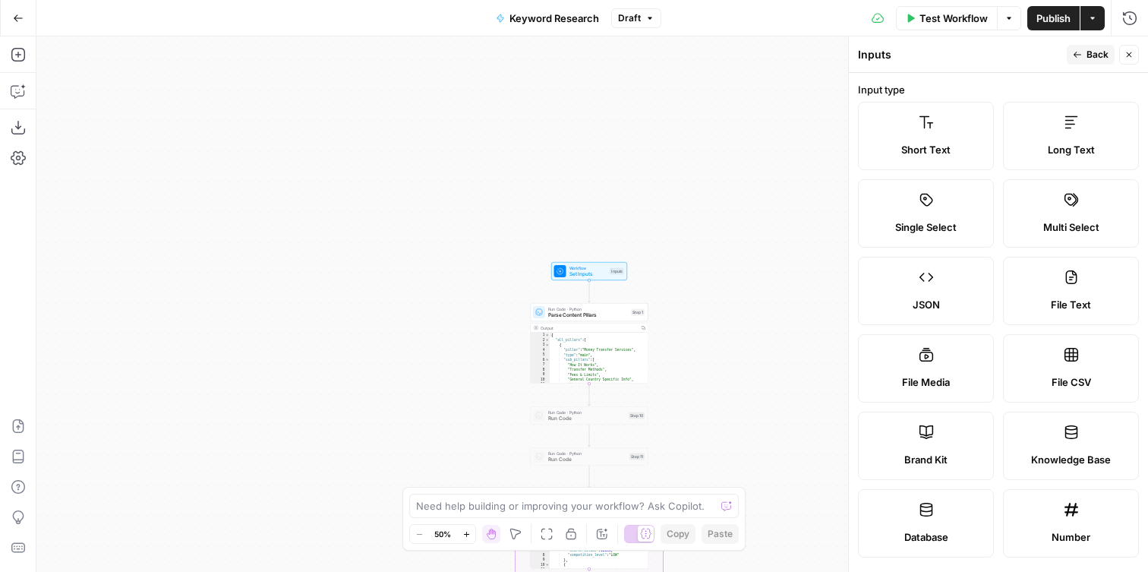
click at [1087, 60] on span "Back" at bounding box center [1098, 55] width 22 height 14
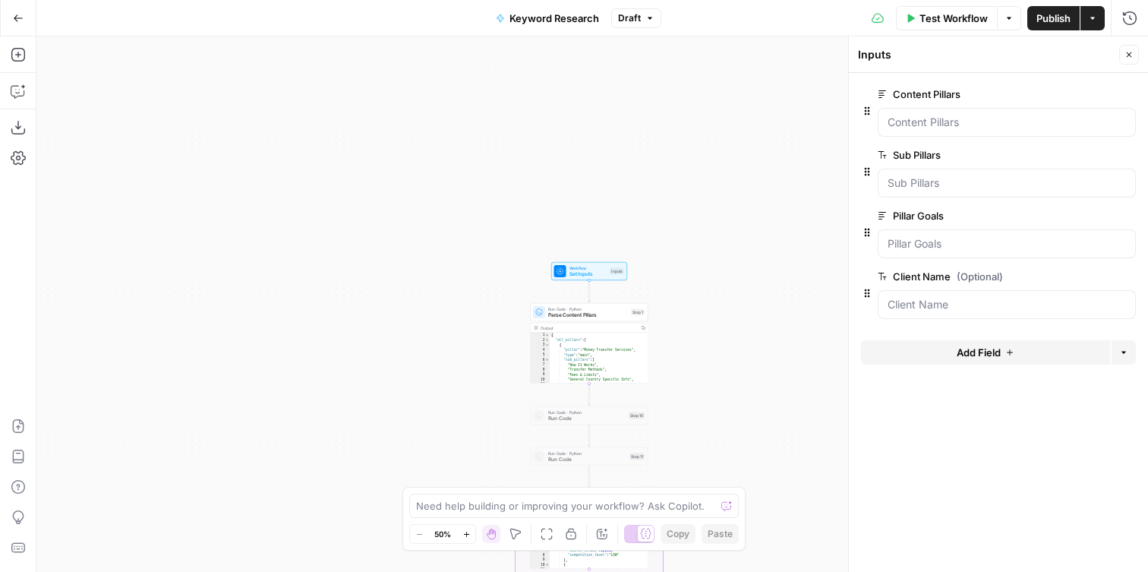
click at [1075, 283] on button "edit field" at bounding box center [1086, 276] width 58 height 18
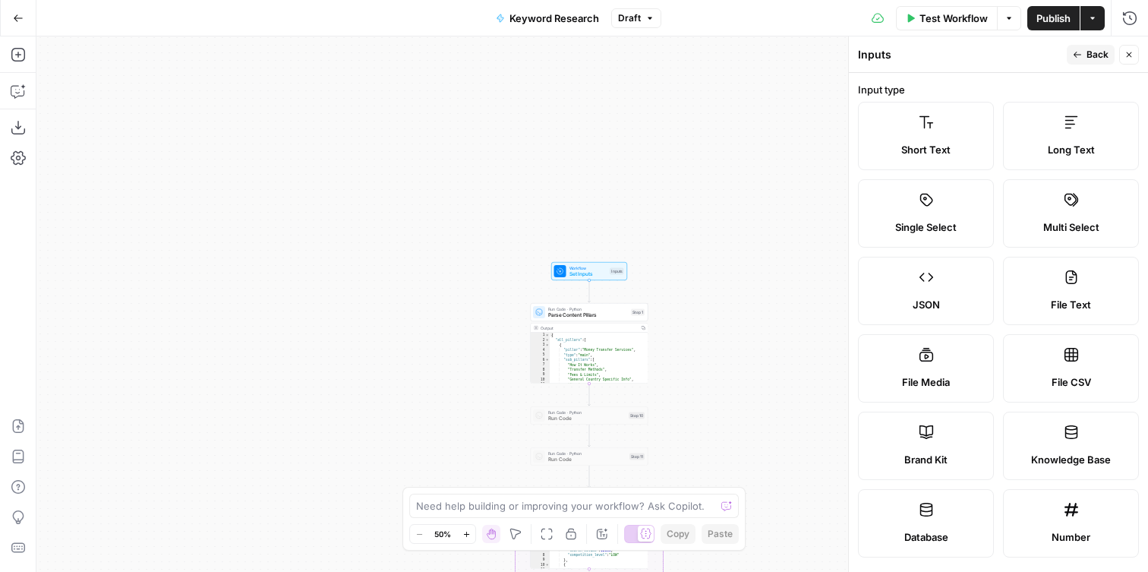
scroll to position [424, 0]
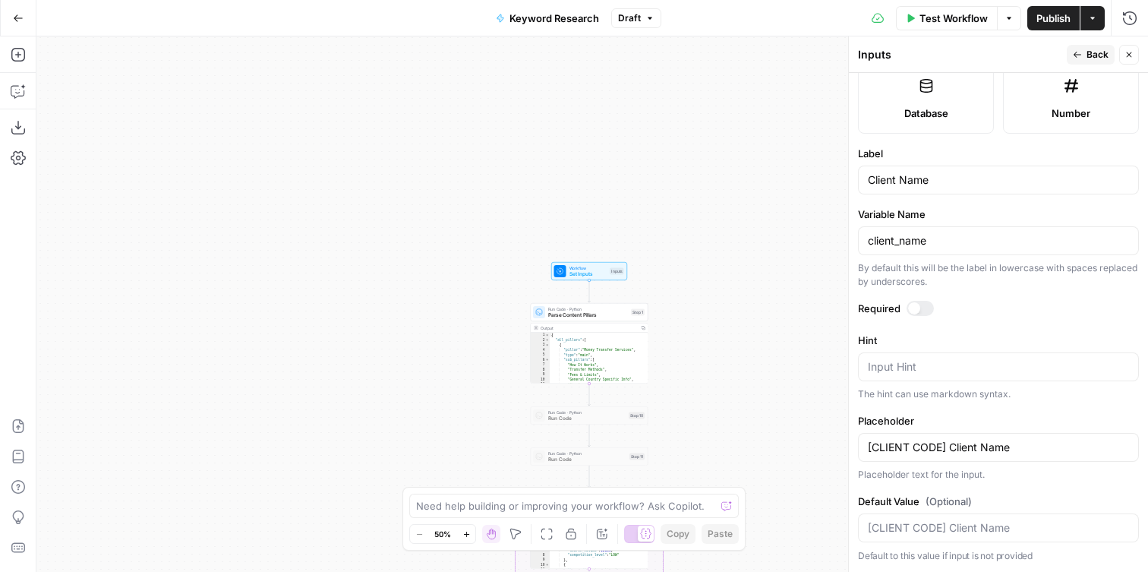
drag, startPoint x: 924, startPoint y: 308, endPoint x: 968, endPoint y: 290, distance: 47.0
click at [926, 308] on div at bounding box center [920, 308] width 27 height 15
click at [1076, 57] on icon "button" at bounding box center [1077, 54] width 9 height 9
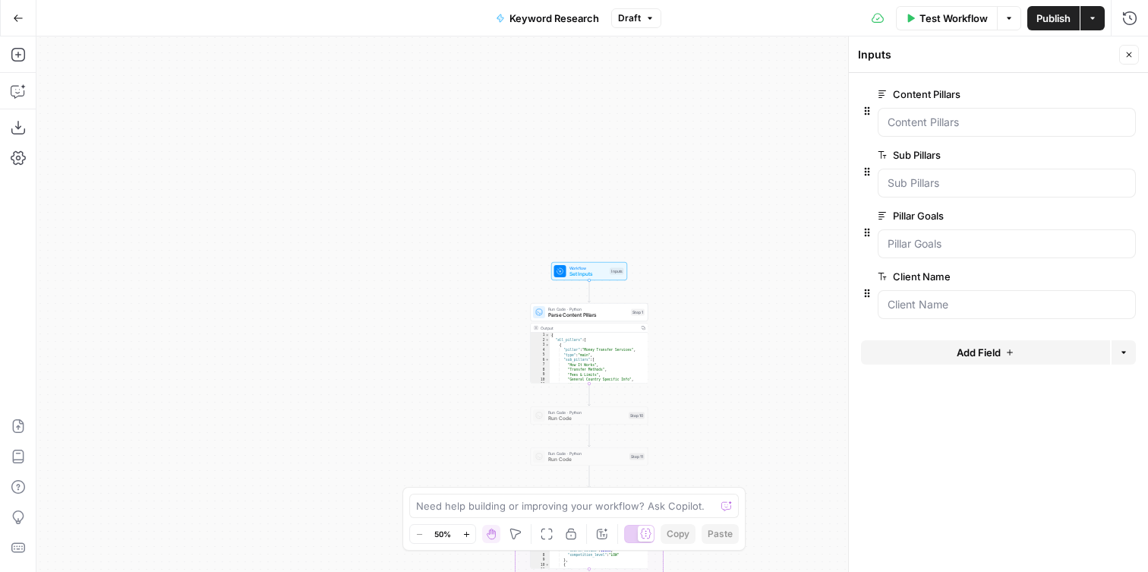
drag, startPoint x: 859, startPoint y: 301, endPoint x: 867, endPoint y: 295, distance: 9.3
click at [862, 295] on form "Content Pillars edit field Delete group Sub Pillars edit field Delete group Pil…" at bounding box center [998, 322] width 299 height 499
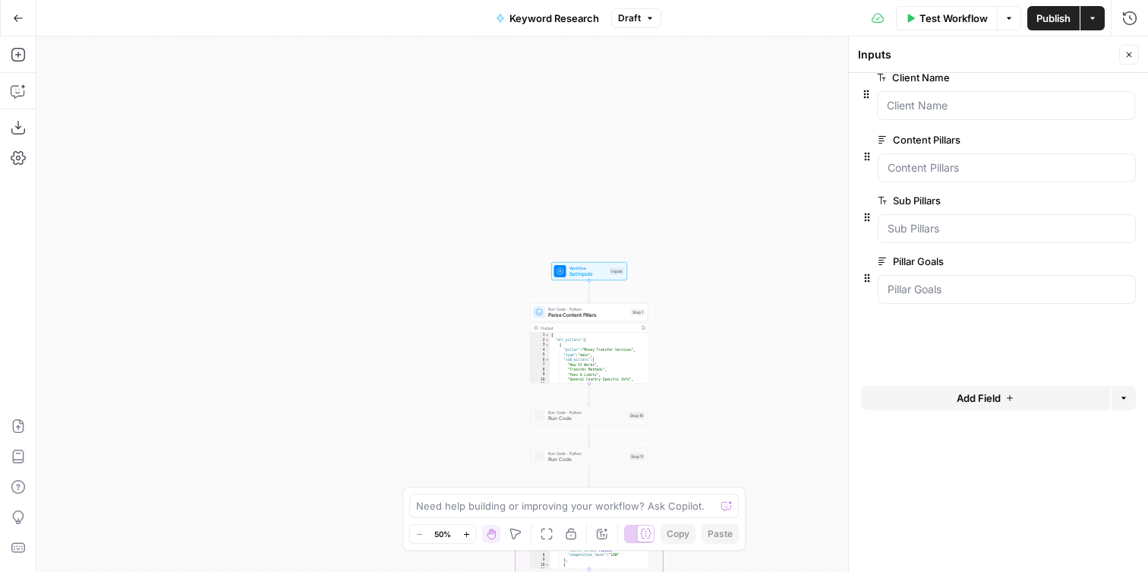
drag, startPoint x: 867, startPoint y: 296, endPoint x: 865, endPoint y: 93, distance: 203.6
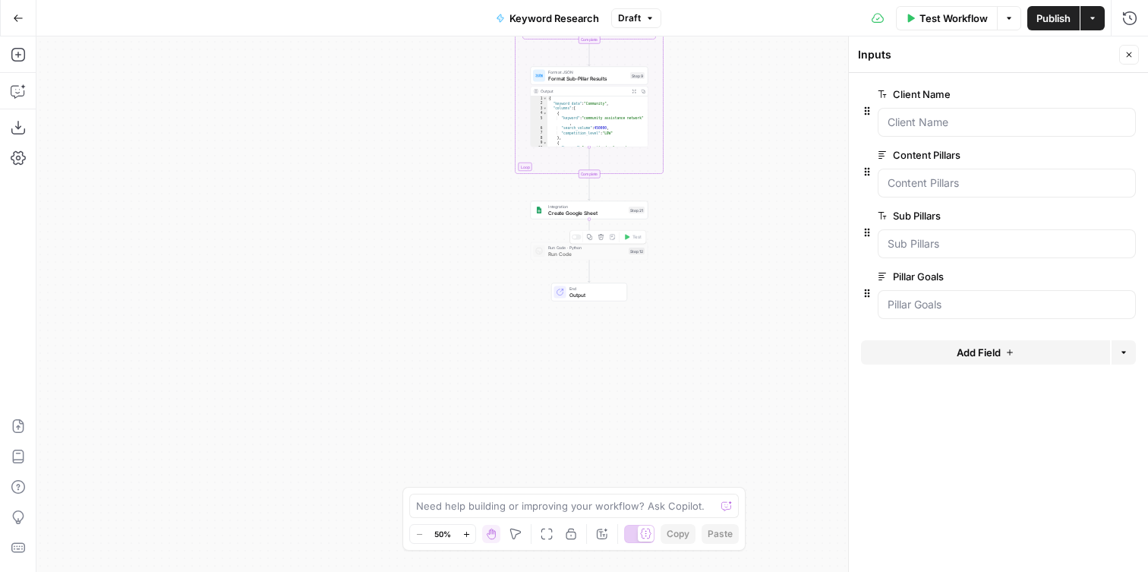
click at [554, 207] on span "Integration" at bounding box center [586, 207] width 77 height 6
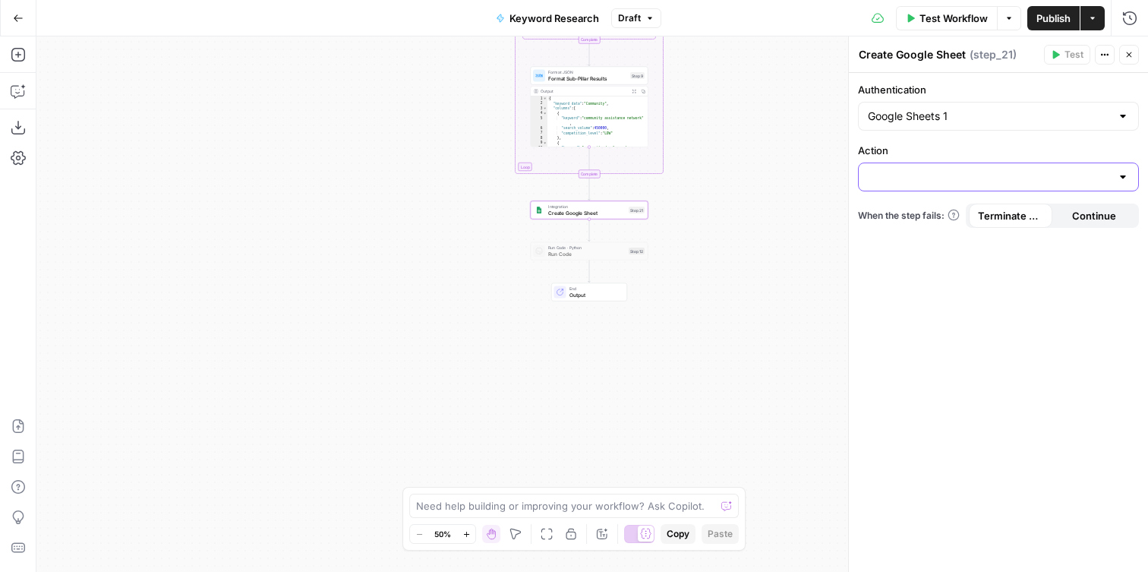
click at [956, 176] on input "Action" at bounding box center [989, 176] width 243 height 15
click at [917, 226] on div "Create Spreadsheet" at bounding box center [998, 214] width 281 height 35
click at [917, 215] on span "Create Spreadsheet" at bounding box center [995, 214] width 249 height 15
type input "Create Spreadsheet"
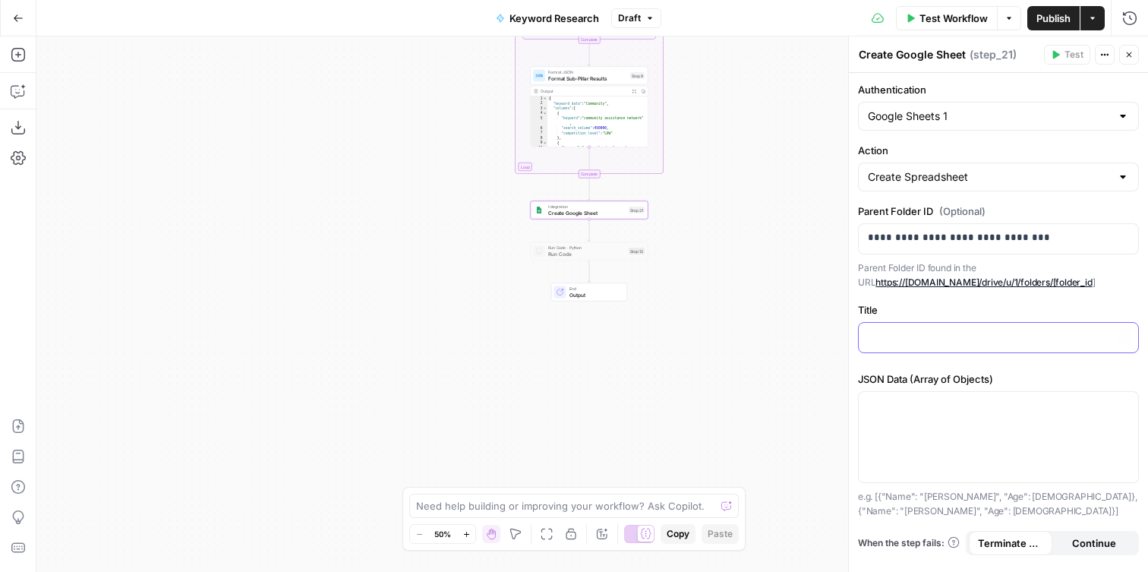
drag, startPoint x: 952, startPoint y: 335, endPoint x: 990, endPoint y: 337, distance: 38.0
click at [952, 335] on p at bounding box center [998, 336] width 261 height 15
click at [1125, 336] on icon "button" at bounding box center [1125, 337] width 8 height 8
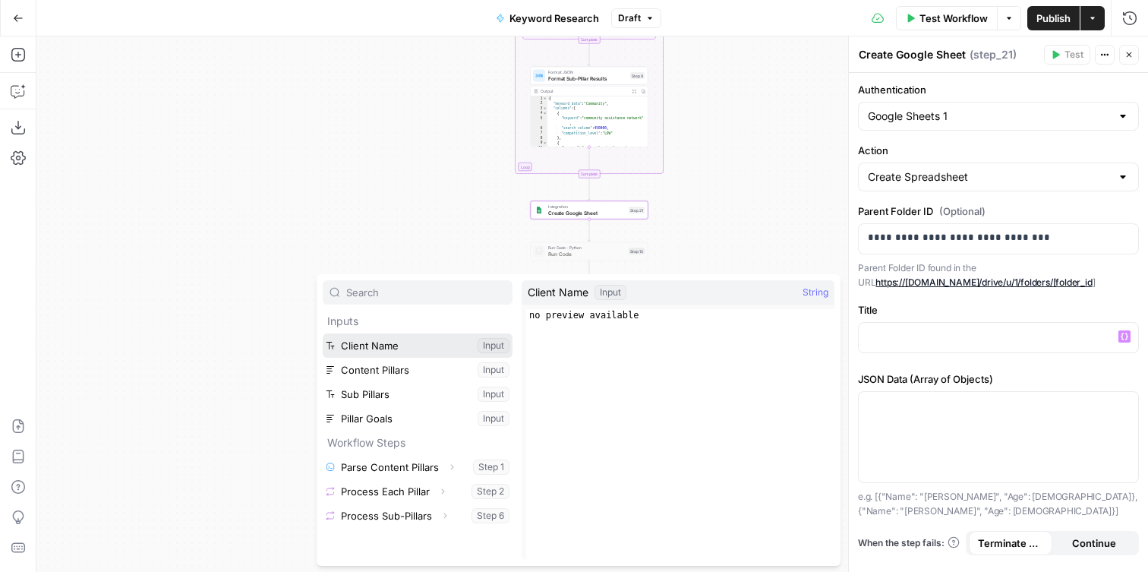
drag, startPoint x: 408, startPoint y: 352, endPoint x: 490, endPoint y: 357, distance: 82.2
click at [408, 352] on button "Select variable Client Name" at bounding box center [418, 345] width 190 height 24
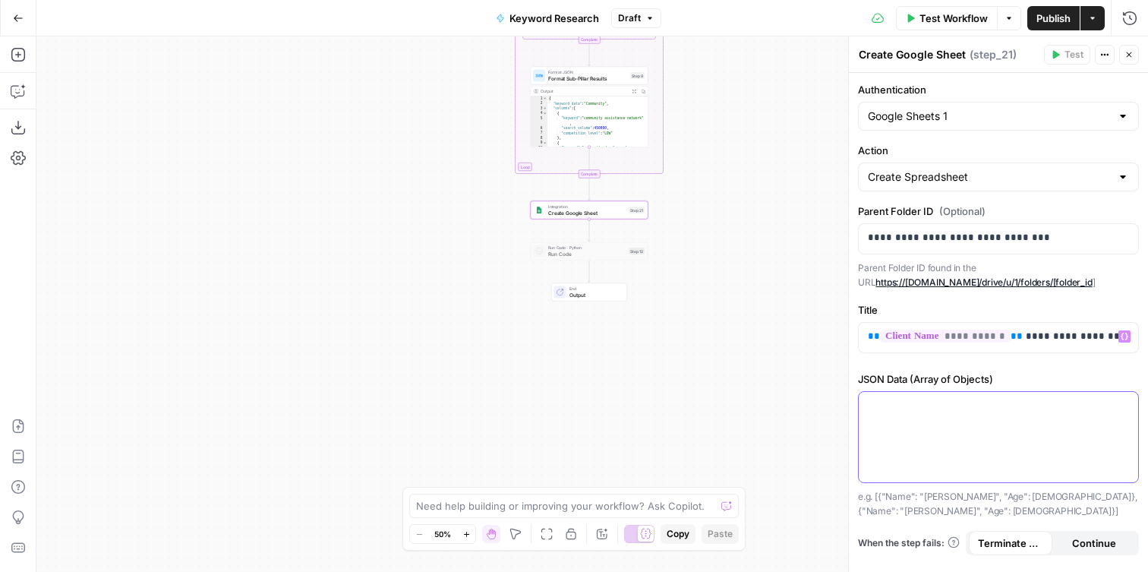
click at [1010, 422] on div at bounding box center [999, 437] width 280 height 90
drag, startPoint x: 737, startPoint y: 381, endPoint x: 700, endPoint y: 379, distance: 37.2
click at [735, 381] on div "Workflow Set Inputs Inputs Run Code · Python Parse Content Pillars Step 1 Outpu…" at bounding box center [592, 303] width 1112 height 535
click at [12, 96] on icon "button" at bounding box center [17, 92] width 13 height 12
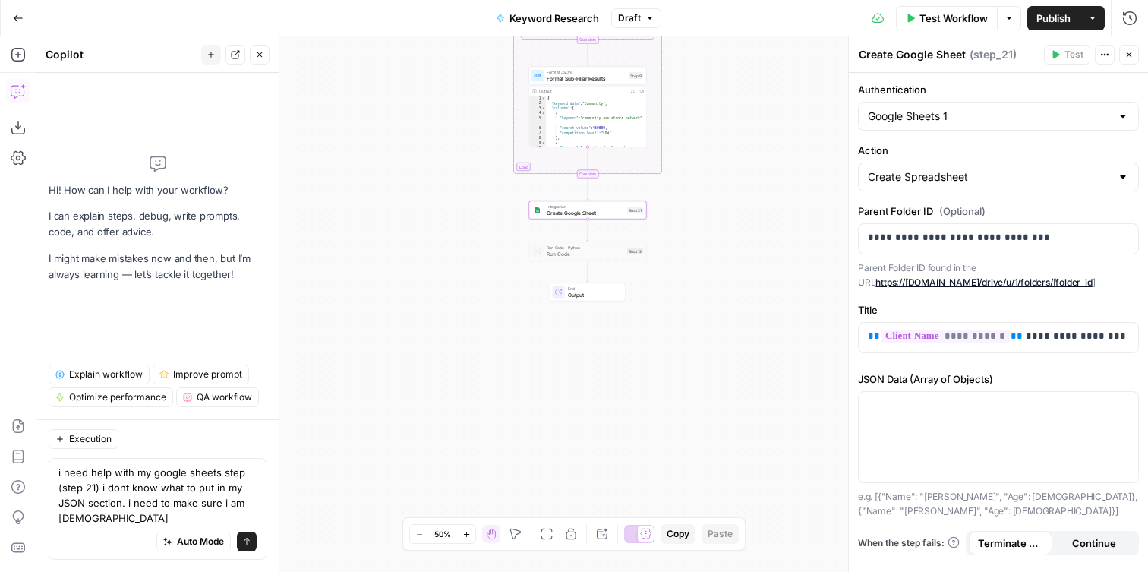
scroll to position [0, 0]
drag, startPoint x: 128, startPoint y: 522, endPoint x: 362, endPoint y: 503, distance: 234.7
click at [364, 504] on body "Xponent21 New Home Browse Your Data Usage Settings Recent Grids [SANDBOX] SEO O…" at bounding box center [574, 286] width 1148 height 572
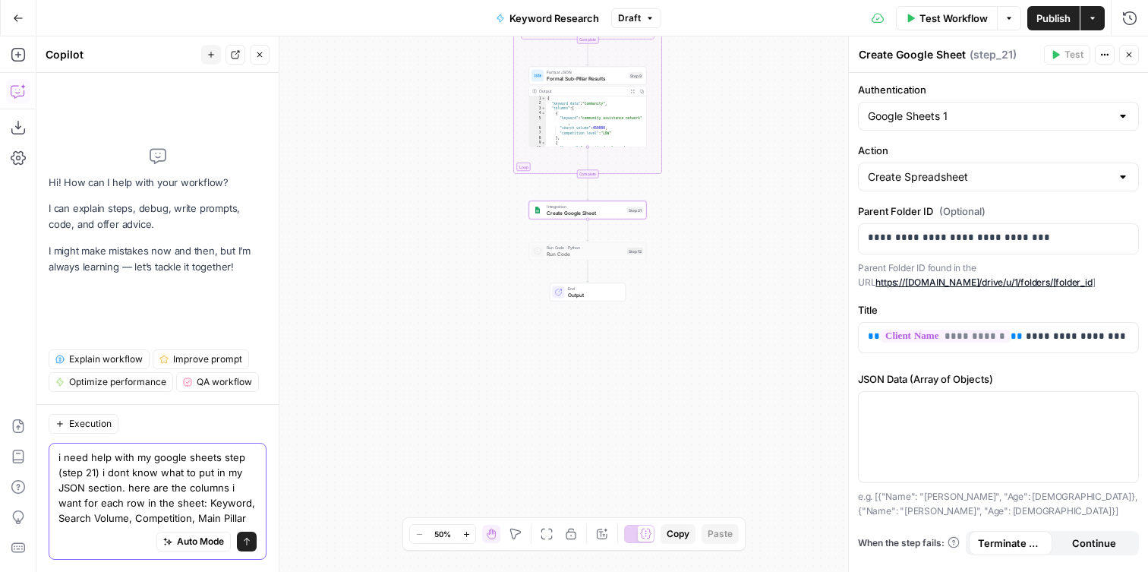
type textarea "i need help with my google sheets step (step 21) i dont know what to put in my …"
click at [251, 545] on button "Send" at bounding box center [247, 542] width 20 height 20
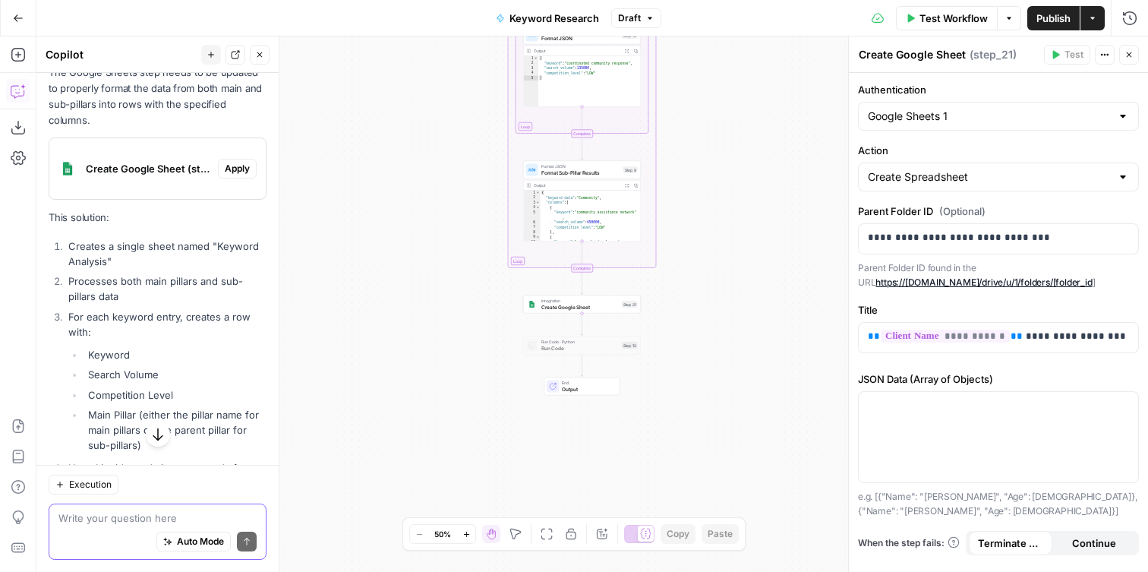
scroll to position [403, 0]
click at [172, 159] on span "Create Google Sheet (step_21)" at bounding box center [149, 166] width 126 height 15
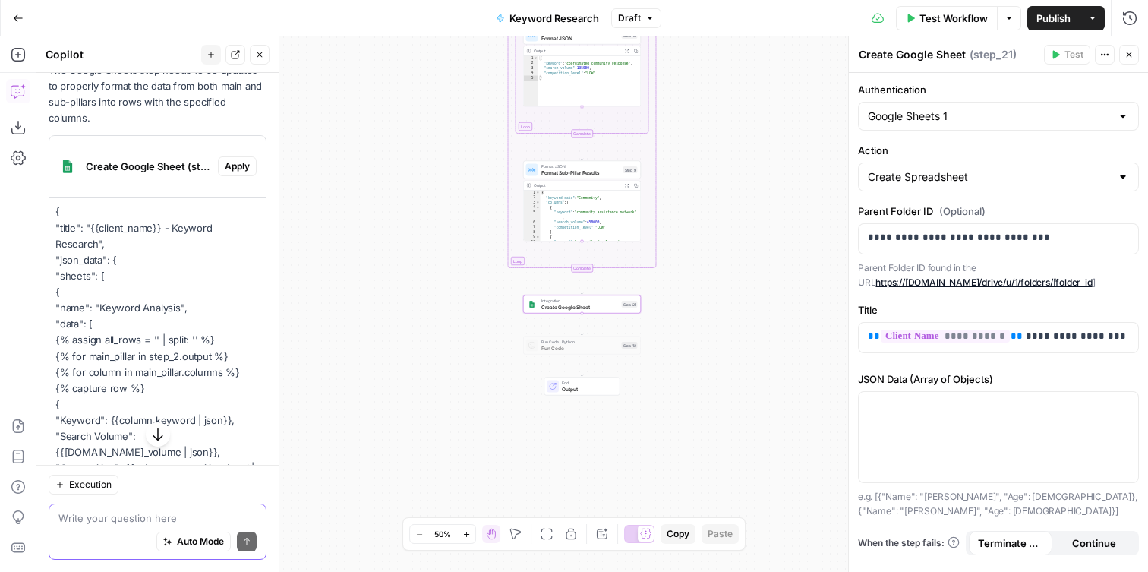
click at [175, 159] on span "Create Google Sheet (step_21)" at bounding box center [149, 166] width 126 height 15
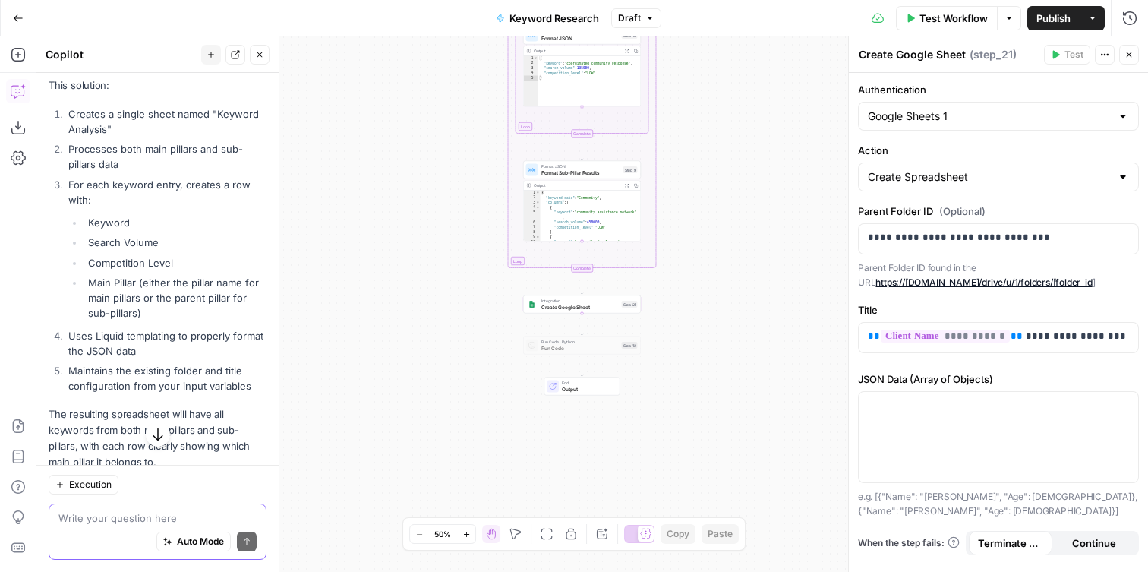
scroll to position [558, 0]
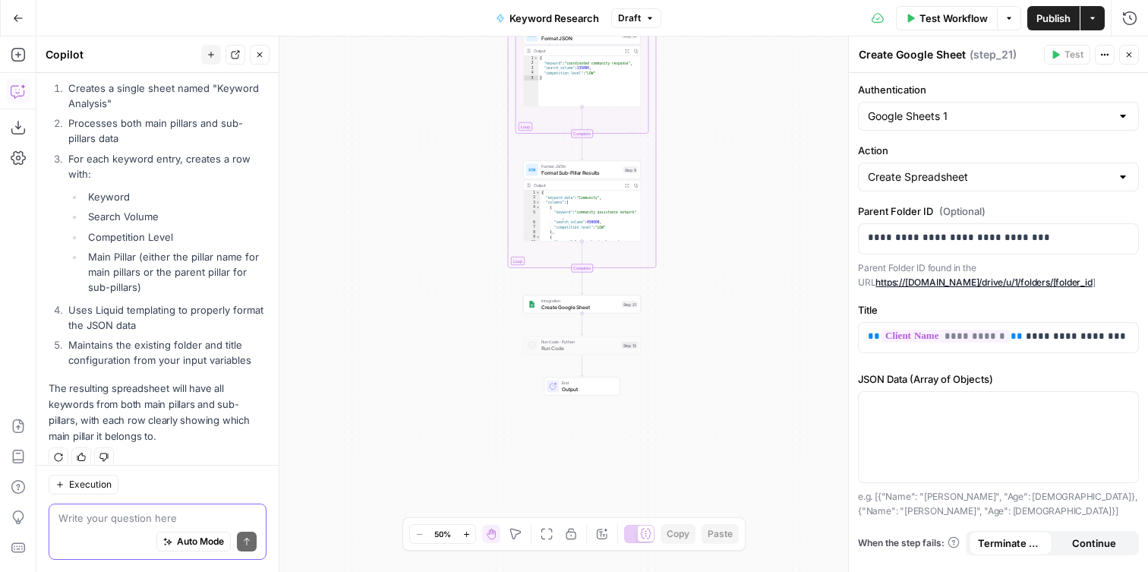
click at [210, 496] on div "Execution Write your question here Auto Mode Send" at bounding box center [157, 518] width 242 height 107
click at [137, 515] on textarea at bounding box center [157, 517] width 198 height 15
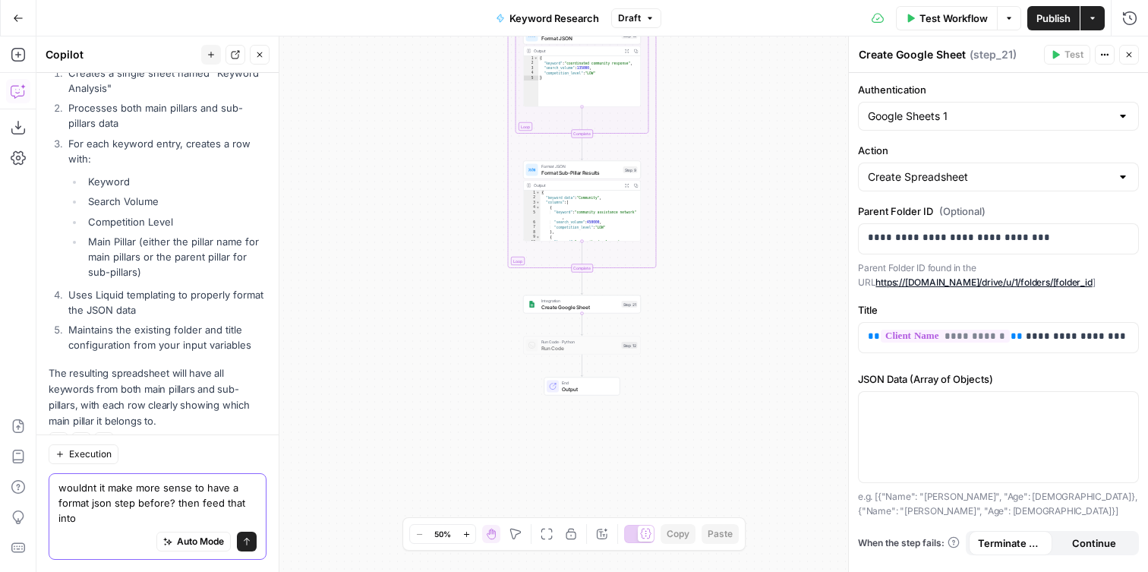
scroll to position [589, 0]
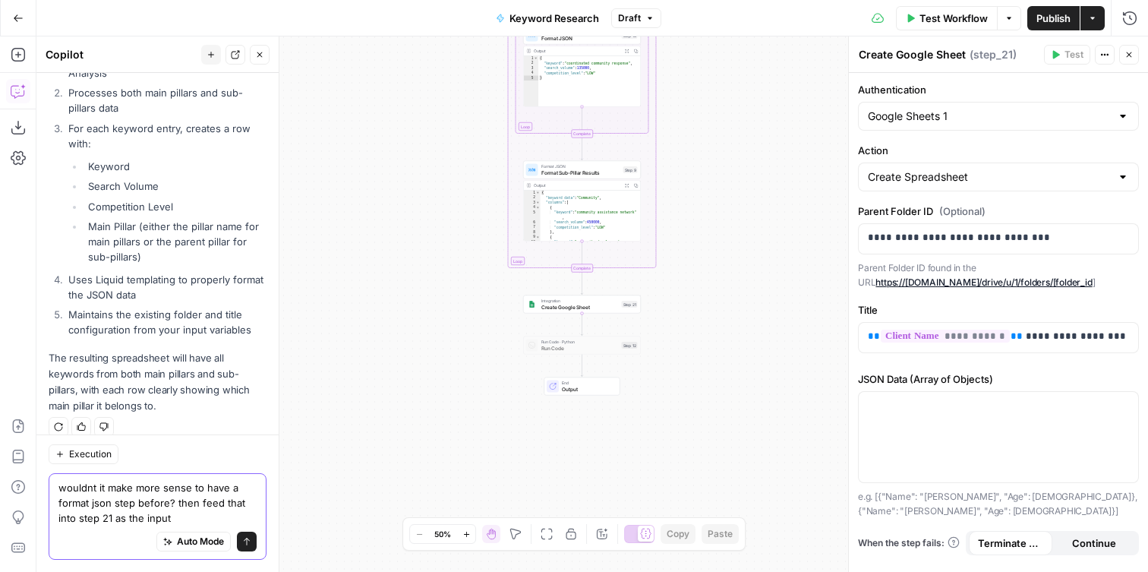
type textarea "wouldnt it make more sense to have a format json step before? then feed that in…"
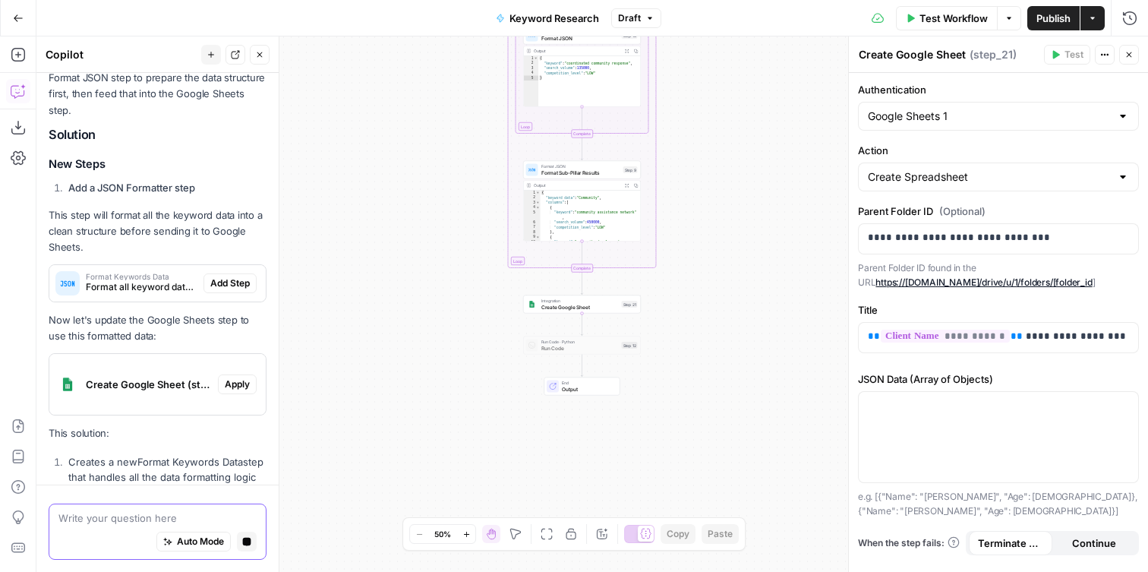
scroll to position [1072, 0]
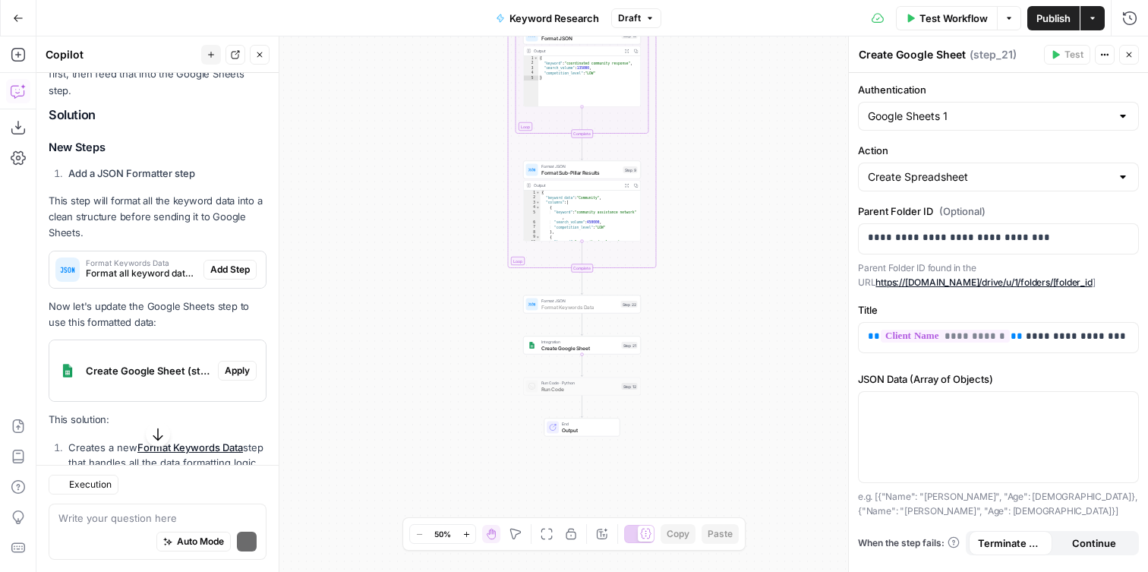
click at [226, 263] on span "Add Step" at bounding box center [229, 270] width 39 height 14
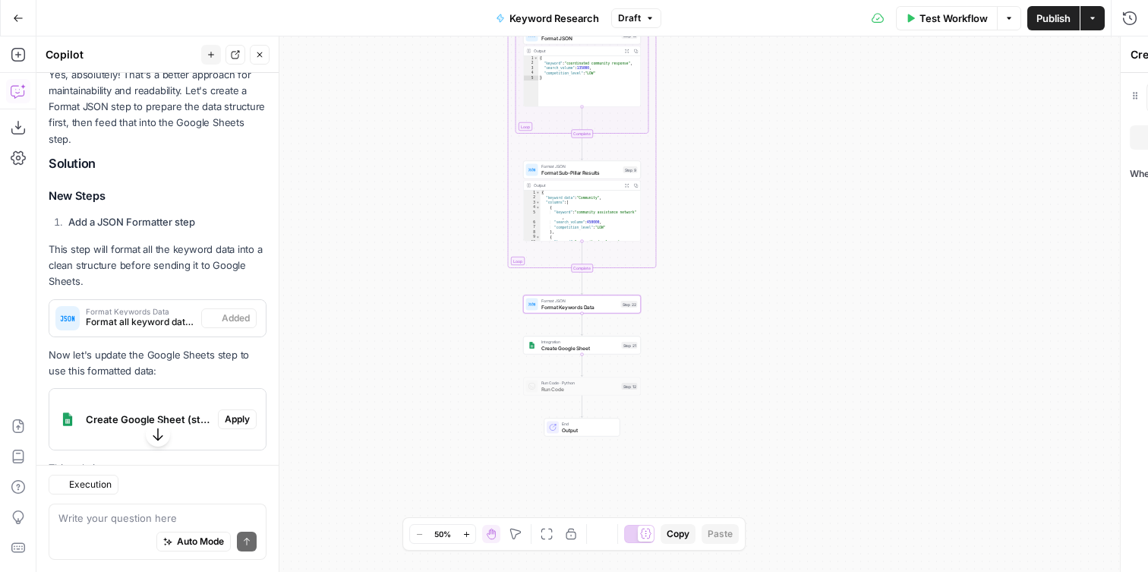
type textarea "Format Keywords Data"
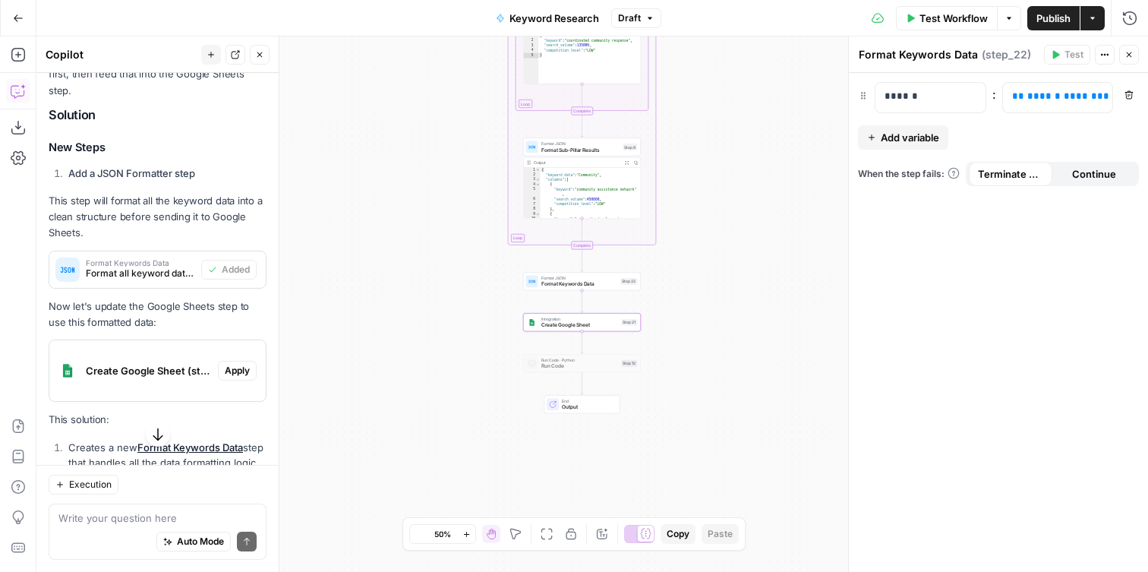
scroll to position [1151, 0]
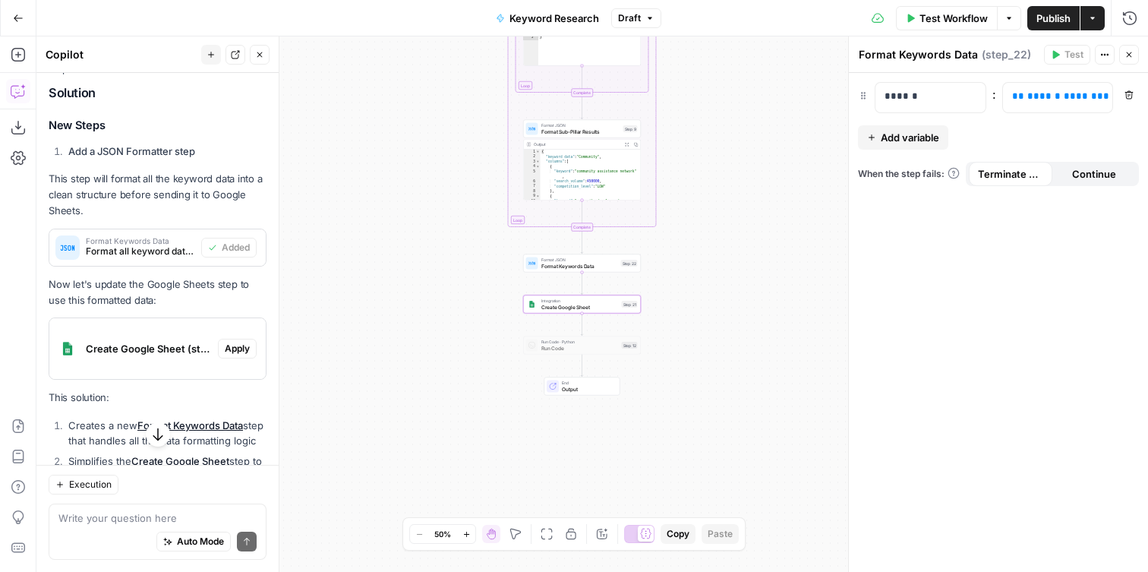
click at [231, 342] on span "Apply" at bounding box center [237, 349] width 25 height 14
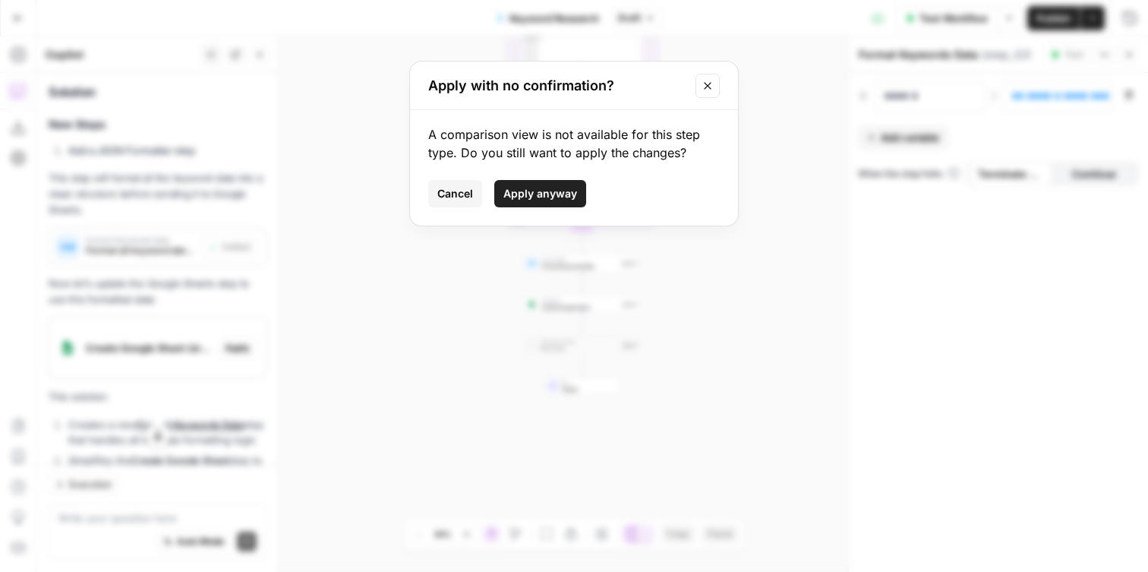
click at [554, 210] on div "A comparison view is not available for this step type. Do you still want to app…" at bounding box center [574, 167] width 328 height 115
click at [550, 203] on button "Apply anyway" at bounding box center [540, 193] width 92 height 27
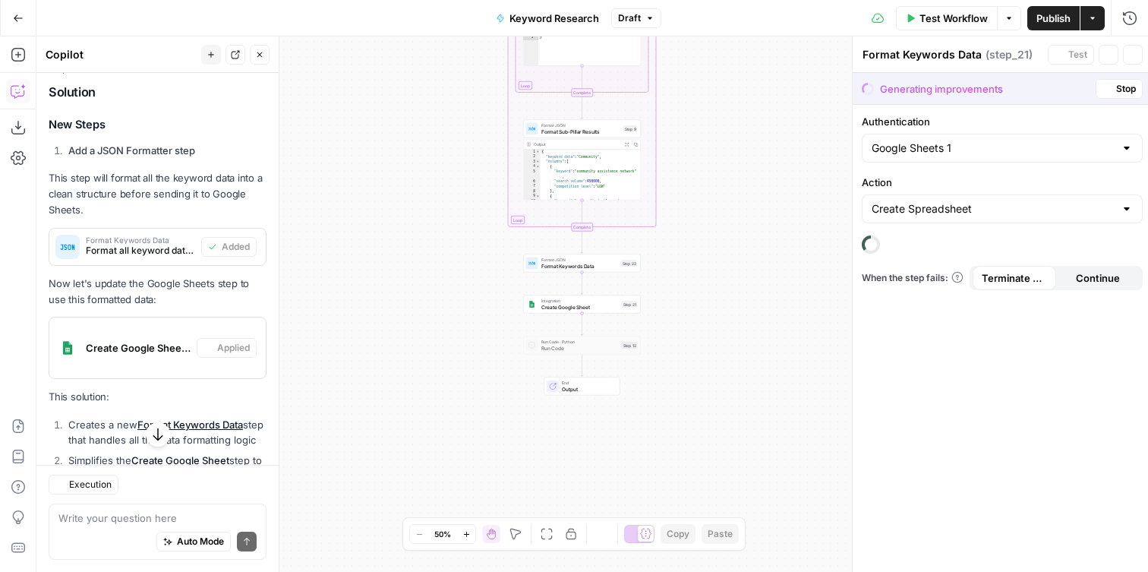
type textarea "Create Google Sheet"
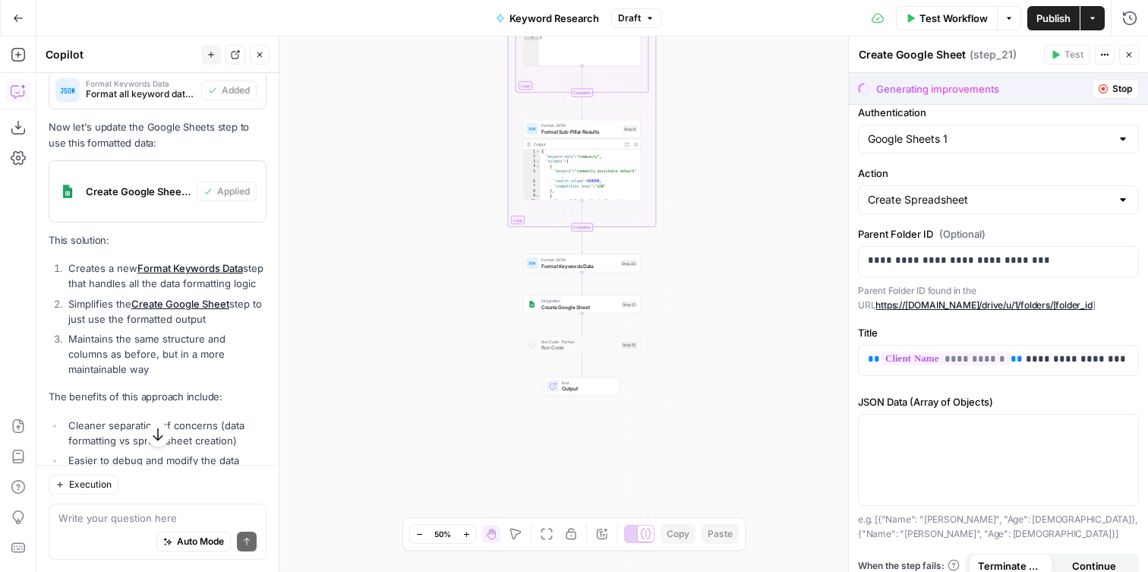
scroll to position [1398, 0]
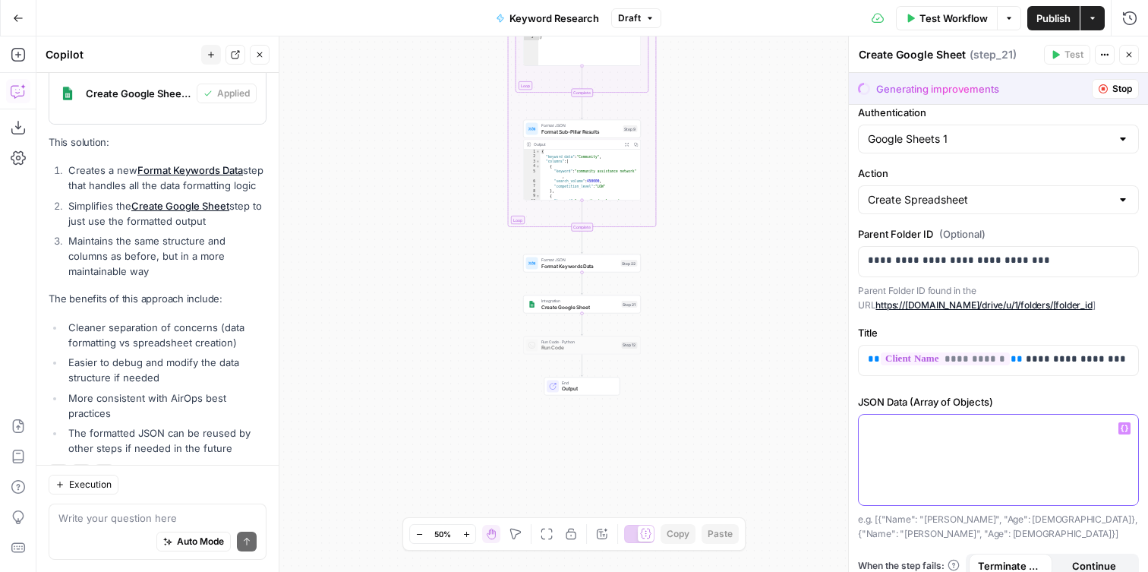
click at [1001, 434] on p at bounding box center [998, 428] width 261 height 15
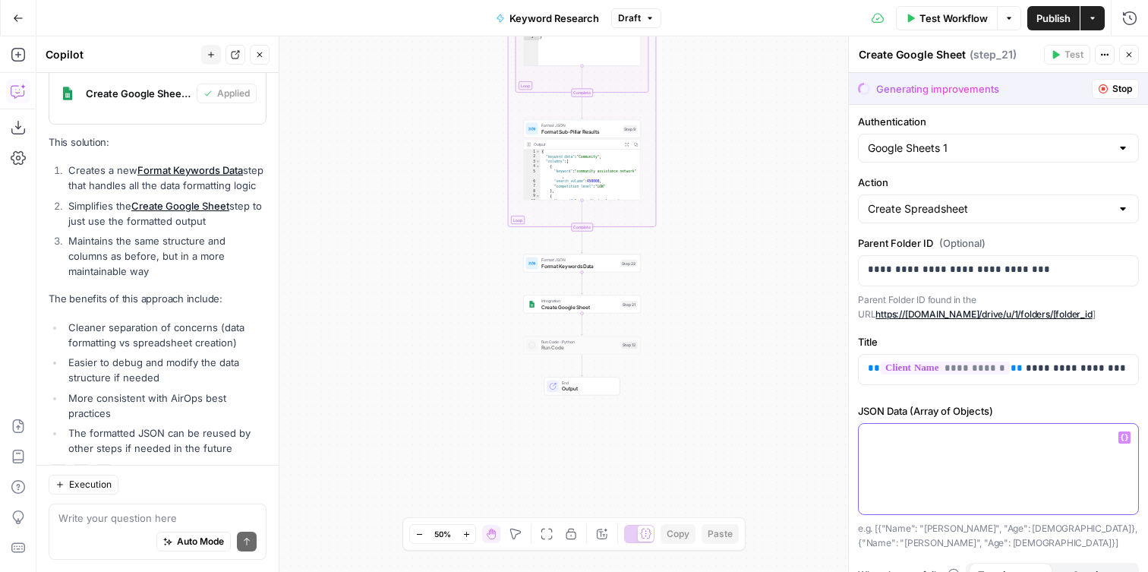
scroll to position [9, 0]
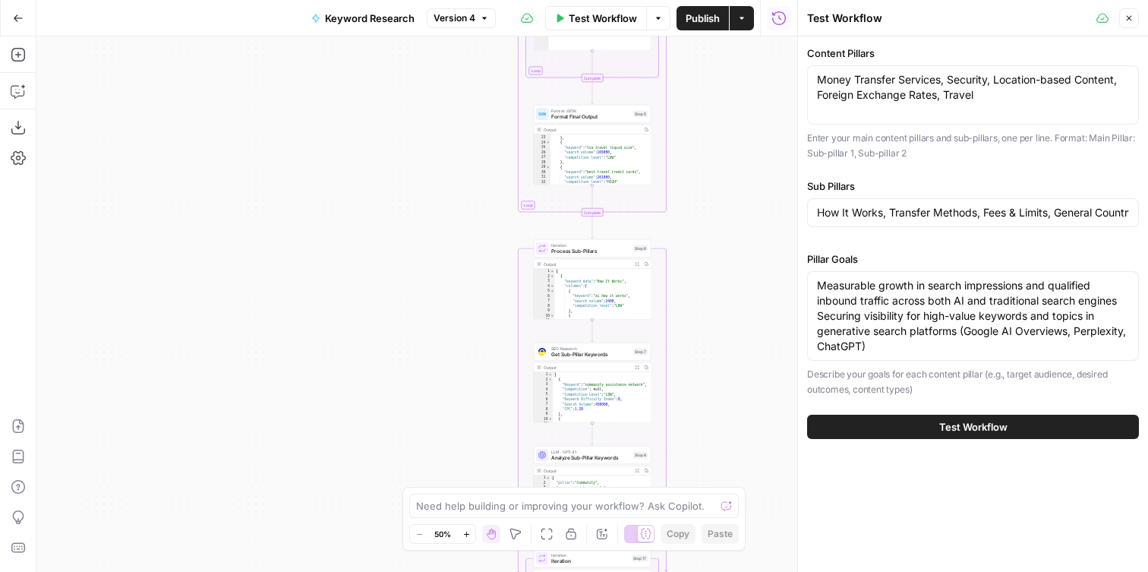
scroll to position [216, 0]
click at [15, 27] on button "Go Back" at bounding box center [18, 18] width 27 height 27
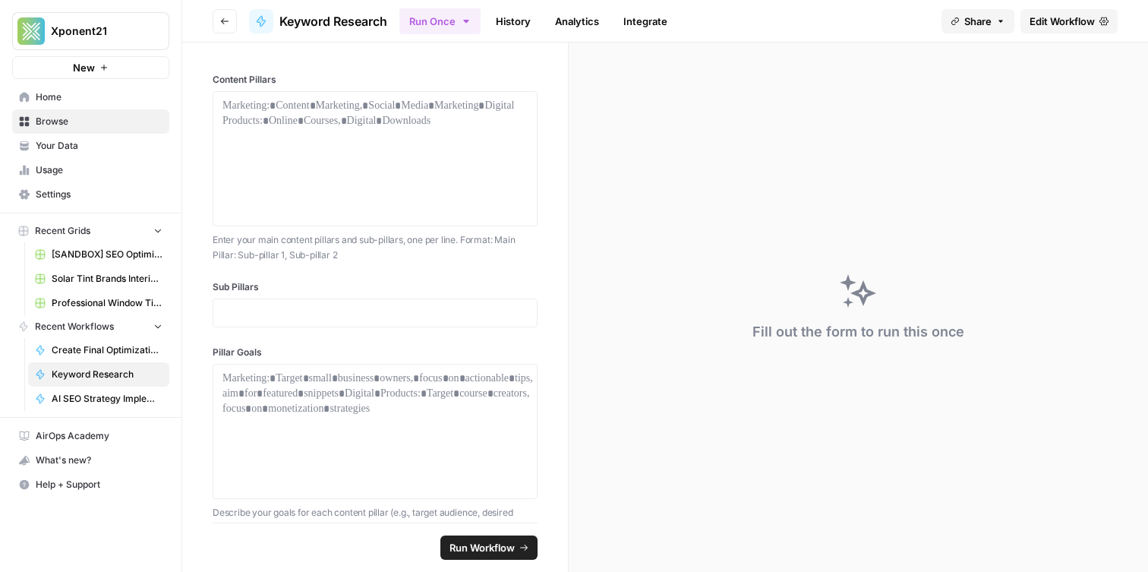
drag, startPoint x: 503, startPoint y: 27, endPoint x: 508, endPoint y: 39, distance: 13.3
click at [503, 27] on link "History" at bounding box center [513, 21] width 53 height 24
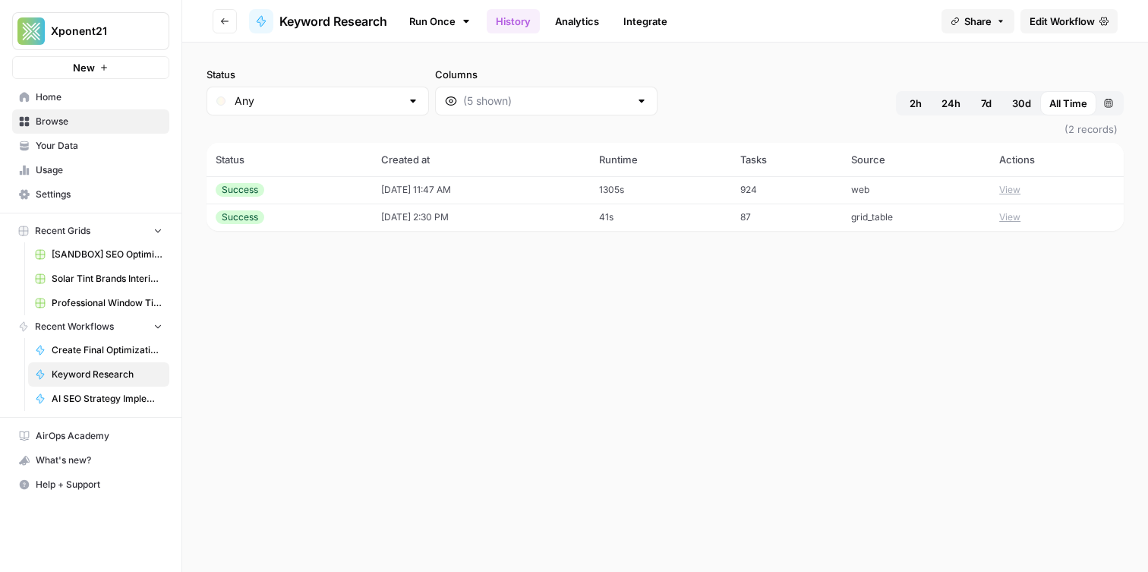
click at [289, 193] on div "Success" at bounding box center [289, 190] width 147 height 14
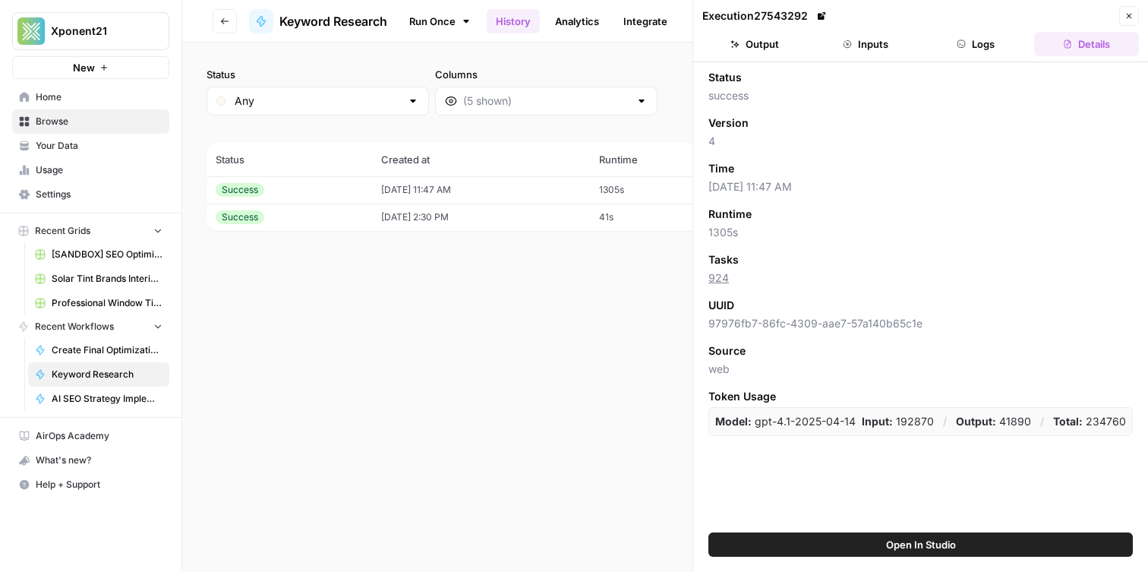
click at [767, 49] on button "Output" at bounding box center [755, 44] width 105 height 24
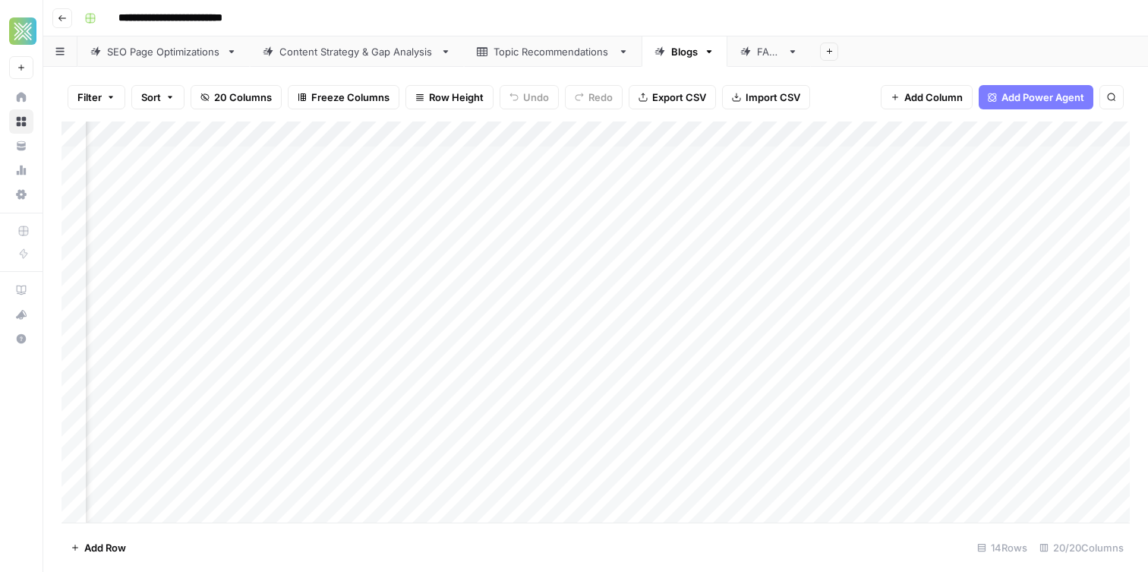
scroll to position [0, 1757]
click at [64, 20] on icon "button" at bounding box center [62, 18] width 9 height 9
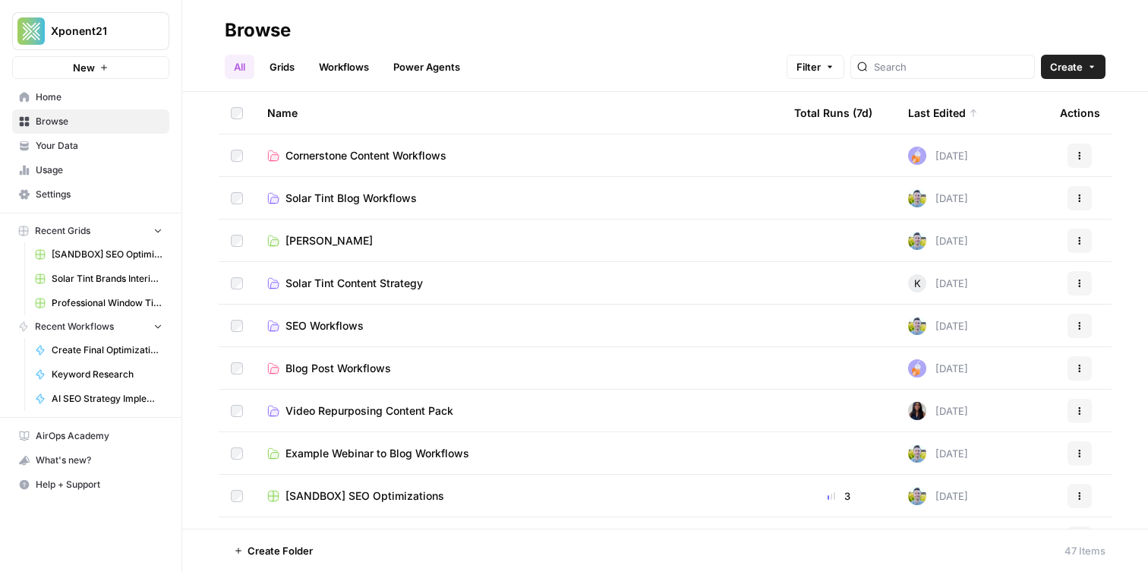
click at [93, 147] on span "Your Data" at bounding box center [99, 146] width 127 height 14
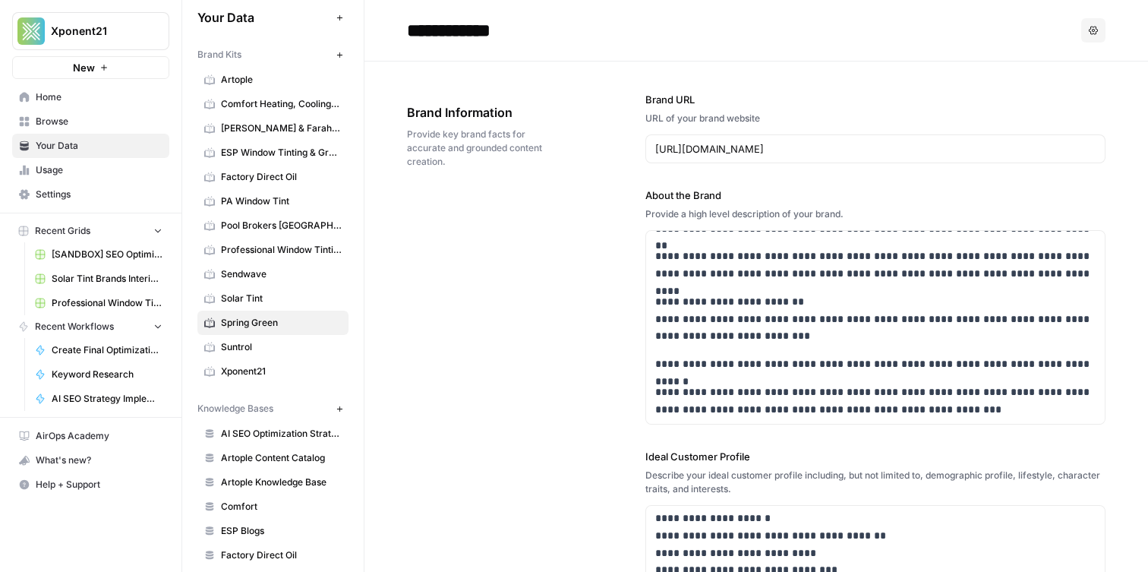
scroll to position [662, 0]
click at [344, 55] on button "New" at bounding box center [339, 55] width 18 height 18
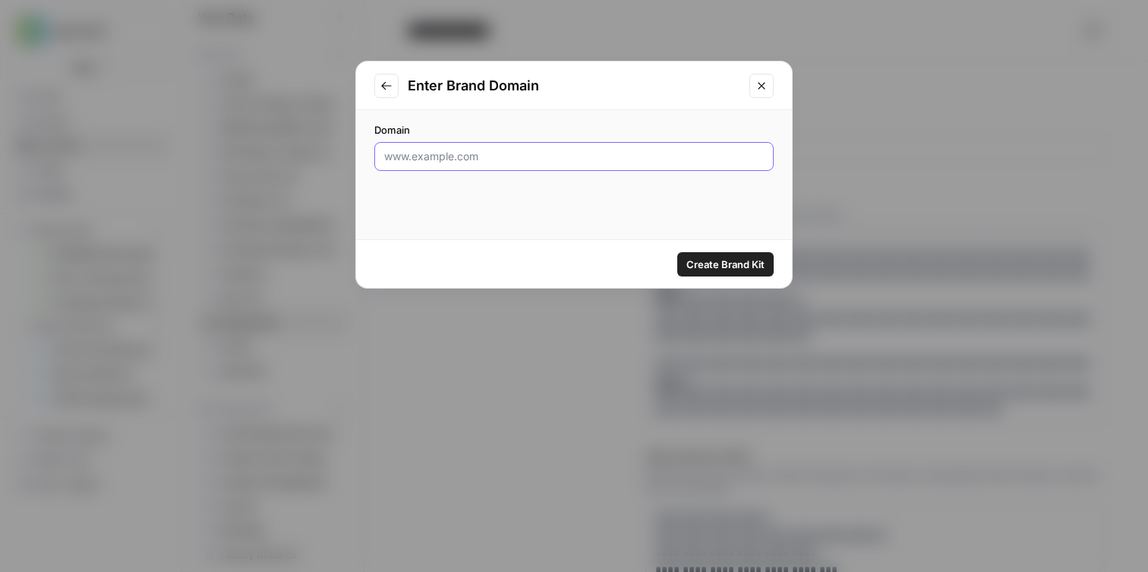
click at [440, 158] on input "Domain" at bounding box center [574, 156] width 380 height 15
paste input "[URL][DOMAIN_NAME]"
type input "[URL][DOMAIN_NAME]"
click at [731, 267] on span "Create Brand Kit" at bounding box center [726, 264] width 78 height 15
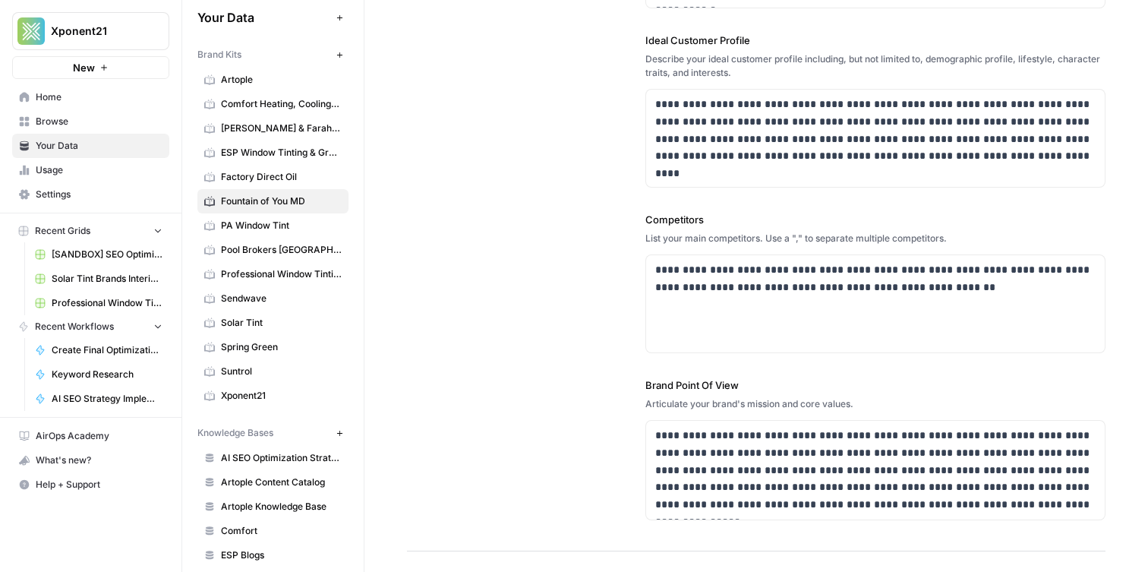
scroll to position [376, 0]
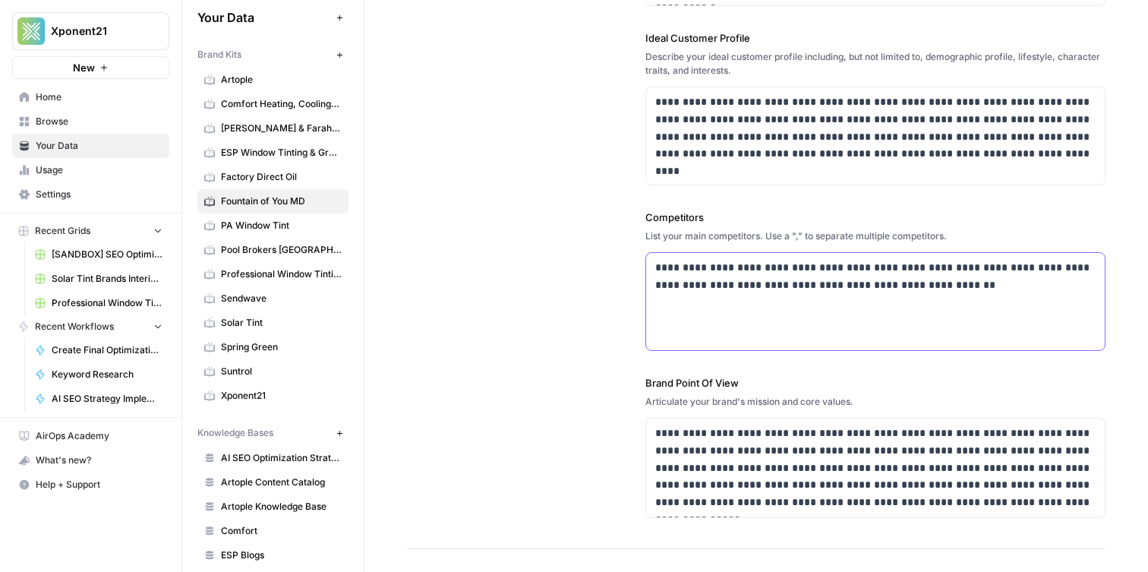
click at [980, 281] on p "**********" at bounding box center [875, 276] width 441 height 35
click at [970, 264] on p "**********" at bounding box center [875, 276] width 441 height 35
click at [946, 307] on div "**********" at bounding box center [875, 301] width 459 height 97
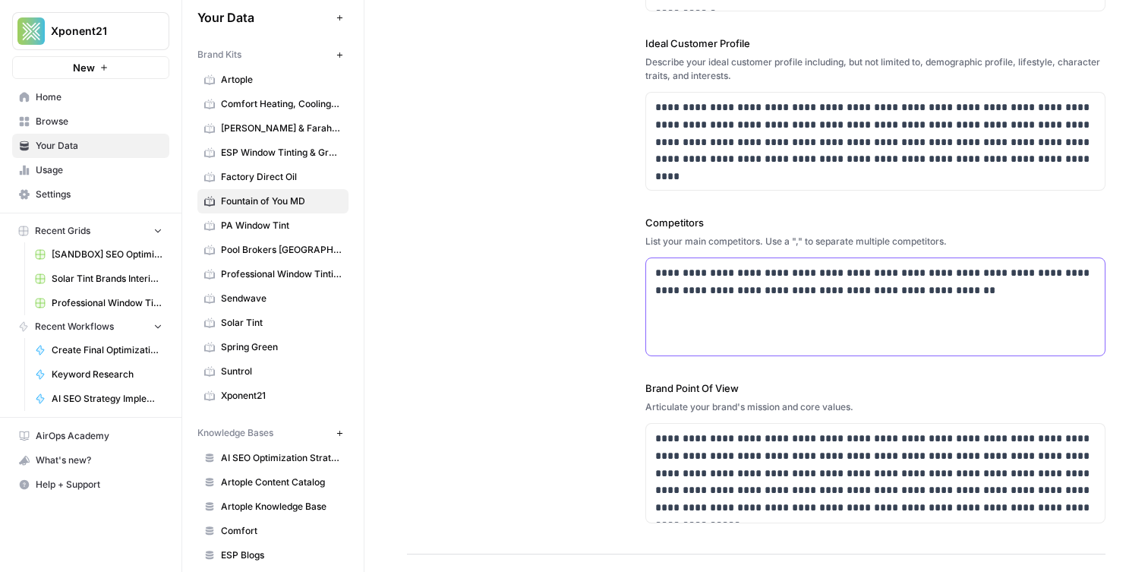
click at [946, 286] on div "**********" at bounding box center [875, 306] width 459 height 97
click at [942, 284] on p "**********" at bounding box center [875, 283] width 441 height 35
click at [943, 284] on p "**********" at bounding box center [875, 283] width 441 height 35
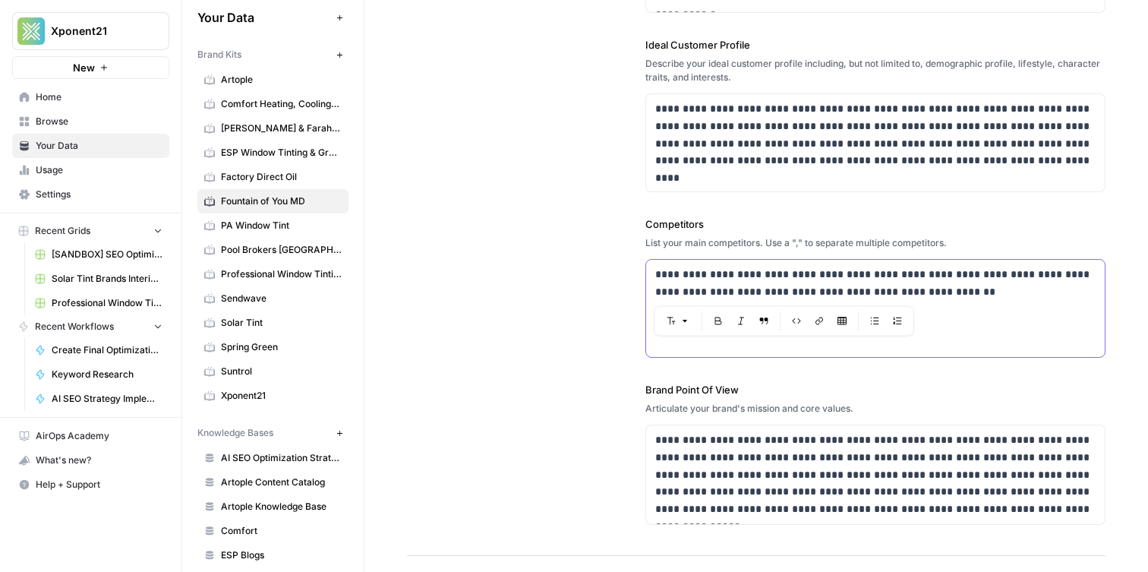
click at [937, 286] on p "**********" at bounding box center [875, 283] width 441 height 35
drag, startPoint x: 943, startPoint y: 297, endPoint x: 672, endPoint y: 278, distance: 271.1
click at [652, 279] on div "**********" at bounding box center [875, 308] width 459 height 97
click at [1016, 293] on p "**********" at bounding box center [875, 283] width 441 height 35
drag, startPoint x: 933, startPoint y: 292, endPoint x: 675, endPoint y: 262, distance: 259.2
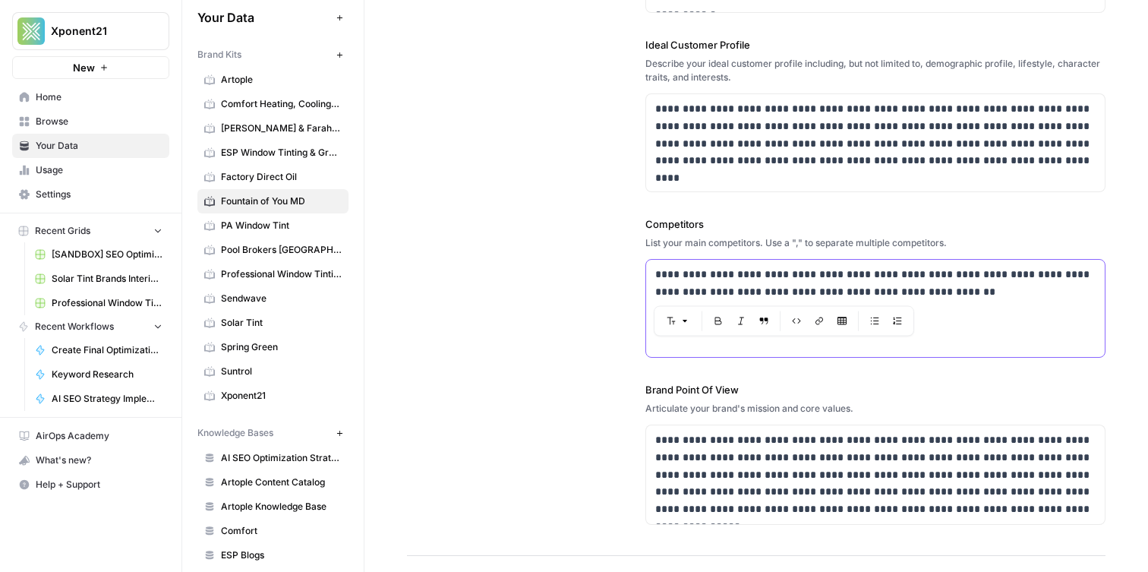
click at [667, 261] on div "**********" at bounding box center [875, 308] width 459 height 97
click at [656, 270] on p "**********" at bounding box center [875, 283] width 441 height 35
click at [876, 299] on p "**********" at bounding box center [875, 292] width 441 height 52
click at [873, 287] on p "**********" at bounding box center [875, 292] width 441 height 52
drag, startPoint x: 898, startPoint y: 305, endPoint x: 952, endPoint y: 264, distance: 68.2
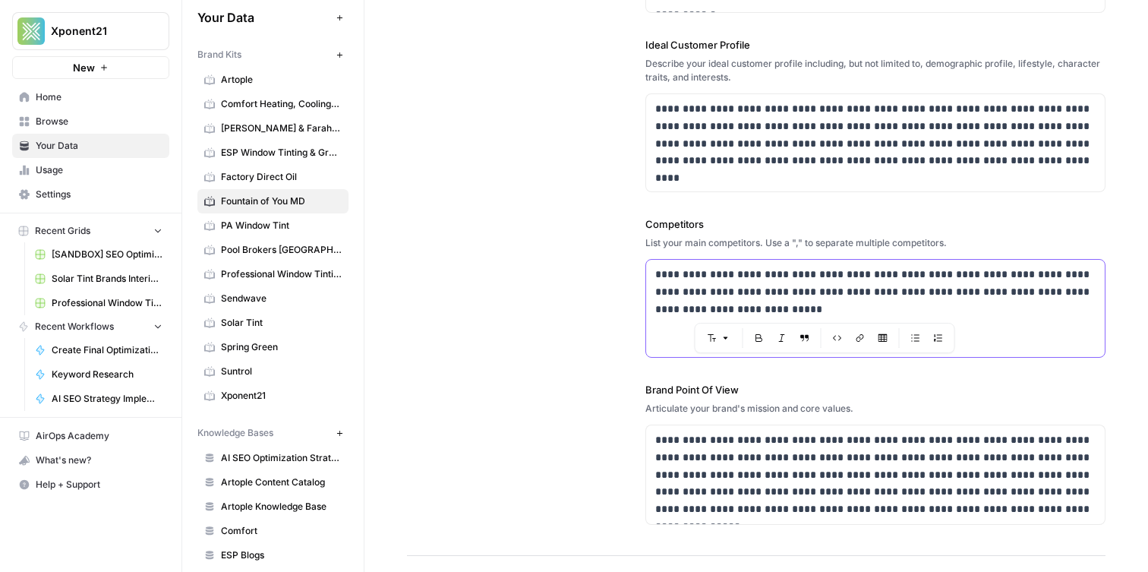
click at [905, 273] on p "**********" at bounding box center [875, 292] width 441 height 52
drag, startPoint x: 562, startPoint y: 160, endPoint x: 573, endPoint y: 150, distance: 15.1
click at [563, 160] on div "**********" at bounding box center [756, 125] width 699 height 864
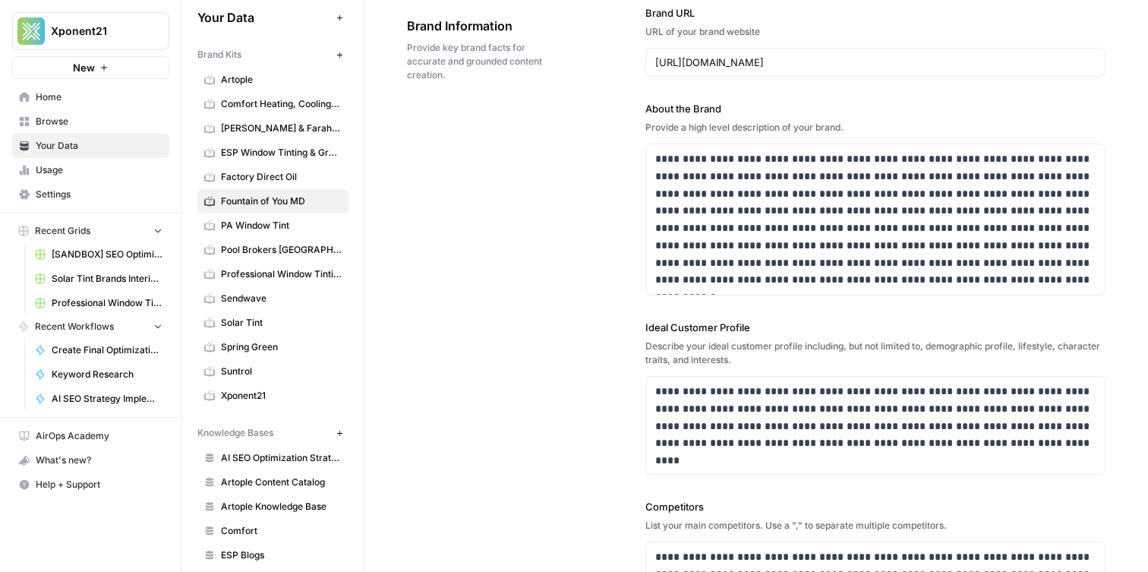
scroll to position [90, 0]
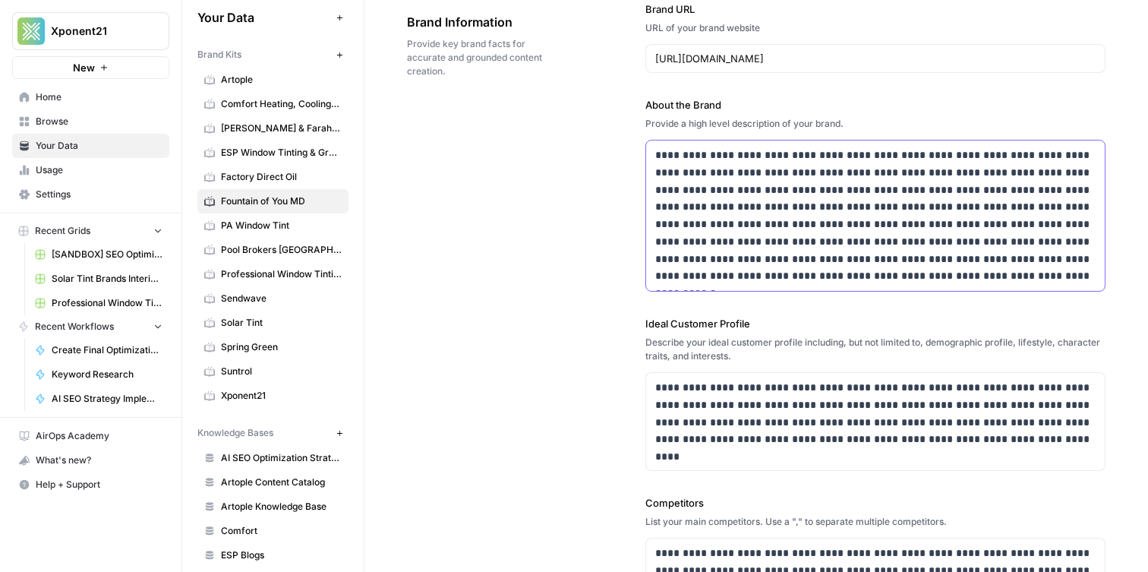
click at [712, 201] on p "**********" at bounding box center [875, 216] width 441 height 138
click at [736, 380] on p "**********" at bounding box center [875, 413] width 441 height 69
click at [744, 408] on p "**********" at bounding box center [875, 413] width 441 height 69
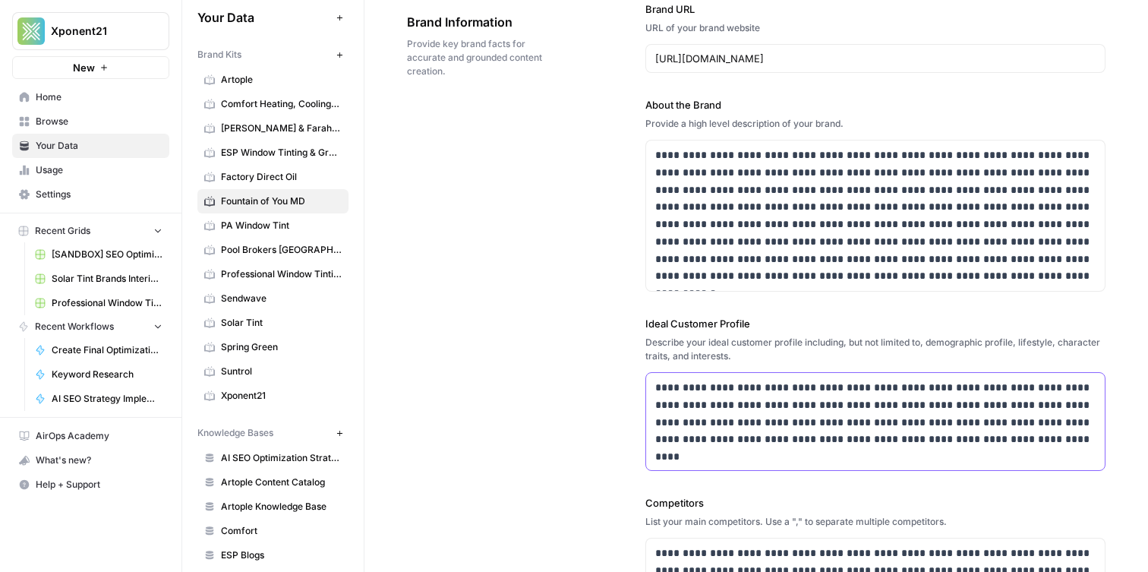
click at [744, 408] on p "**********" at bounding box center [875, 413] width 441 height 69
copy p "**********"
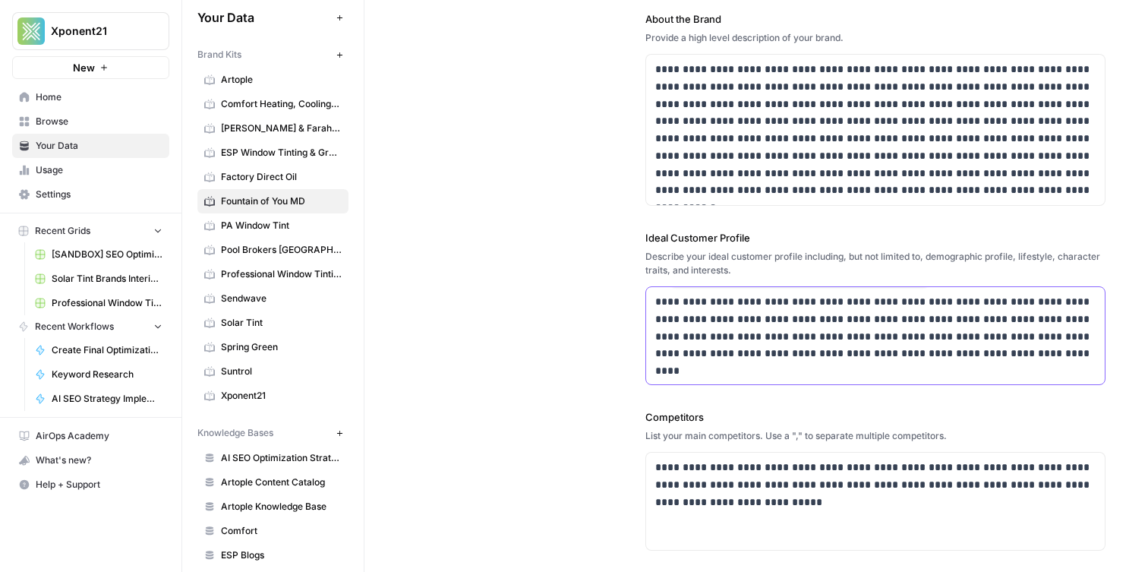
scroll to position [235, 0]
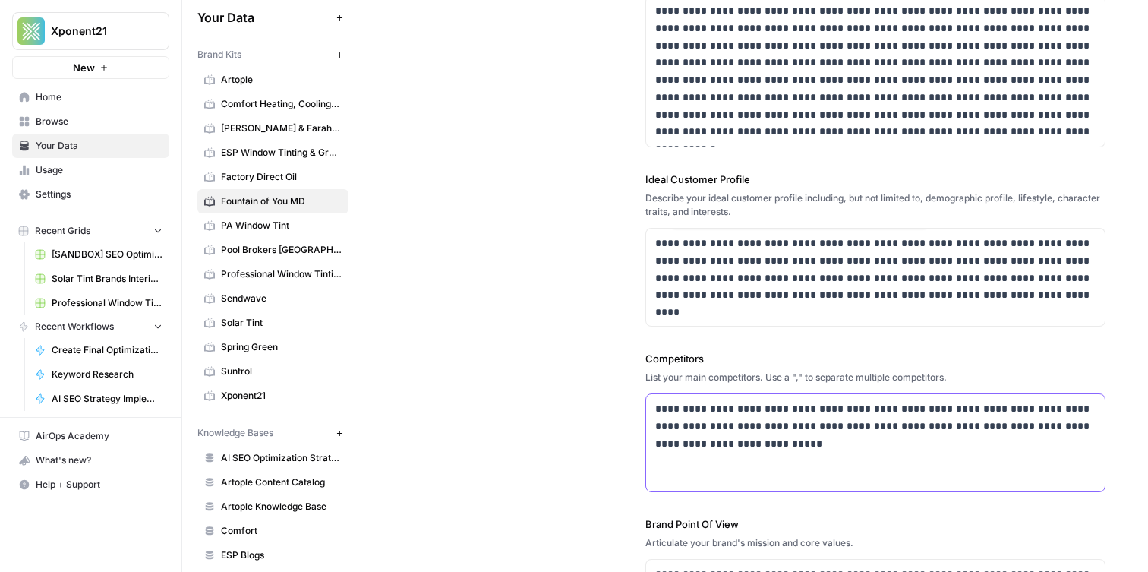
click at [827, 414] on p "**********" at bounding box center [875, 426] width 441 height 52
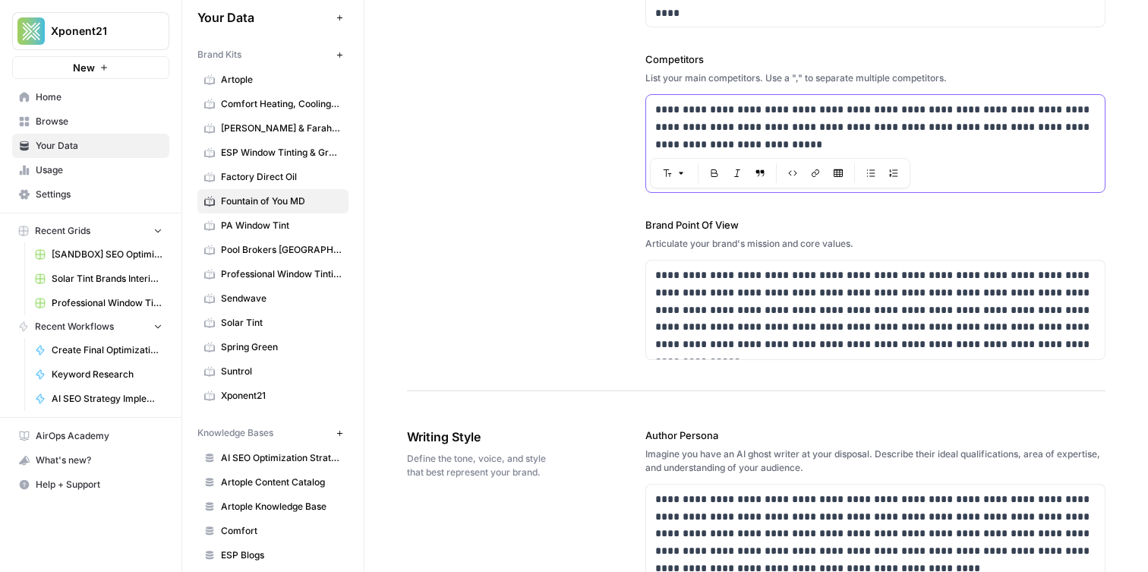
scroll to position [535, 0]
click at [761, 301] on p "**********" at bounding box center [875, 309] width 441 height 87
click at [761, 302] on p "**********" at bounding box center [875, 309] width 441 height 87
copy p "**********"
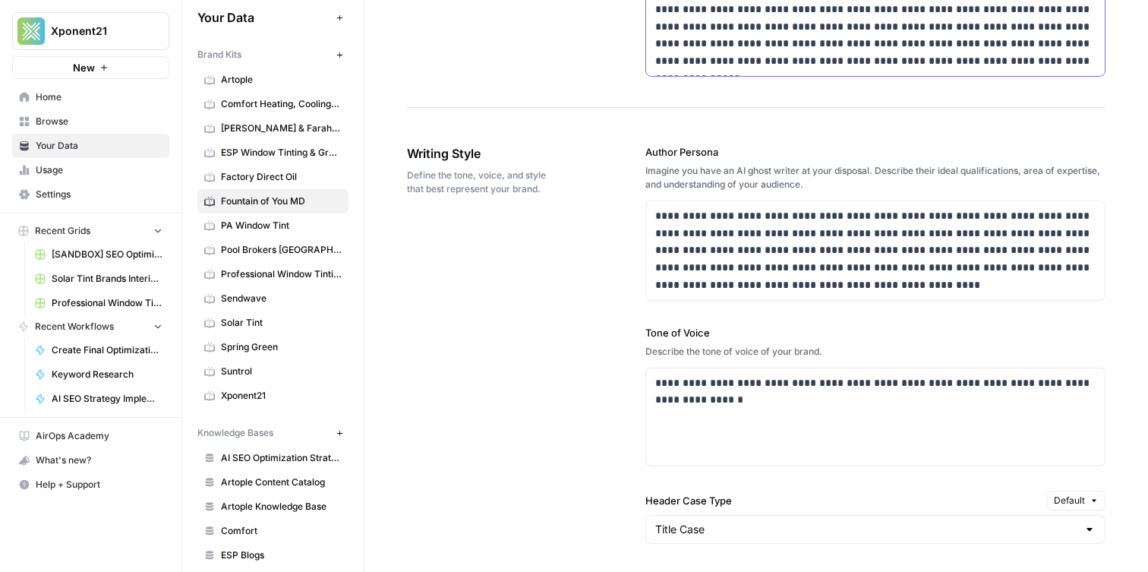
scroll to position [819, 0]
click at [720, 237] on p "**********" at bounding box center [875, 249] width 441 height 87
copy p "**********"
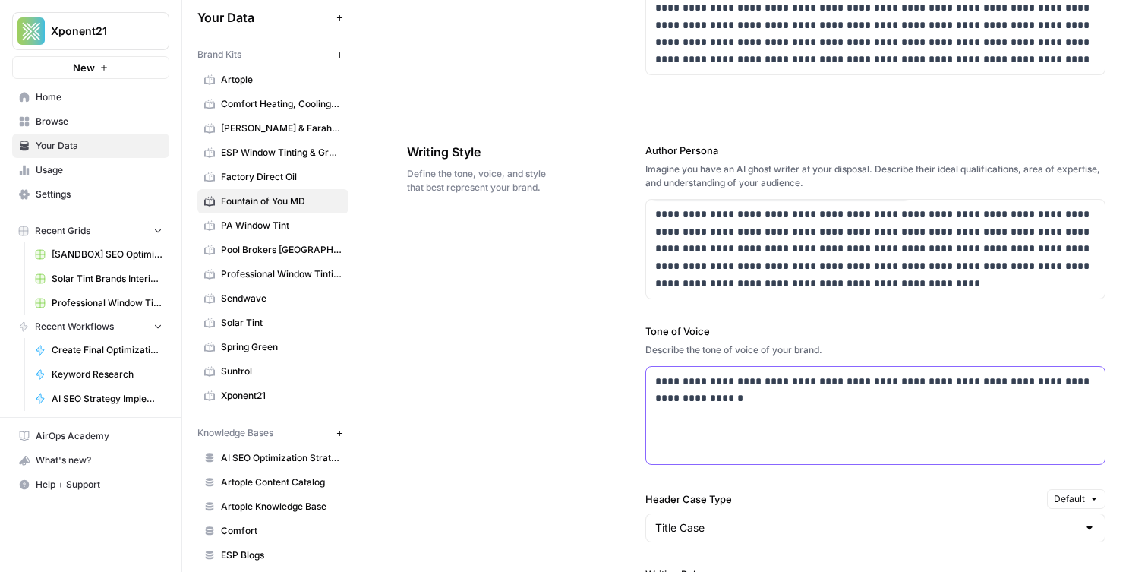
click at [731, 393] on p "**********" at bounding box center [875, 390] width 441 height 35
click at [732, 393] on p "**********" at bounding box center [875, 390] width 441 height 35
copy p "**********"
click at [787, 231] on p "**********" at bounding box center [875, 249] width 441 height 87
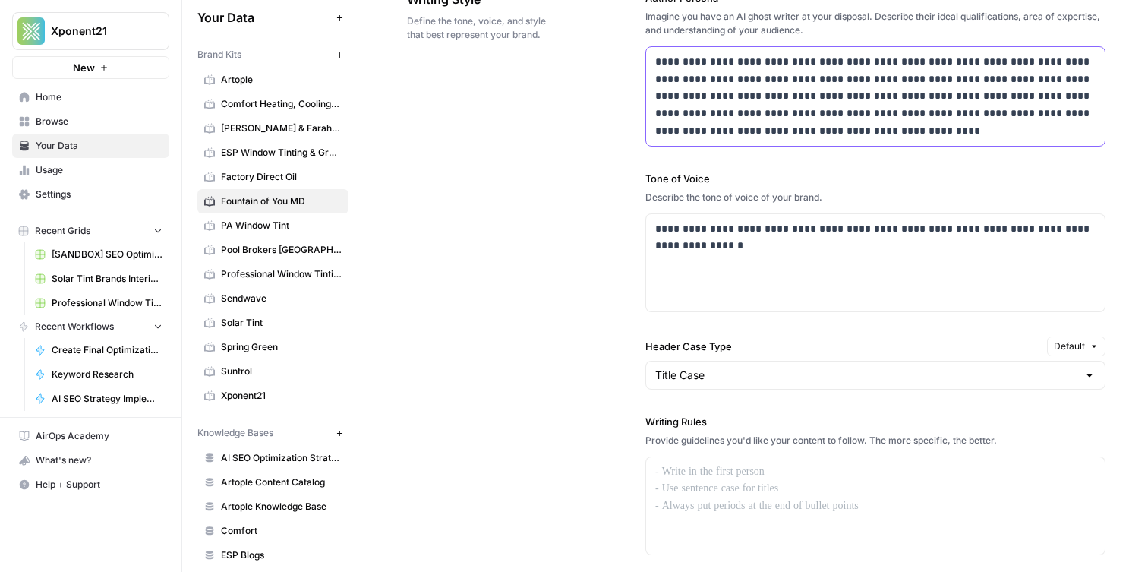
scroll to position [981, 0]
